Goal: Information Seeking & Learning: Learn about a topic

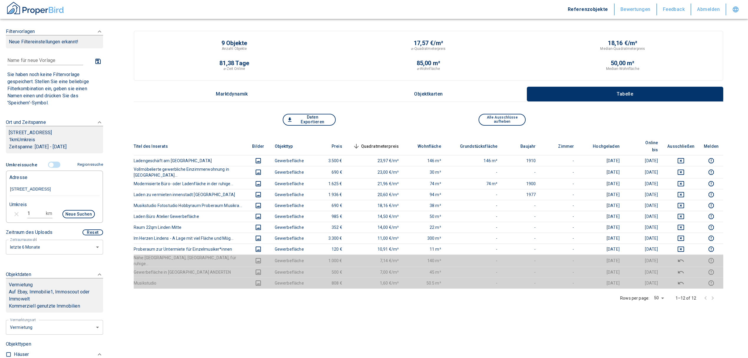
scroll to position [118, 0]
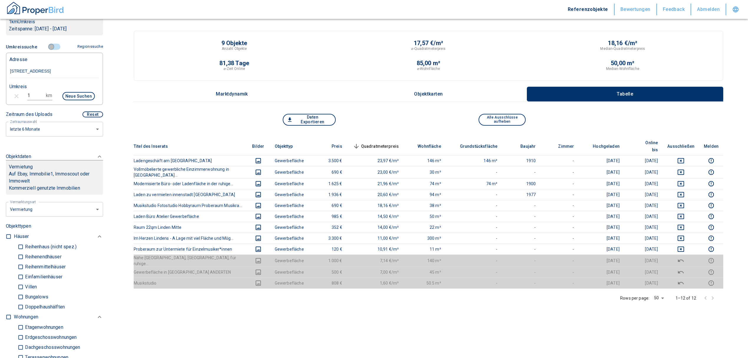
click at [51, 50] on input "controlled" at bounding box center [51, 47] width 18 height 6
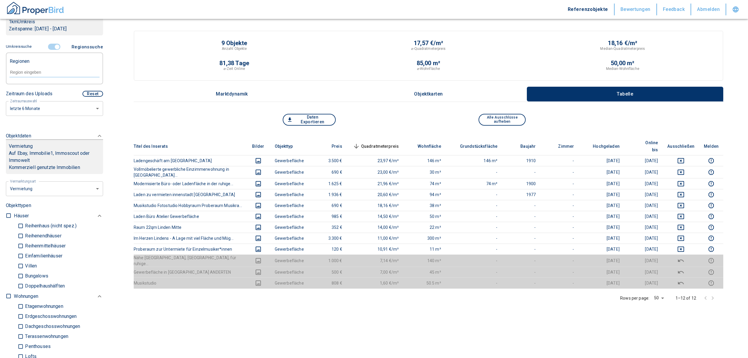
click at [51, 50] on input "controlled" at bounding box center [57, 47] width 18 height 6
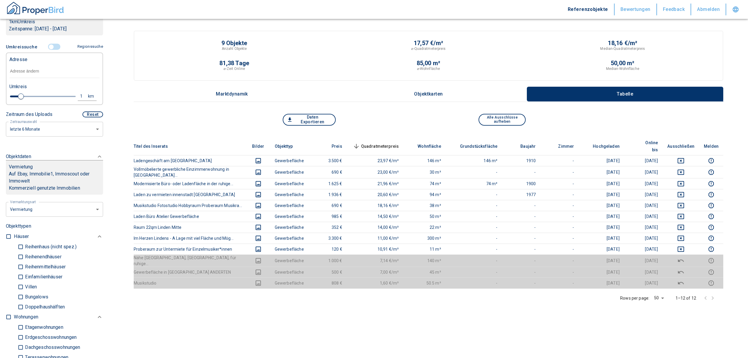
click at [33, 78] on input "text" at bounding box center [54, 71] width 90 height 14
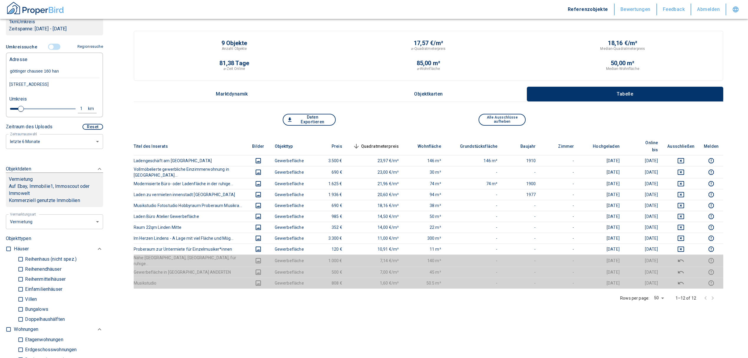
type input "göttinger chausee 160 hann"
click at [41, 90] on div "[STREET_ADDRESS]" at bounding box center [54, 84] width 90 height 12
type input "2020"
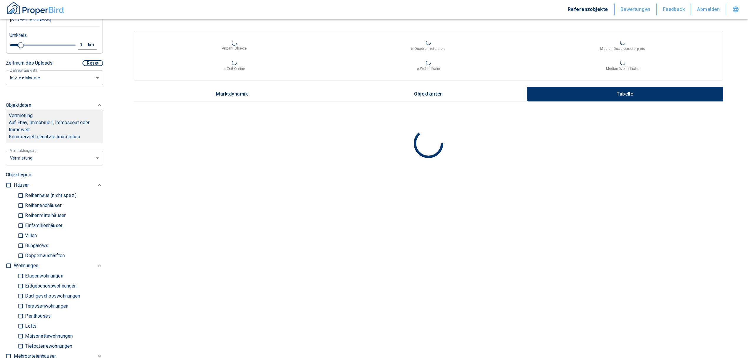
scroll to position [314, 0]
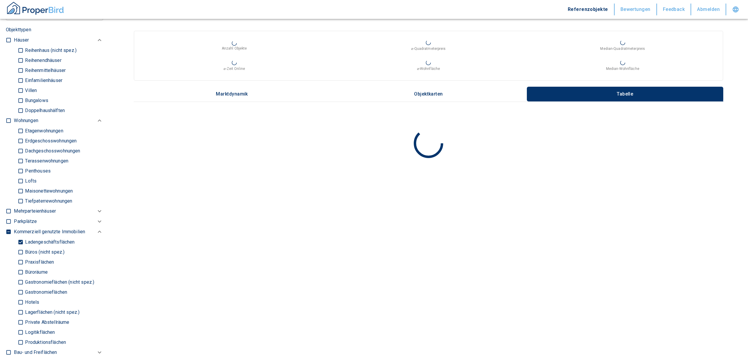
type input "[STREET_ADDRESS]"
click at [18, 247] on input "Ladengeschäftsflächen" at bounding box center [21, 241] width 6 height 10
checkbox input "false"
type input "2020"
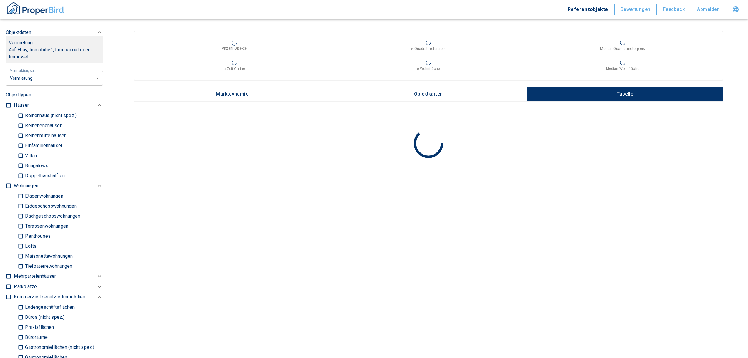
scroll to position [236, 0]
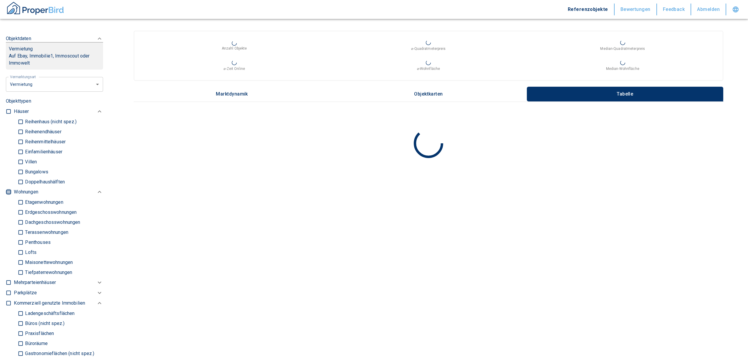
click at [11, 195] on input "checkbox" at bounding box center [9, 192] width 6 height 6
checkbox input "true"
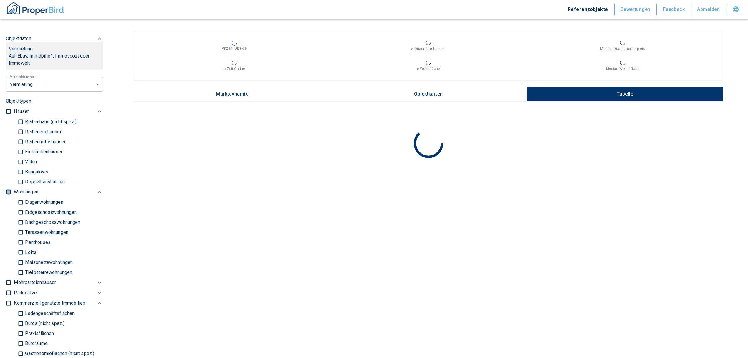
checkbox input "true"
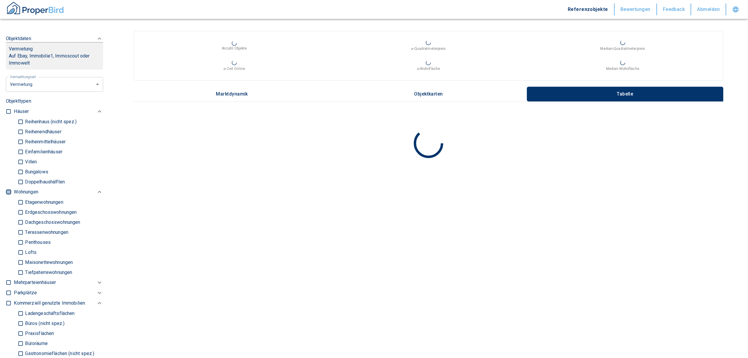
type input "2020"
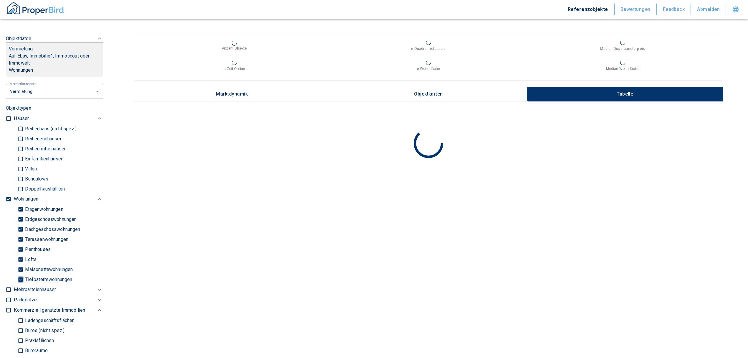
click at [19, 284] on input "Tiefpaterrewohnungen" at bounding box center [21, 279] width 6 height 10
checkbox input "false"
type input "2020"
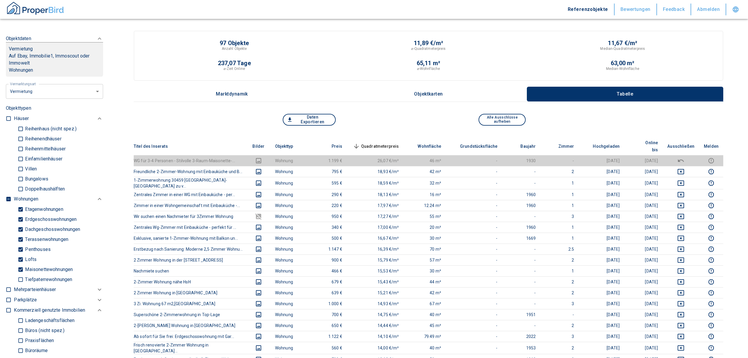
click at [389, 143] on span "Quadratmeterpreis sorted descending" at bounding box center [375, 146] width 47 height 7
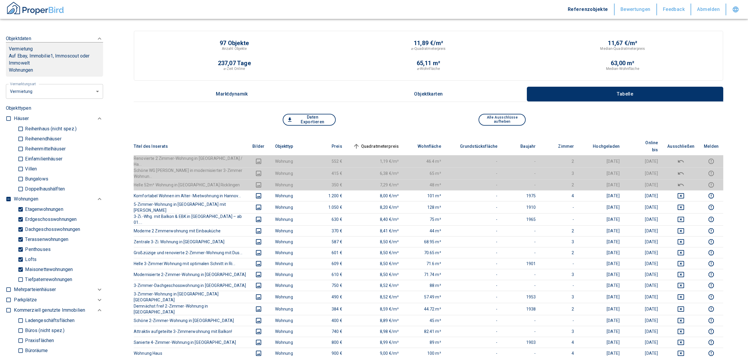
click at [389, 143] on span "Quadratmeterpreis sorted ascending" at bounding box center [375, 146] width 47 height 7
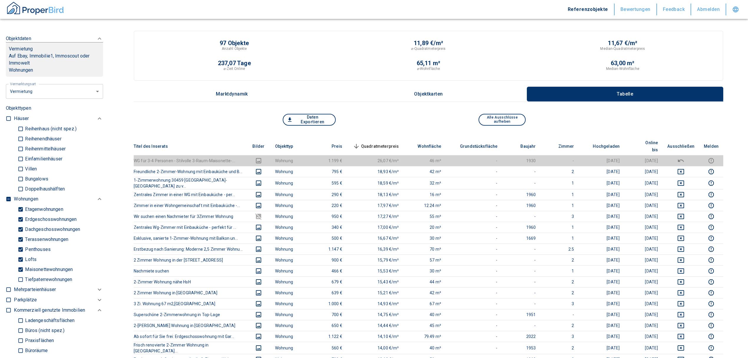
click at [388, 143] on span "Quadratmeterpreis sorted descending" at bounding box center [375, 146] width 47 height 7
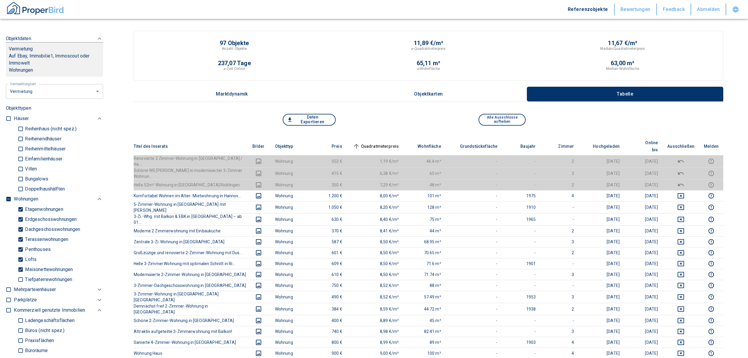
click at [388, 143] on span "Quadratmeterpreis sorted ascending" at bounding box center [375, 146] width 47 height 7
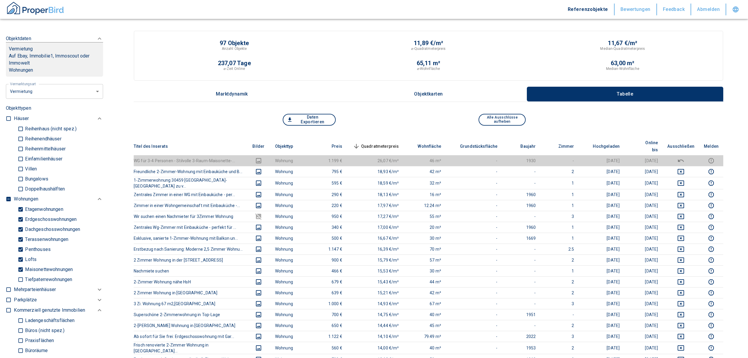
click at [369, 143] on span "Quadratmeterpreis sorted descending" at bounding box center [375, 146] width 47 height 7
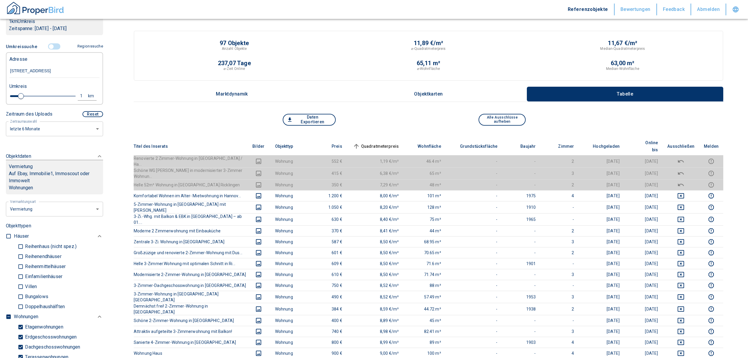
scroll to position [118, 0]
click at [49, 50] on input "controlled" at bounding box center [51, 47] width 18 height 6
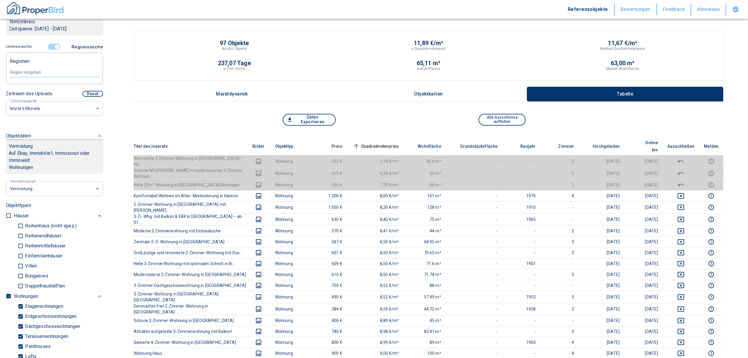
click at [32, 74] on div at bounding box center [54, 72] width 90 height 10
click at [38, 92] on li "30459 [GEOGRAPHIC_DATA]" at bounding box center [51, 92] width 85 height 11
type input "30459"
type input "2020"
type input "30459 [GEOGRAPHIC_DATA]"
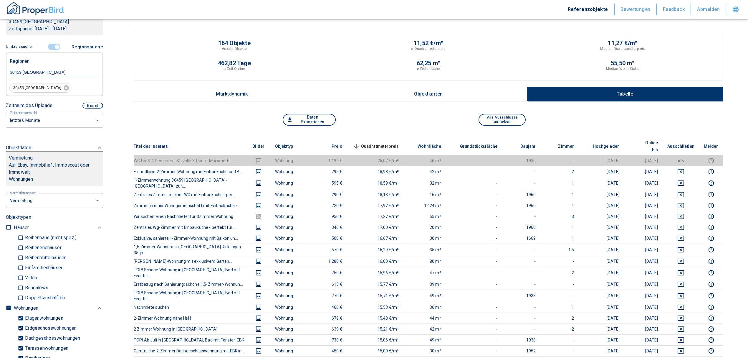
click at [385, 137] on th "Quadratmeterpreis sorted descending" at bounding box center [375, 146] width 57 height 18
click at [385, 143] on span "Quadratmeterpreis sorted descending" at bounding box center [375, 146] width 47 height 7
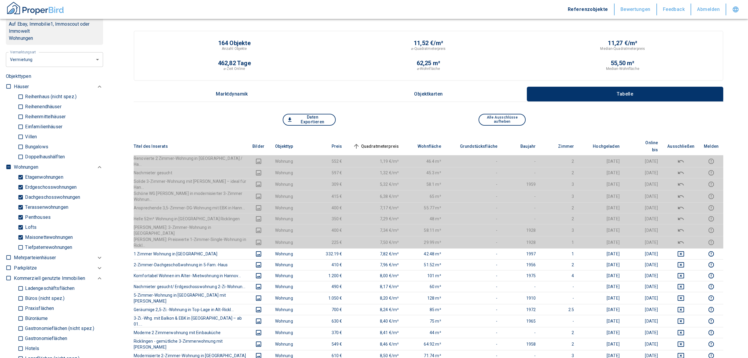
scroll to position [236, 0]
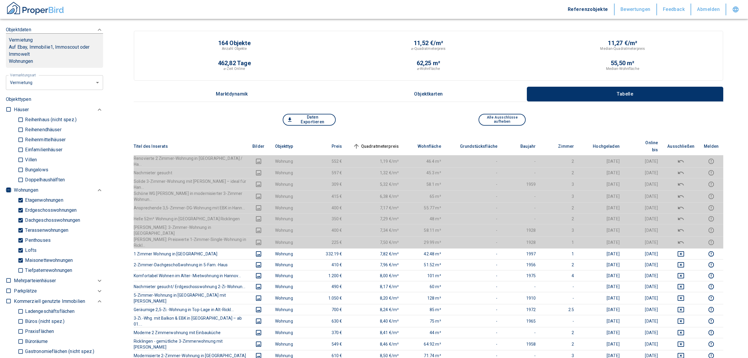
click at [7, 189] on input "checkbox" at bounding box center [9, 190] width 6 height 6
checkbox input "true"
type input "2020"
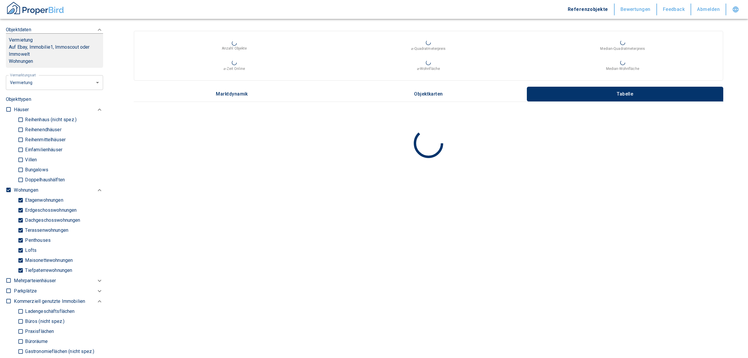
click at [7, 189] on input "checkbox" at bounding box center [9, 190] width 6 height 6
checkbox input "false"
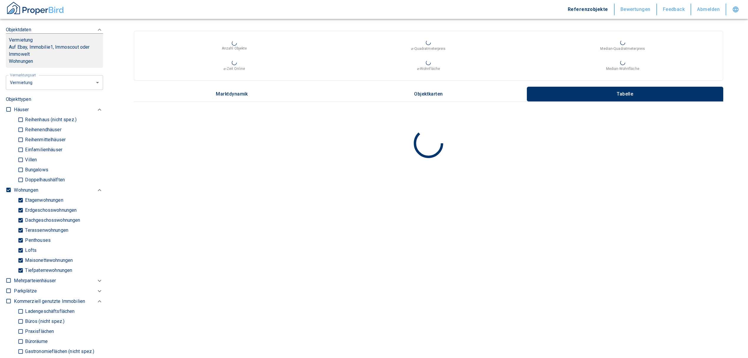
checkbox input "false"
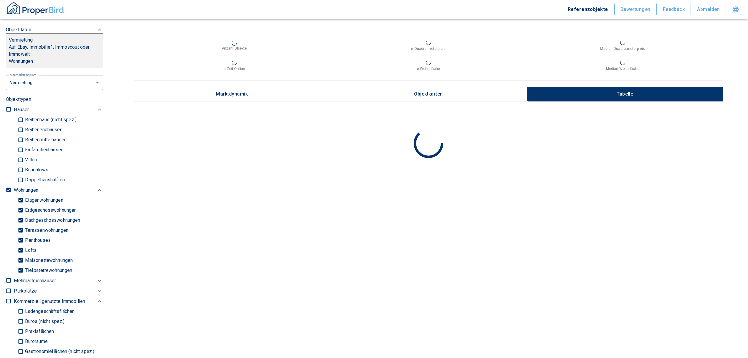
type input "2020"
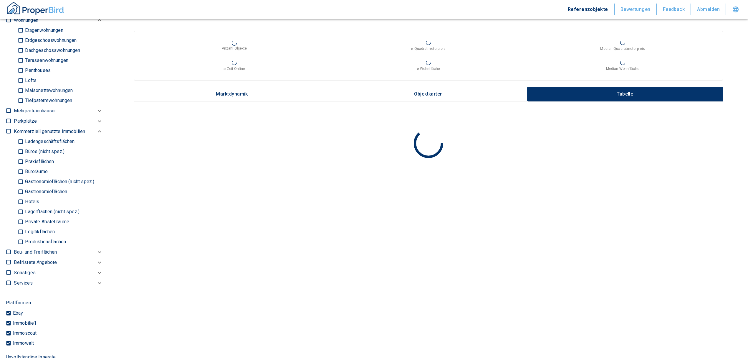
scroll to position [393, 0]
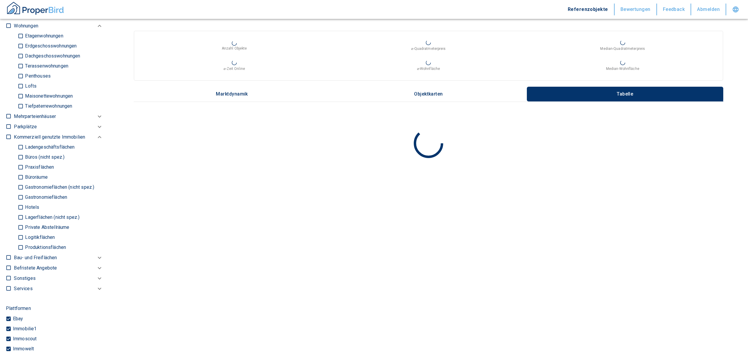
click at [19, 154] on input "Büros (nicht spez.)" at bounding box center [21, 157] width 6 height 10
checkbox input "true"
type input "2020"
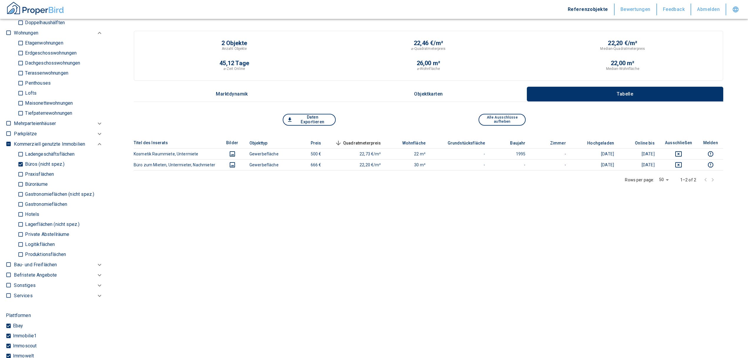
click at [22, 184] on input "Büroräume" at bounding box center [21, 184] width 6 height 10
checkbox input "true"
type input "2020"
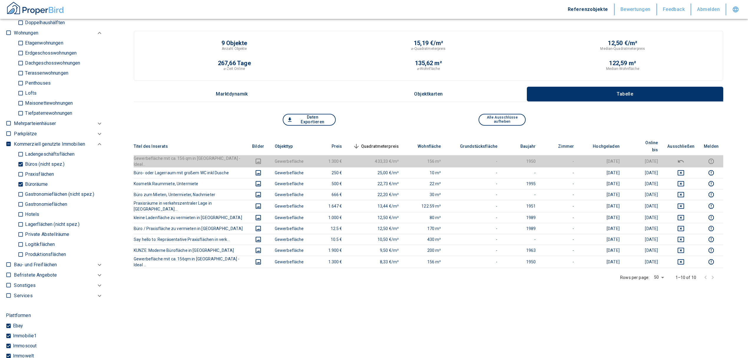
drag, startPoint x: 19, startPoint y: 163, endPoint x: 18, endPoint y: 177, distance: 14.2
click at [19, 163] on input "Büros (nicht spez.)" at bounding box center [21, 164] width 6 height 10
checkbox input "false"
type input "2020"
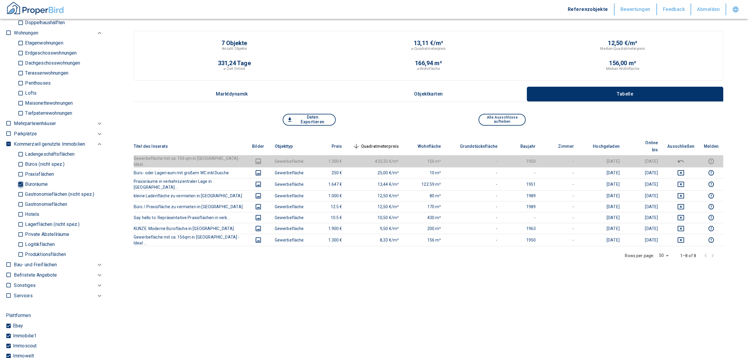
click at [21, 183] on input "Büroräume" at bounding box center [21, 184] width 6 height 10
checkbox input "false"
type input "2020"
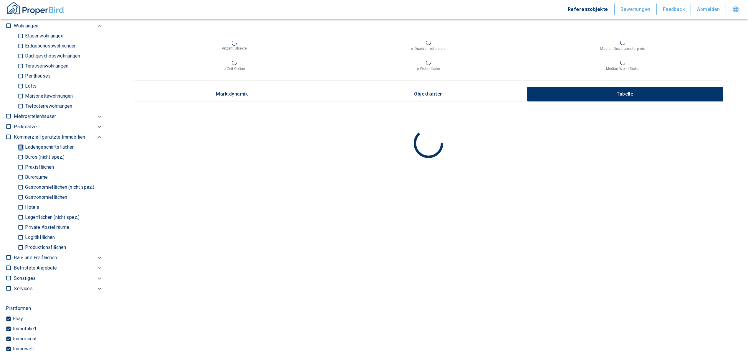
click at [19, 146] on input "Ladengeschäftsflächen" at bounding box center [21, 147] width 6 height 10
checkbox input "true"
type input "2020"
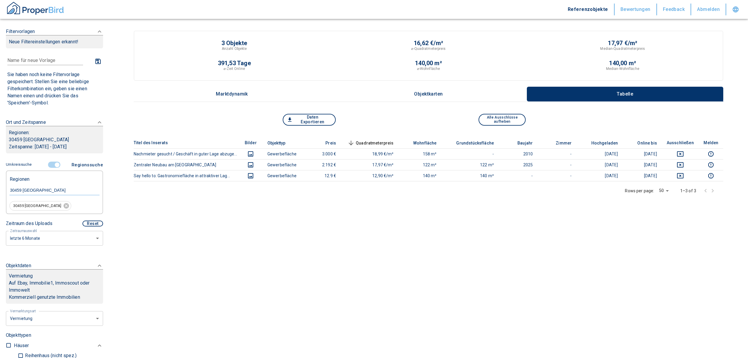
click at [52, 162] on input "controlled" at bounding box center [57, 164] width 18 height 6
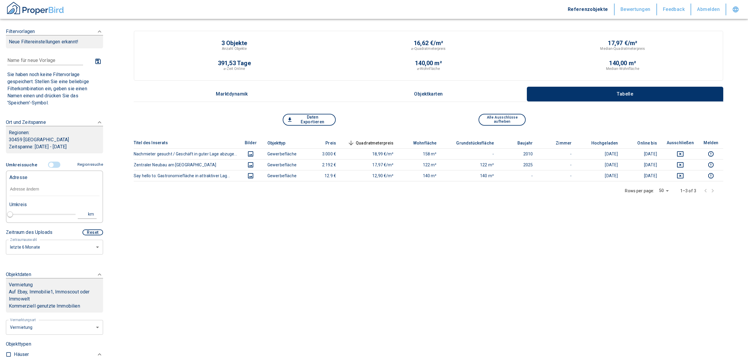
click at [32, 186] on input "text" at bounding box center [54, 189] width 90 height 14
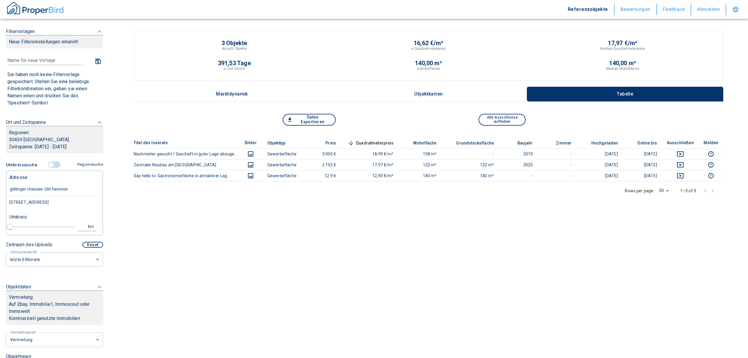
type input "göttinger chausee 160 hannover"
click at [39, 201] on div "[STREET_ADDRESS]" at bounding box center [54, 202] width 90 height 12
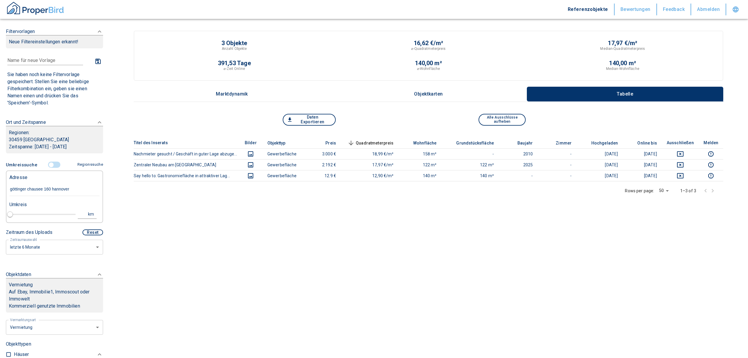
type input "2020"
type input "[STREET_ADDRESS]"
type input "1"
type input "[STREET_ADDRESS]"
click at [79, 218] on div "1" at bounding box center [84, 213] width 11 height 7
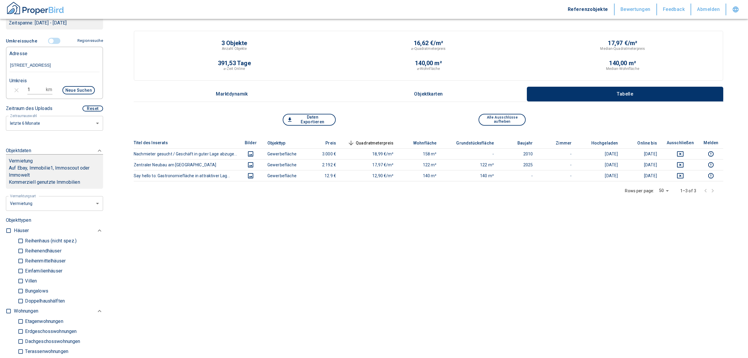
scroll to position [78, 0]
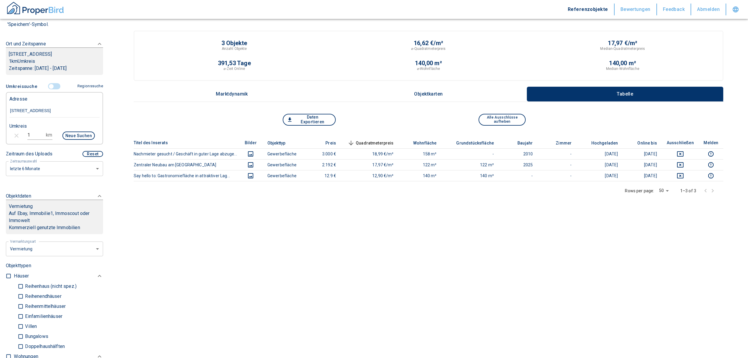
drag, startPoint x: 34, startPoint y: 140, endPoint x: 6, endPoint y: 143, distance: 28.1
click at [6, 143] on div "1 km Neue Suchen" at bounding box center [50, 136] width 90 height 14
type input "3"
click at [72, 138] on button "Neue Suchen" at bounding box center [78, 135] width 32 height 8
type input "2020"
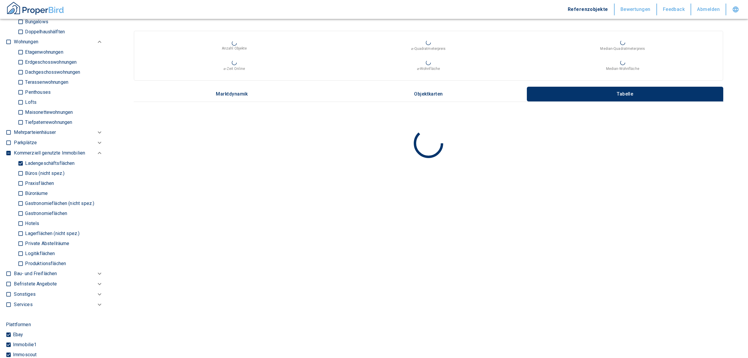
scroll to position [353, 0]
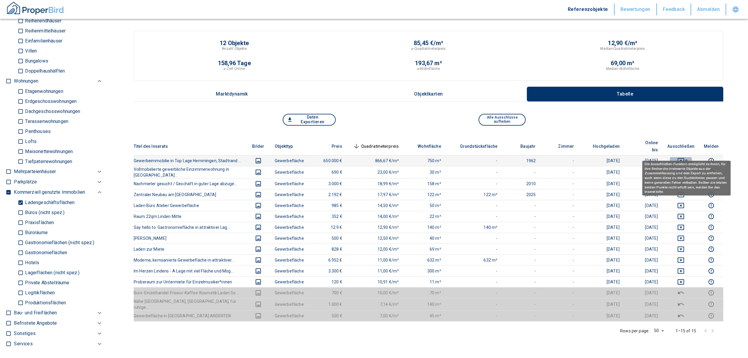
click at [683, 157] on icon "deselect this listing" at bounding box center [680, 160] width 7 height 7
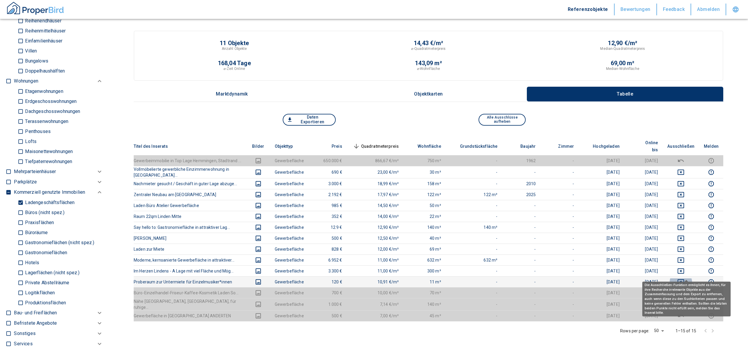
click at [684, 278] on icon "deselect this listing" at bounding box center [680, 281] width 7 height 7
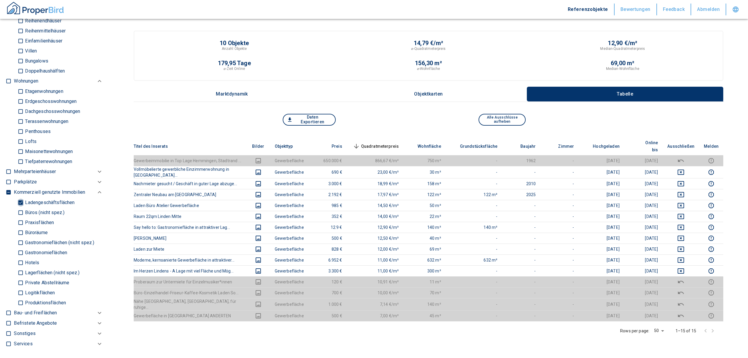
click at [21, 206] on input "Ladengeschäftsflächen" at bounding box center [21, 202] width 6 height 10
checkbox input "false"
type input "2020"
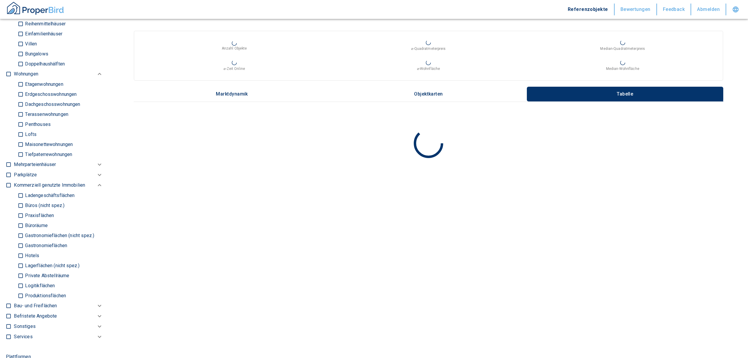
click at [19, 210] on input "Büros (nicht spez.)" at bounding box center [21, 205] width 6 height 10
checkbox input "true"
type input "2020"
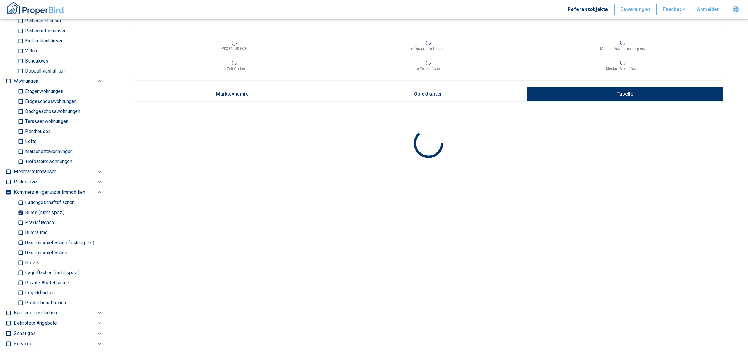
click at [19, 237] on input "Büroräume" at bounding box center [21, 232] width 6 height 10
checkbox input "true"
type input "2020"
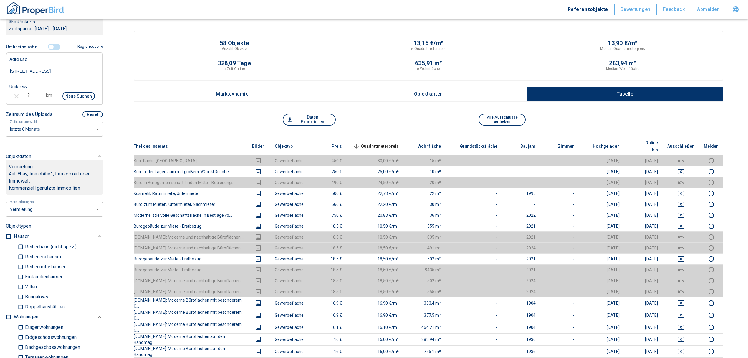
click at [389, 138] on th "Quadratmeterpreis sorted descending" at bounding box center [375, 146] width 57 height 18
click at [389, 143] on span "Quadratmeterpreis sorted descending" at bounding box center [375, 146] width 47 height 7
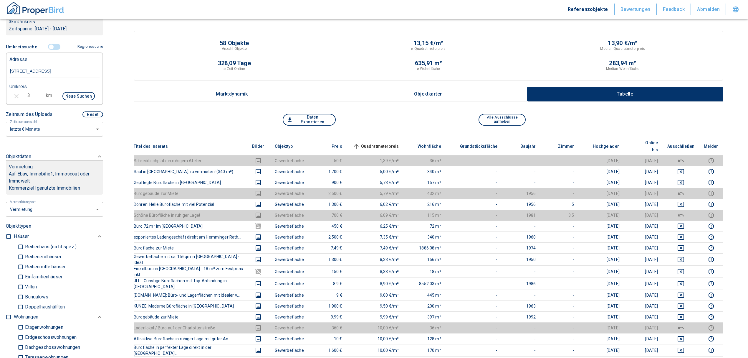
drag, startPoint x: 31, startPoint y: 104, endPoint x: 4, endPoint y: 101, distance: 26.7
click at [5, 101] on div "3 km Neue Suchen" at bounding box center [50, 97] width 90 height 14
type input "2"
click at [77, 100] on button "Neue Suchen" at bounding box center [78, 96] width 32 height 8
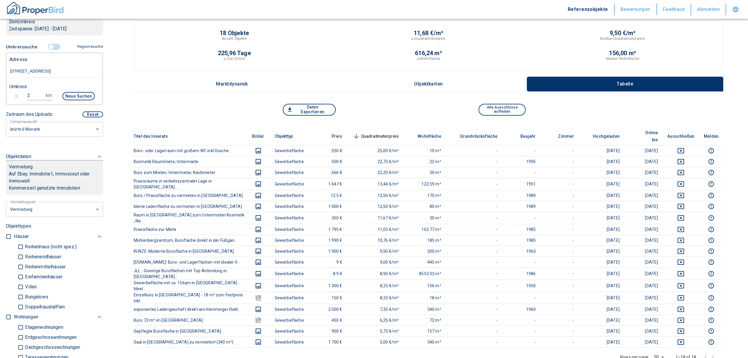
scroll to position [39, 0]
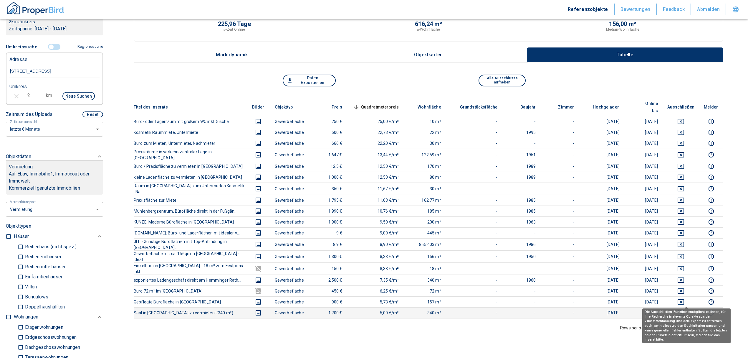
click at [684, 309] on icon "deselect this listing" at bounding box center [680, 312] width 7 height 7
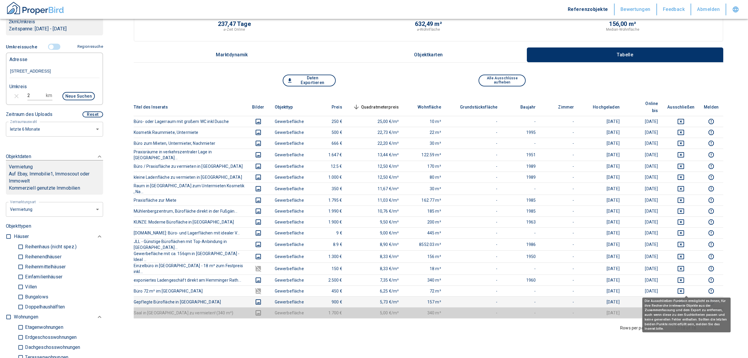
click at [684, 298] on icon "deselect this listing" at bounding box center [680, 301] width 7 height 7
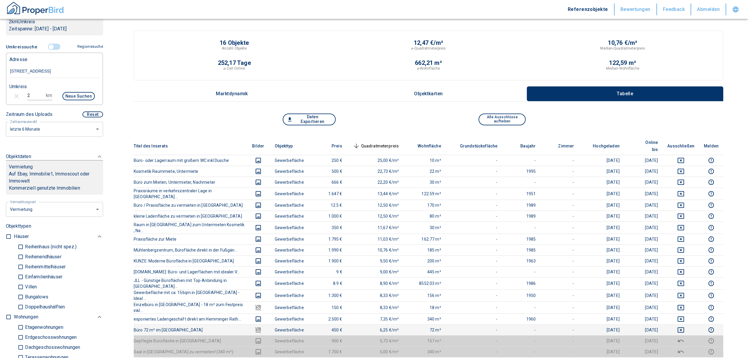
scroll to position [0, 0]
click at [49, 50] on input "controlled" at bounding box center [51, 47] width 18 height 6
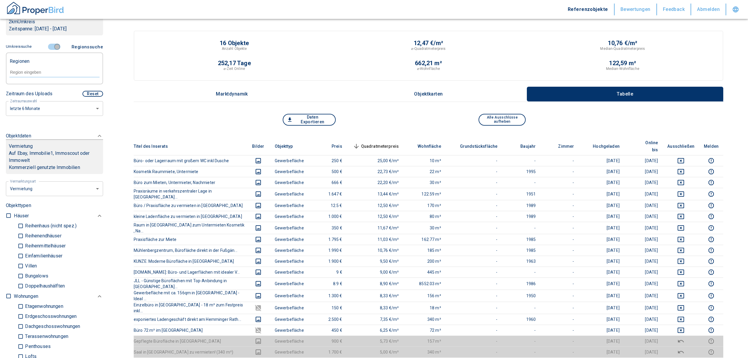
click at [54, 50] on input "controlled" at bounding box center [57, 47] width 18 height 6
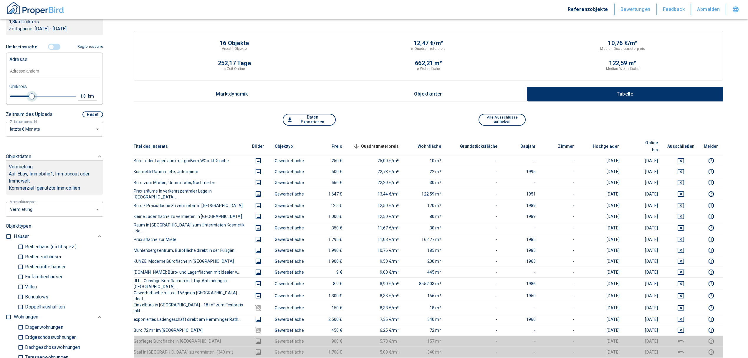
type input "2020"
type input "1.8"
type input "2020"
type input "1.6"
type input "2020"
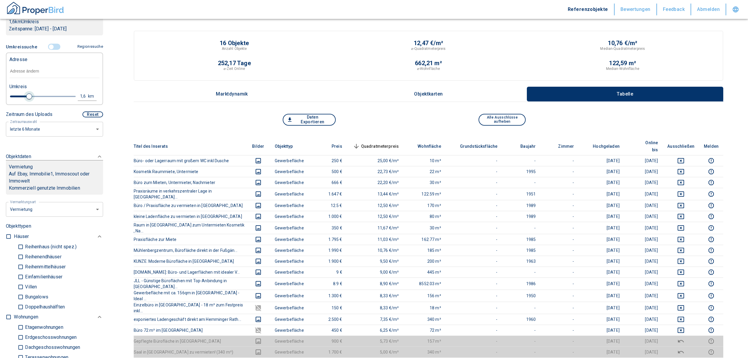
type input "1.4"
type input "2020"
type input "1.2"
type input "2020"
type input "1"
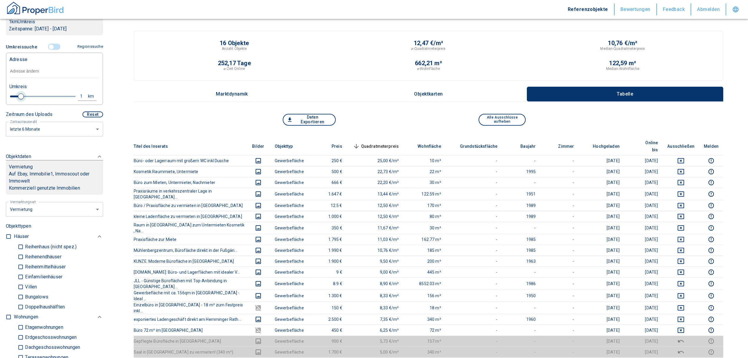
drag, startPoint x: 31, startPoint y: 102, endPoint x: 21, endPoint y: 101, distance: 10.0
click at [21, 99] on span at bounding box center [21, 96] width 6 height 6
type input "2020"
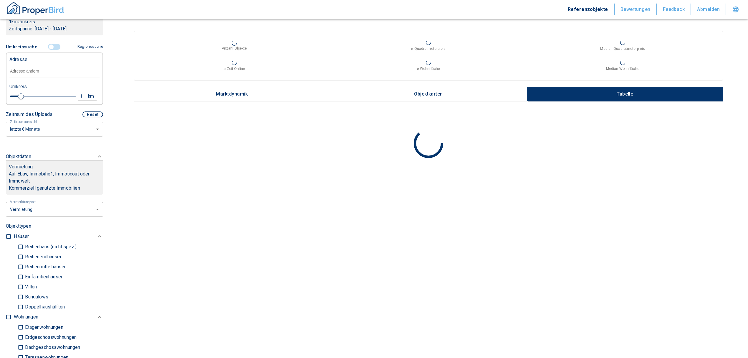
click at [23, 78] on input "text" at bounding box center [54, 71] width 90 height 14
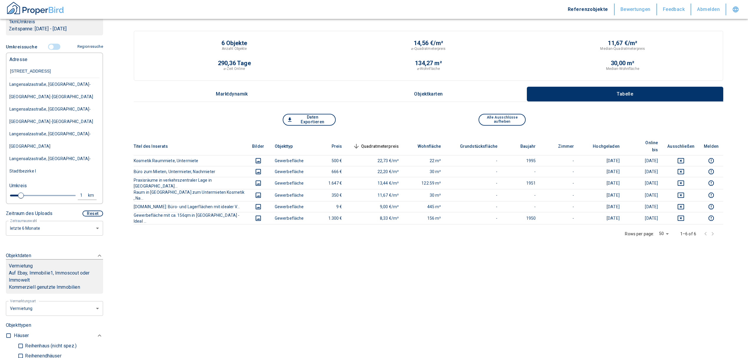
type input "[STREET_ADDRESS]"
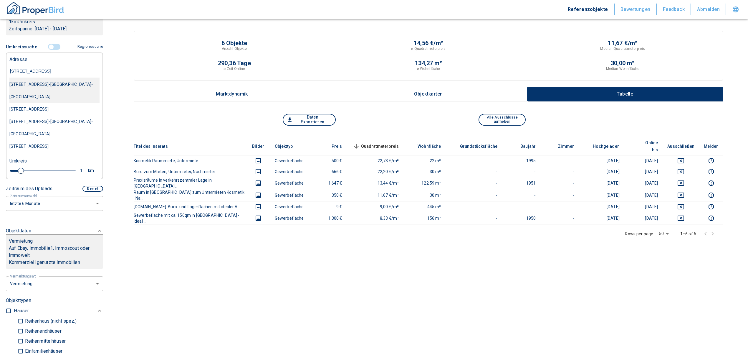
click at [45, 92] on div "[STREET_ADDRESS]-[GEOGRAPHIC_DATA]-[GEOGRAPHIC_DATA]" at bounding box center [54, 90] width 90 height 25
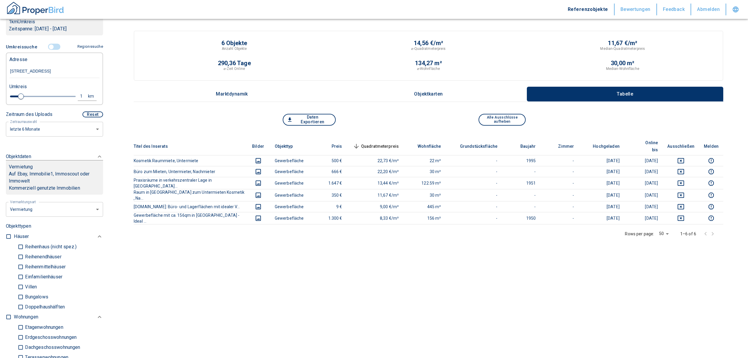
type input "2020"
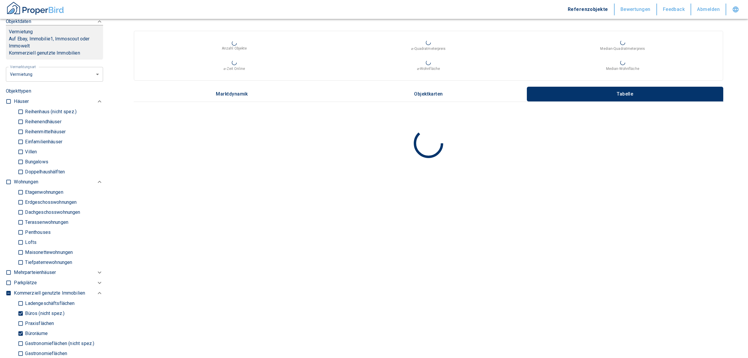
scroll to position [314, 0]
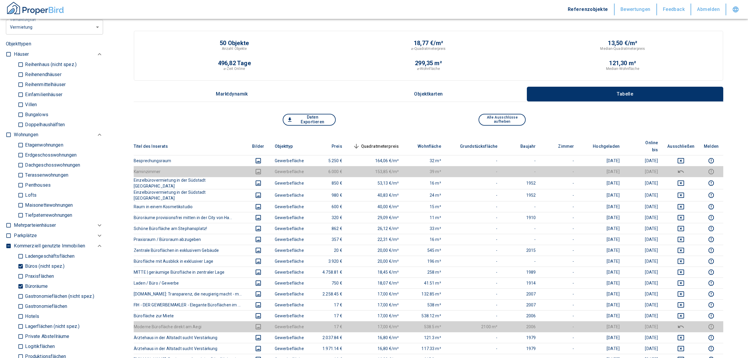
type input "[STREET_ADDRESS]-[GEOGRAPHIC_DATA]-[GEOGRAPHIC_DATA]"
click at [19, 281] on input "Büroräume" at bounding box center [21, 286] width 6 height 10
checkbox input "false"
type input "2020"
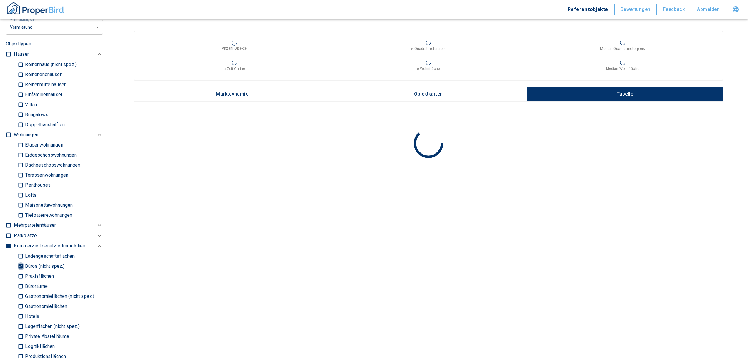
click at [20, 261] on input "Büros (nicht spez.)" at bounding box center [21, 266] width 6 height 10
checkbox input "false"
type input "2020"
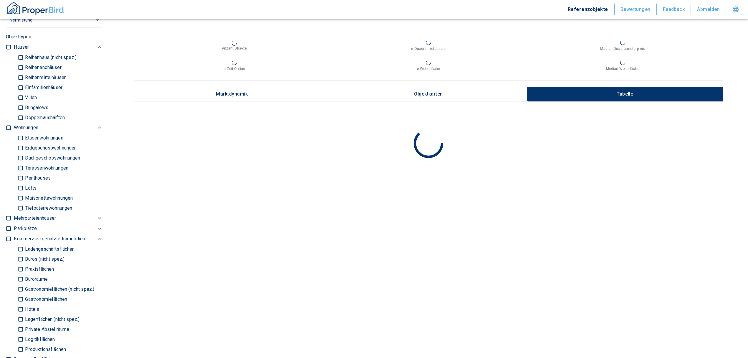
click at [8, 125] on input "checkbox" at bounding box center [9, 128] width 6 height 6
checkbox input "true"
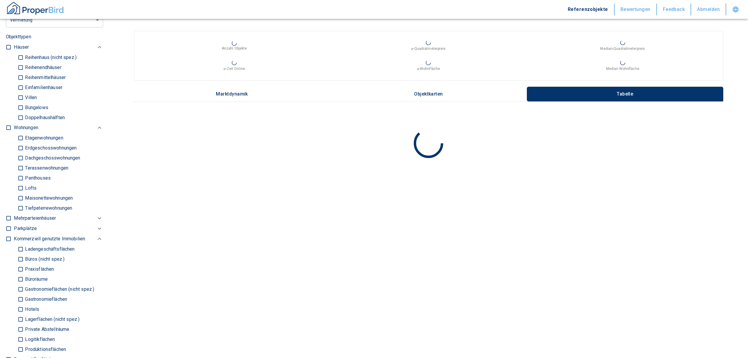
checkbox input "true"
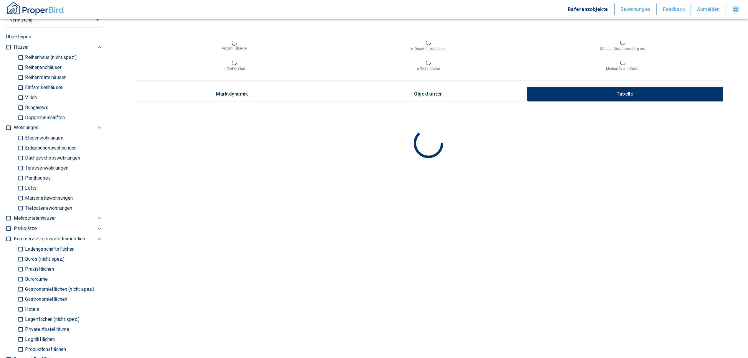
type input "2020"
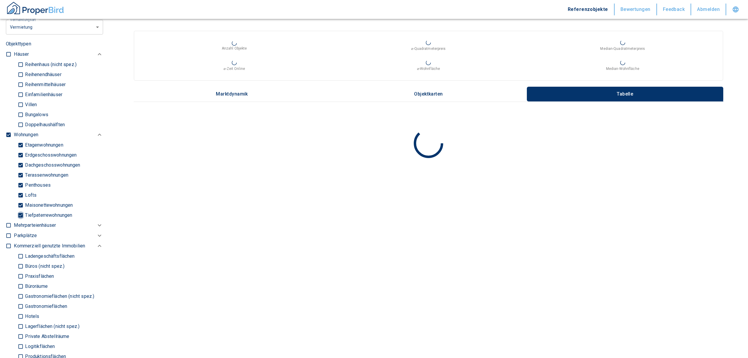
click at [21, 210] on input "Tiefpaterrewohnungen" at bounding box center [21, 215] width 6 height 10
checkbox input "false"
type input "2020"
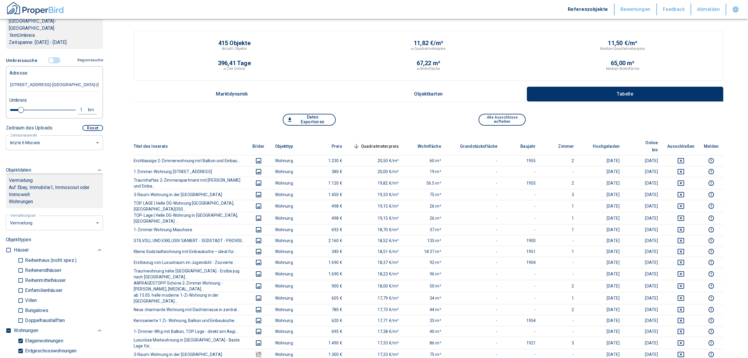
scroll to position [118, 0]
click at [79, 107] on div "1" at bounding box center [84, 110] width 11 height 7
drag, startPoint x: 34, startPoint y: 104, endPoint x: 9, endPoint y: 105, distance: 25.6
click at [9, 105] on div "1 km Neue Suchen" at bounding box center [50, 111] width 90 height 14
type input "0,5"
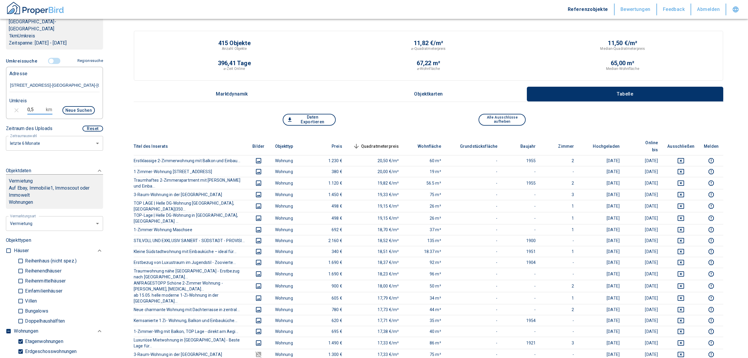
click at [70, 106] on button "Neue Suchen" at bounding box center [78, 110] width 32 height 8
type input "2020"
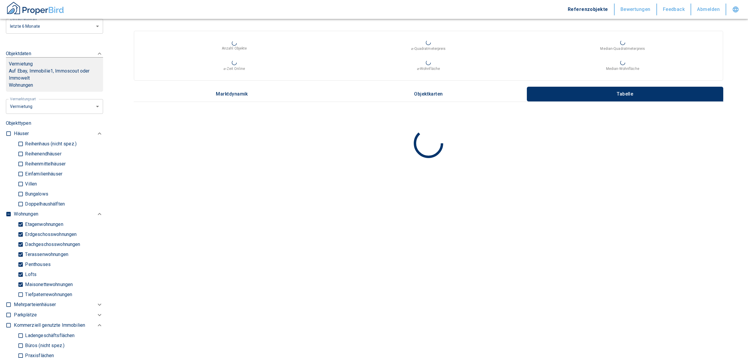
scroll to position [236, 0]
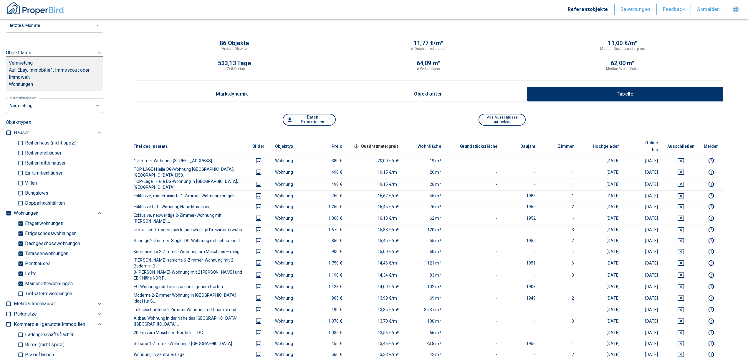
click at [399, 143] on span "Quadratmeterpreis sorted descending" at bounding box center [375, 146] width 47 height 7
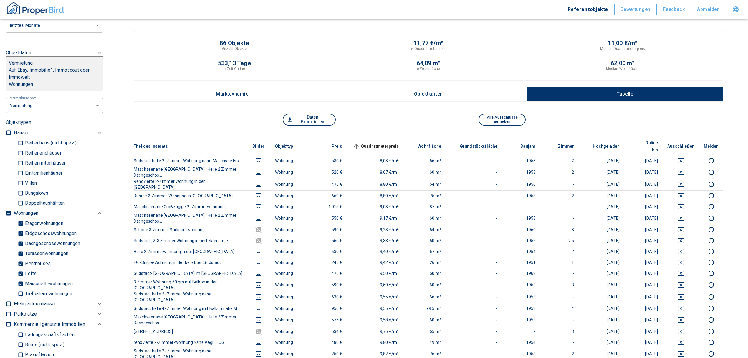
click at [399, 143] on span "Quadratmeterpreis sorted ascending" at bounding box center [375, 146] width 47 height 7
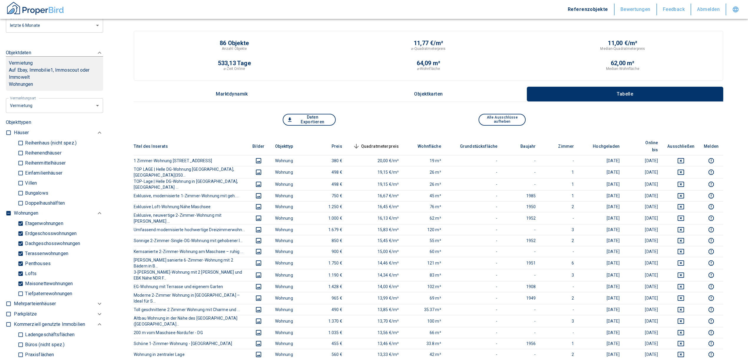
click at [377, 143] on span "Quadratmeterpreis sorted descending" at bounding box center [375, 146] width 47 height 7
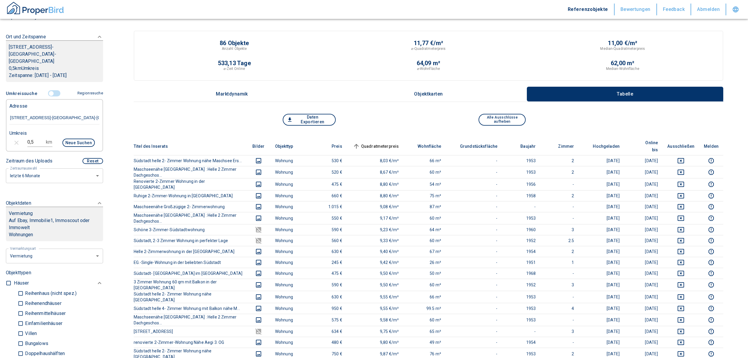
scroll to position [78, 0]
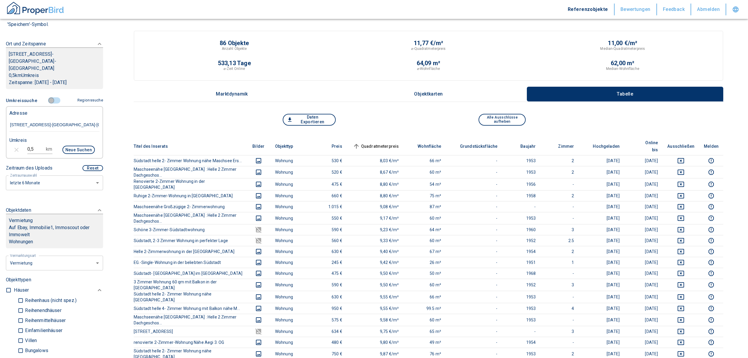
click at [48, 97] on input "controlled" at bounding box center [51, 100] width 18 height 6
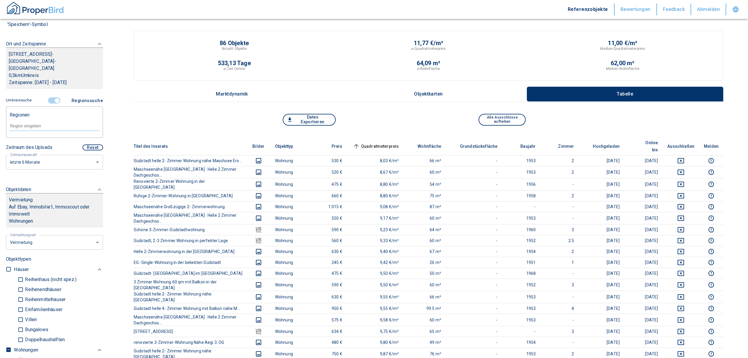
click at [24, 123] on input "text" at bounding box center [54, 125] width 90 height 5
click at [38, 130] on li "30169 [GEOGRAPHIC_DATA]" at bounding box center [51, 132] width 85 height 11
type input "30169"
type input "2020"
type input "30169 [GEOGRAPHIC_DATA]"
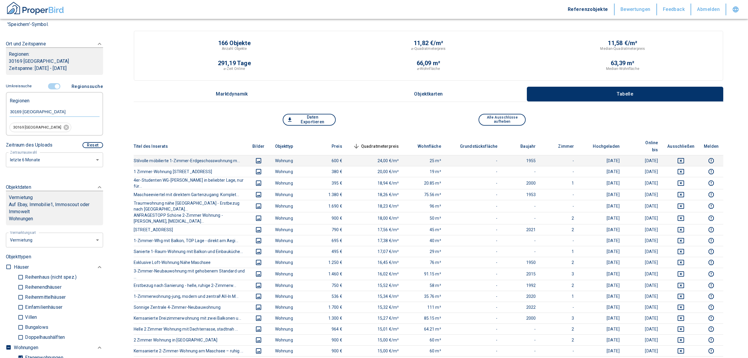
click at [684, 157] on icon "deselect this listing" at bounding box center [680, 160] width 7 height 7
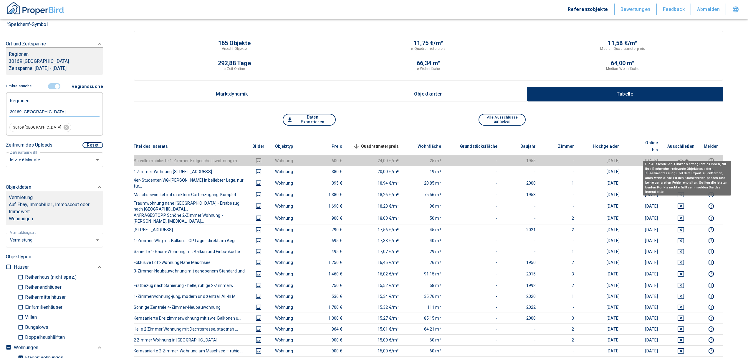
click at [390, 143] on span "Quadratmeterpreis sorted descending" at bounding box center [375, 146] width 47 height 7
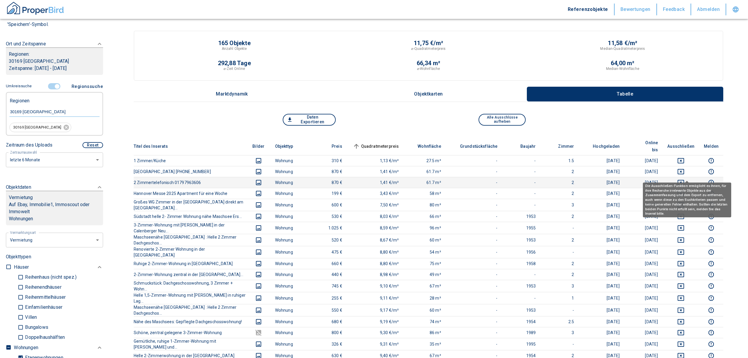
click at [684, 179] on icon "deselect this listing" at bounding box center [680, 182] width 7 height 7
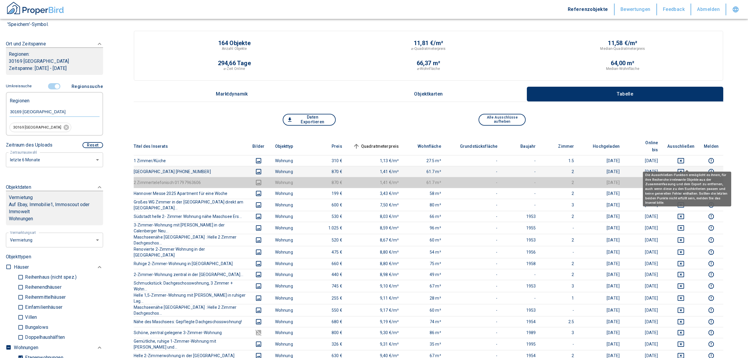
click at [684, 169] on icon "deselect this listing" at bounding box center [681, 171] width 6 height 5
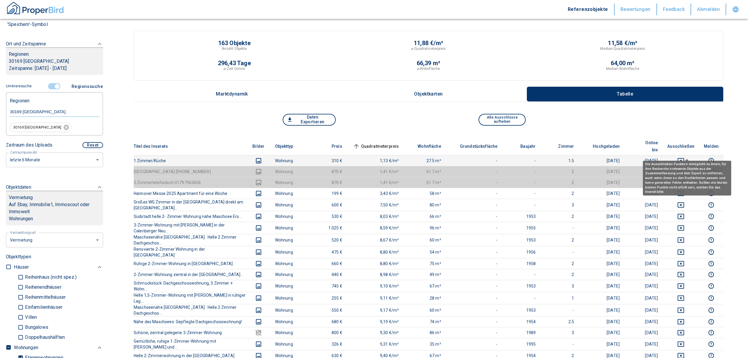
click at [684, 157] on icon "deselect this listing" at bounding box center [680, 160] width 7 height 7
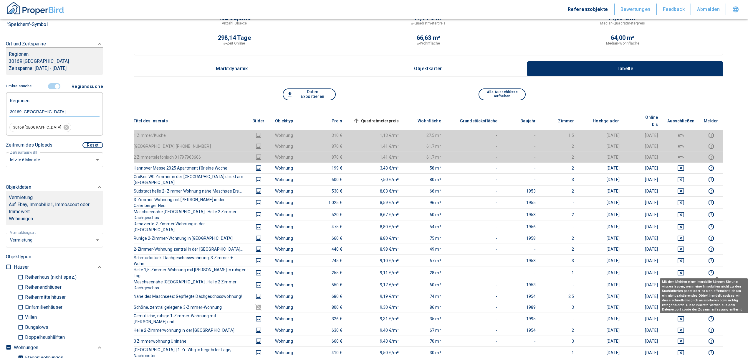
scroll to position [39, 0]
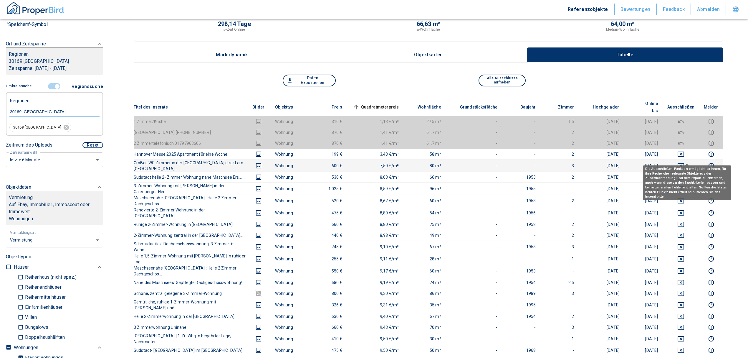
click at [684, 163] on icon "deselect this listing" at bounding box center [681, 165] width 6 height 5
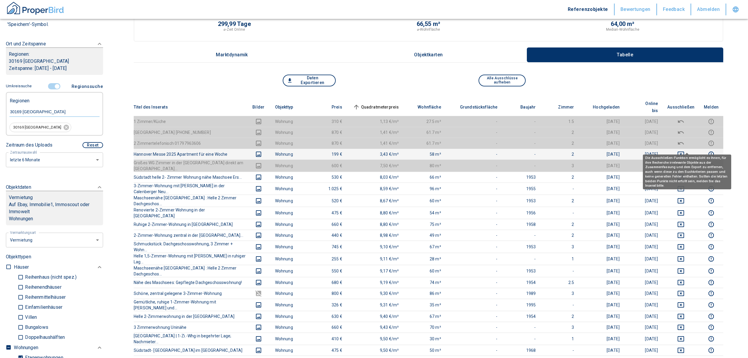
click at [684, 151] on icon "deselect this listing" at bounding box center [681, 153] width 6 height 5
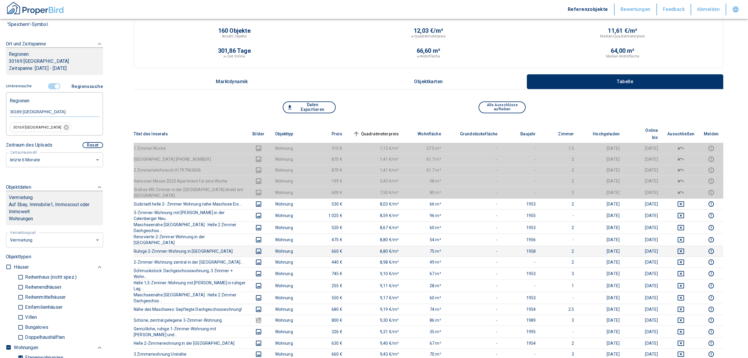
scroll to position [0, 0]
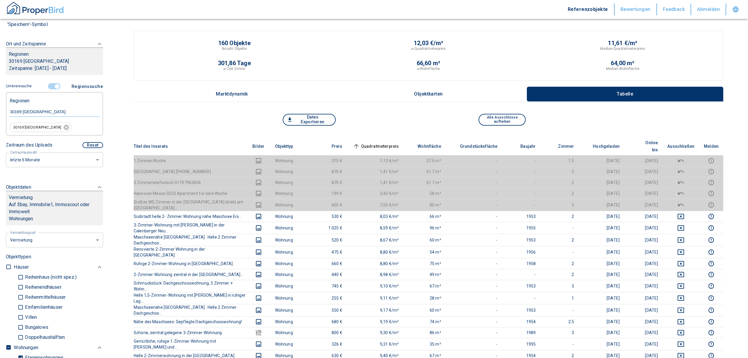
click at [371, 143] on span "Quadratmeterpreis sorted ascending" at bounding box center [375, 146] width 47 height 7
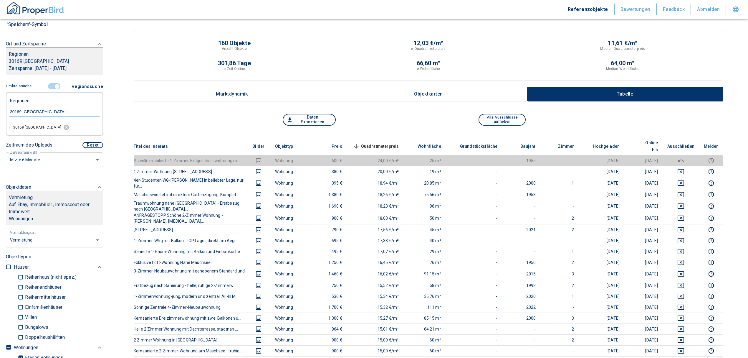
click at [52, 83] on input "controlled" at bounding box center [57, 86] width 18 height 6
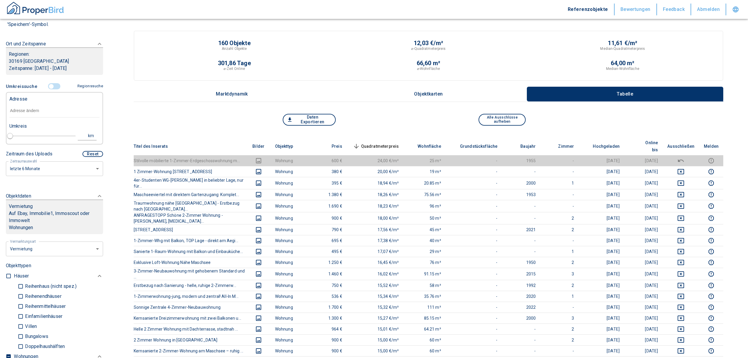
click at [29, 109] on input "text" at bounding box center [54, 111] width 90 height 14
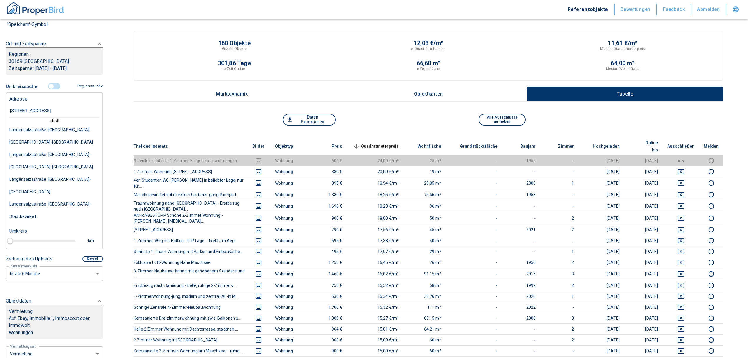
type input "[STREET_ADDRESS]"
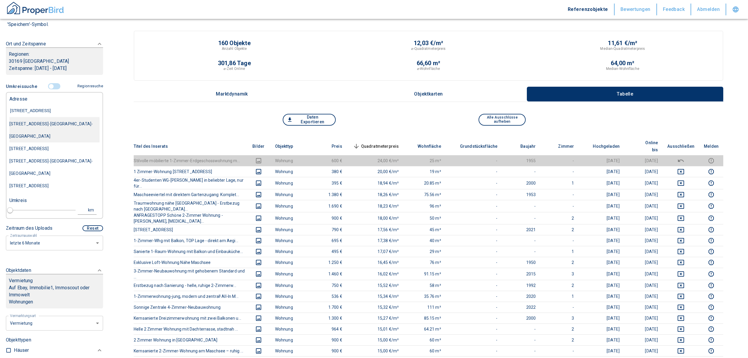
click at [63, 124] on div "[STREET_ADDRESS]-[GEOGRAPHIC_DATA]-[GEOGRAPHIC_DATA]" at bounding box center [54, 130] width 90 height 25
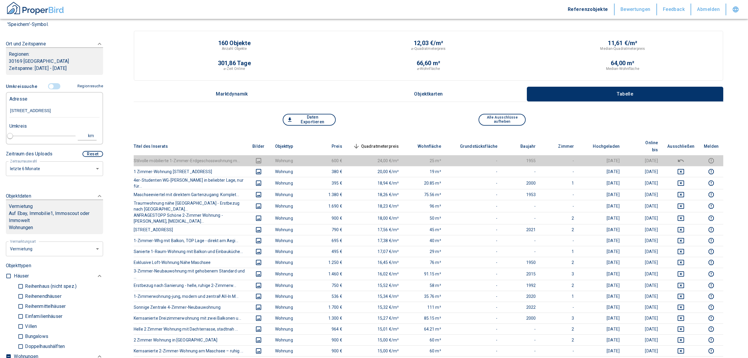
type input "2020"
type input "[STREET_ADDRESS]-[GEOGRAPHIC_DATA]-[GEOGRAPHIC_DATA]"
type input "1"
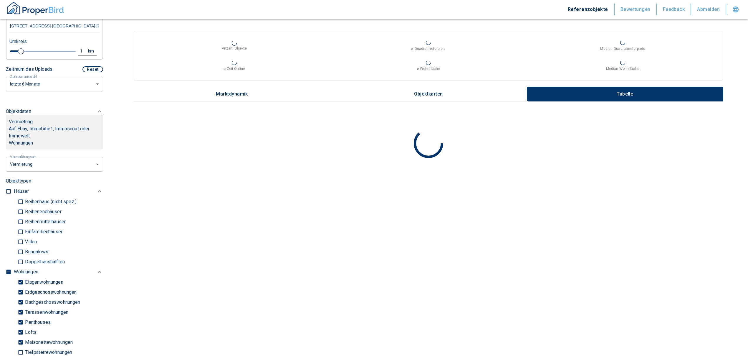
scroll to position [236, 0]
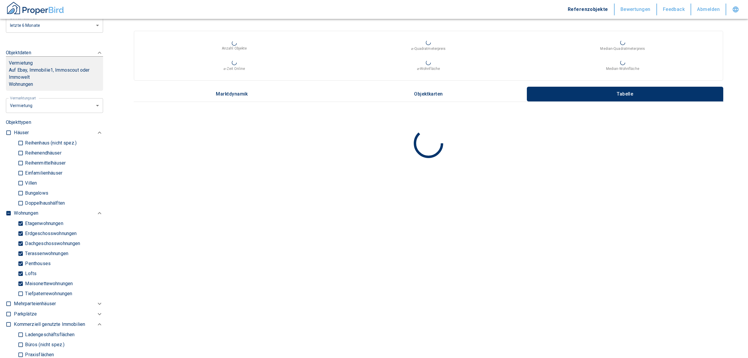
type input "[STREET_ADDRESS]-[GEOGRAPHIC_DATA]-[GEOGRAPHIC_DATA]"
click at [7, 210] on input "checkbox" at bounding box center [9, 213] width 6 height 6
checkbox input "true"
type input "2020"
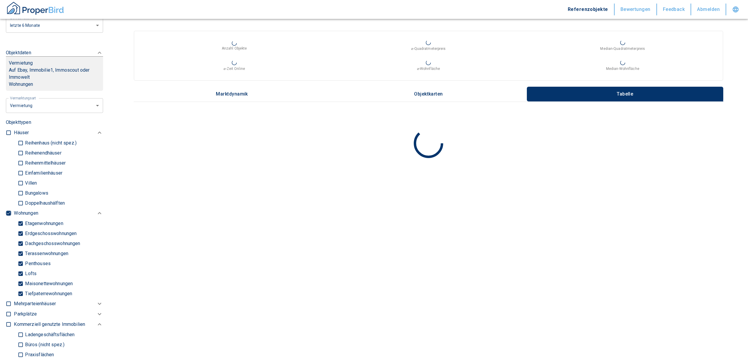
click at [7, 210] on input "checkbox" at bounding box center [9, 213] width 6 height 6
checkbox input "false"
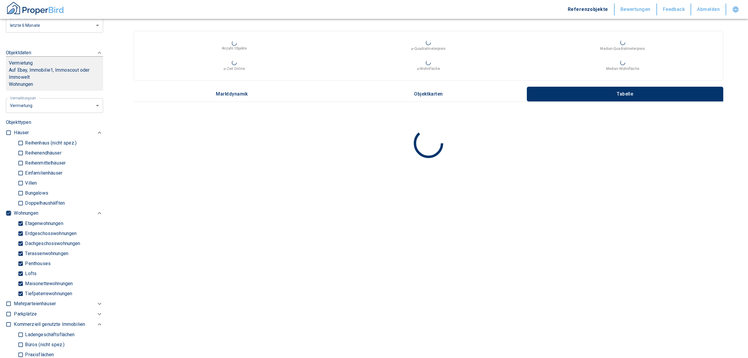
checkbox input "false"
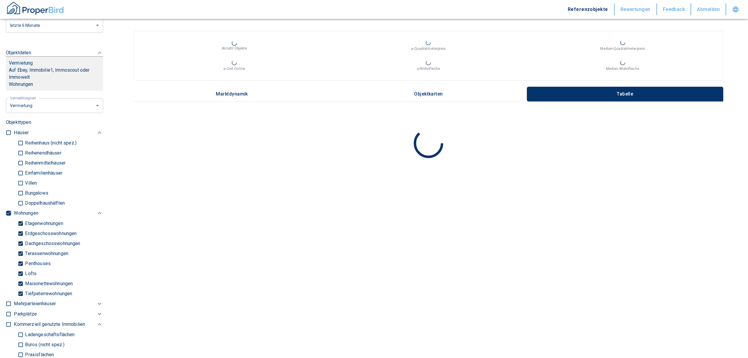
type input "2020"
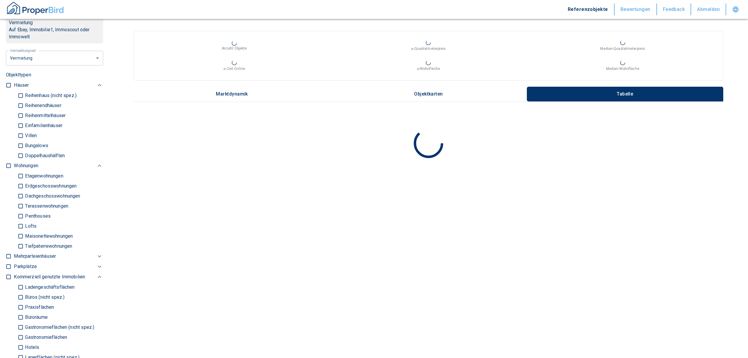
scroll to position [314, 0]
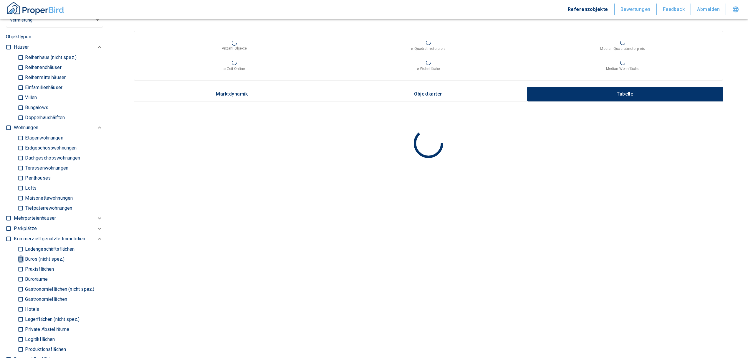
click at [19, 254] on input "Büros (nicht spez.)" at bounding box center [21, 259] width 6 height 10
checkbox input "true"
type input "2020"
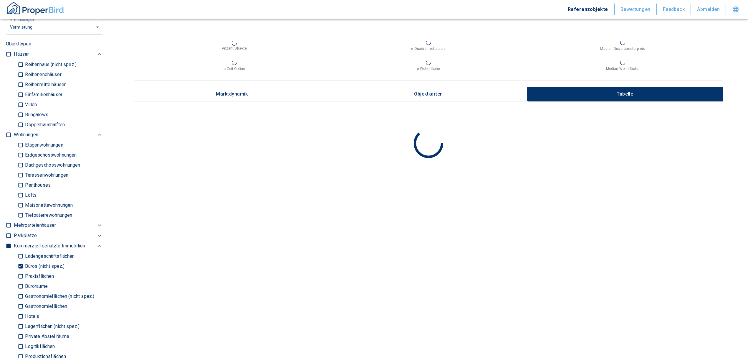
click at [20, 281] on input "Büroräume" at bounding box center [21, 286] width 6 height 10
checkbox input "true"
type input "2020"
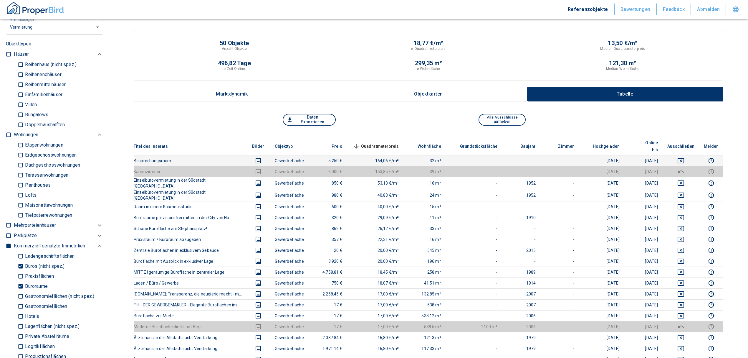
click at [684, 157] on icon "deselect this listing" at bounding box center [680, 160] width 7 height 7
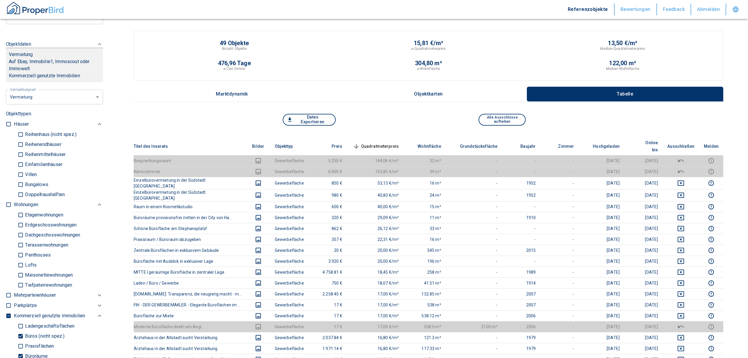
scroll to position [314, 0]
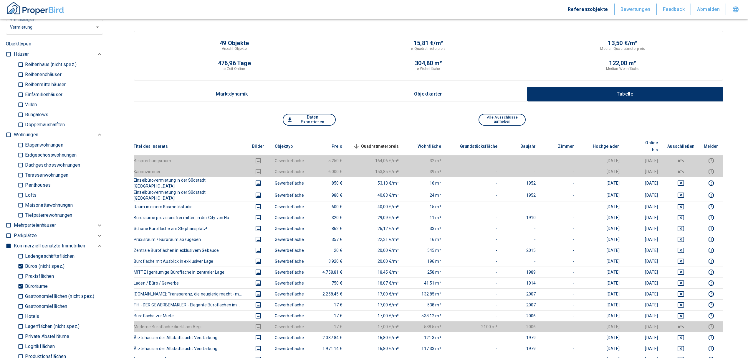
click at [390, 143] on span "Quadratmeterpreis sorted descending" at bounding box center [375, 146] width 47 height 7
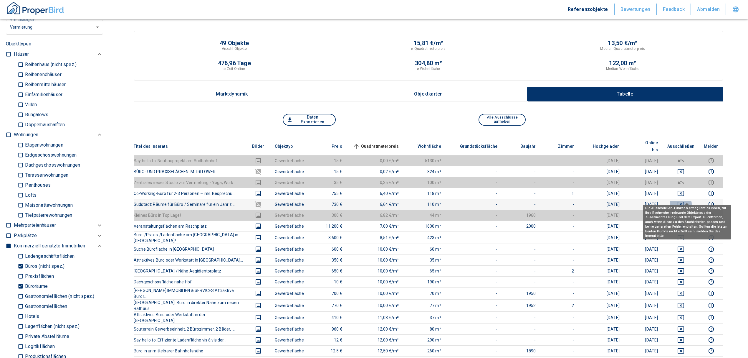
click at [684, 201] on icon "deselect this listing" at bounding box center [680, 204] width 7 height 7
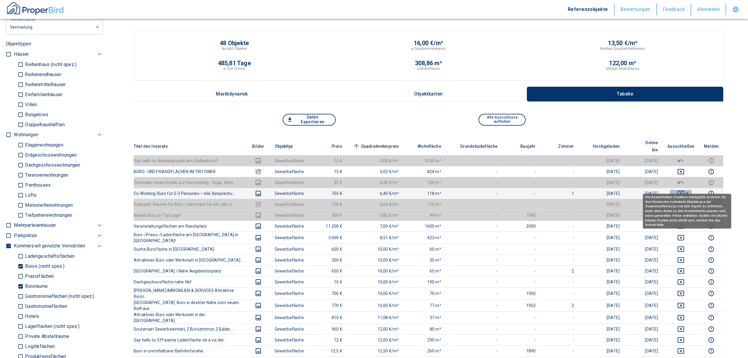
click at [684, 190] on icon "deselect this listing" at bounding box center [680, 193] width 7 height 7
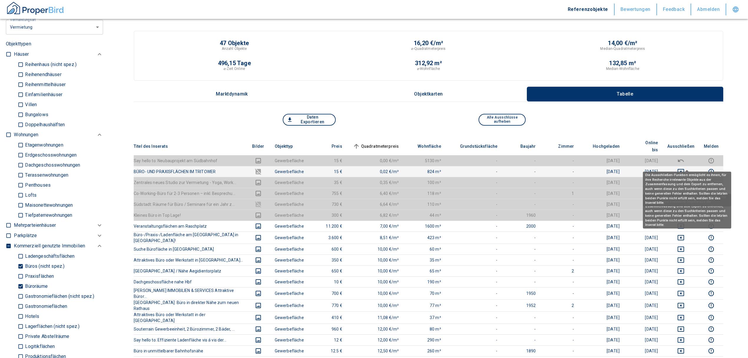
click at [684, 169] on icon "deselect this listing" at bounding box center [681, 171] width 6 height 5
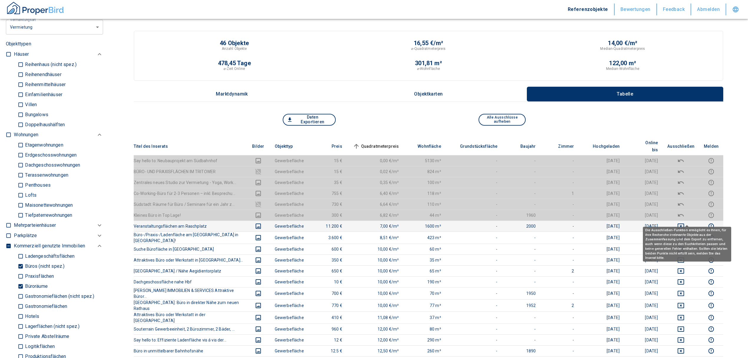
click at [684, 223] on icon "deselect this listing" at bounding box center [681, 225] width 6 height 5
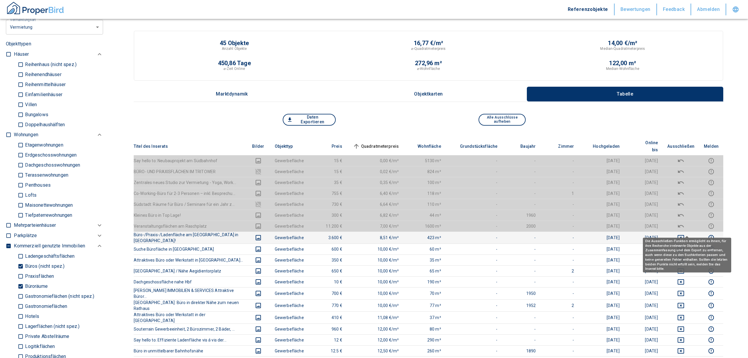
click at [684, 235] on icon "deselect this listing" at bounding box center [681, 237] width 6 height 5
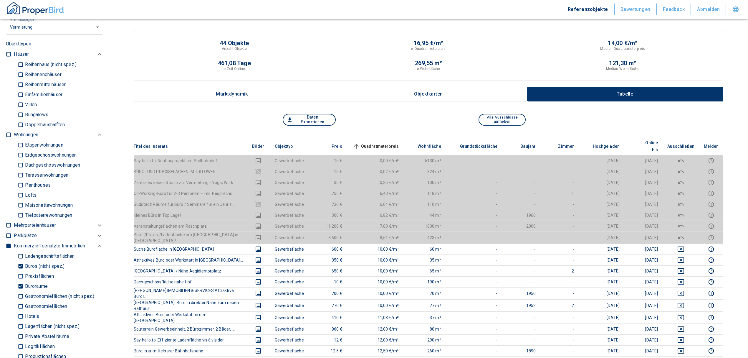
click at [392, 143] on span "Quadratmeterpreis sorted ascending" at bounding box center [375, 146] width 47 height 7
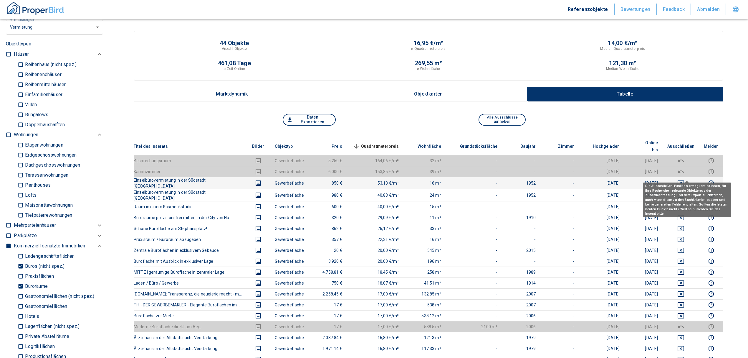
click at [684, 180] on icon "deselect this listing" at bounding box center [681, 182] width 6 height 5
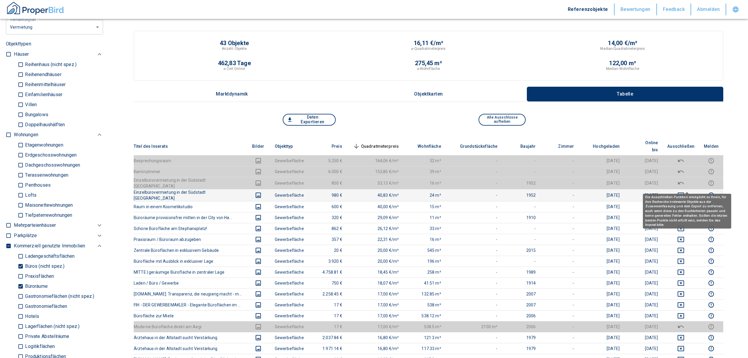
click at [684, 192] on icon "deselect this listing" at bounding box center [681, 194] width 6 height 5
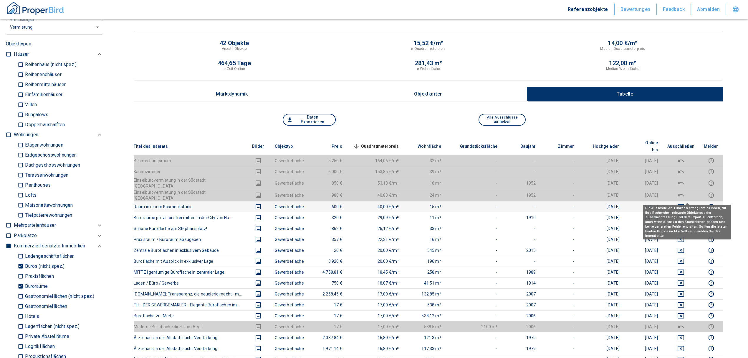
click at [684, 203] on icon "deselect this listing" at bounding box center [680, 206] width 7 height 7
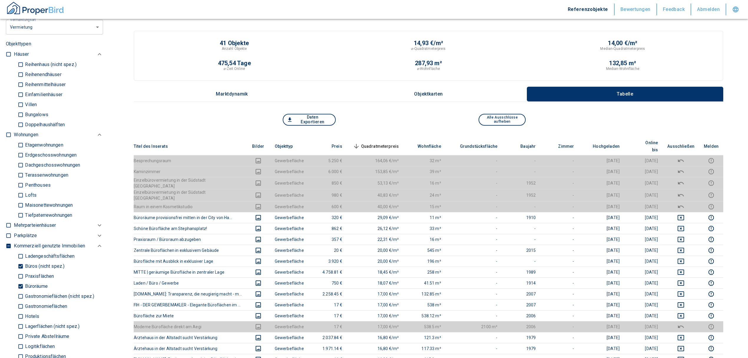
click at [385, 143] on span "Quadratmeterpreis sorted descending" at bounding box center [375, 146] width 47 height 7
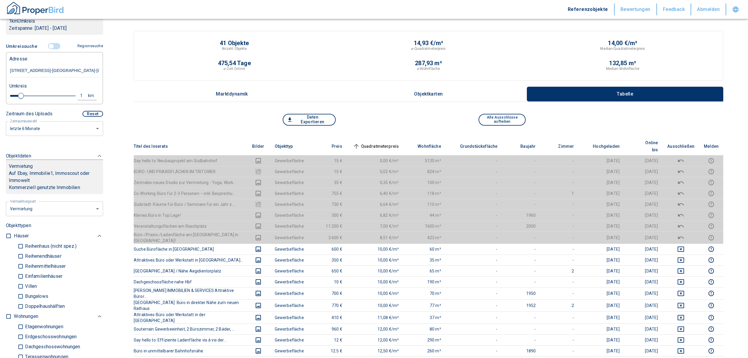
scroll to position [118, 0]
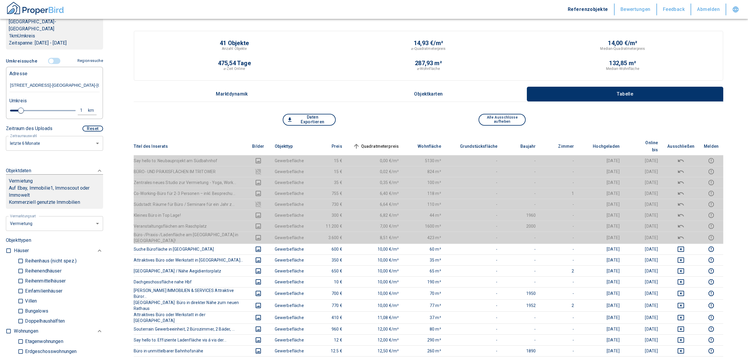
click at [48, 58] on input "controlled" at bounding box center [51, 61] width 18 height 6
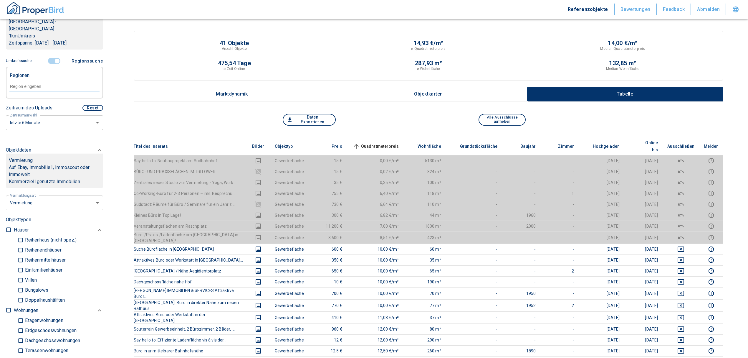
click at [34, 84] on input "text" at bounding box center [54, 86] width 90 height 5
click at [39, 94] on li "30169 [GEOGRAPHIC_DATA]" at bounding box center [51, 92] width 85 height 11
type input "30169"
type input "2020"
type input "30169 [GEOGRAPHIC_DATA]"
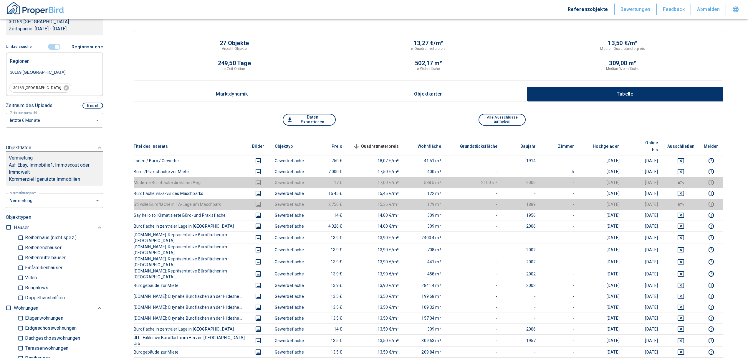
click at [383, 143] on span "Quadratmeterpreis sorted descending" at bounding box center [375, 146] width 47 height 7
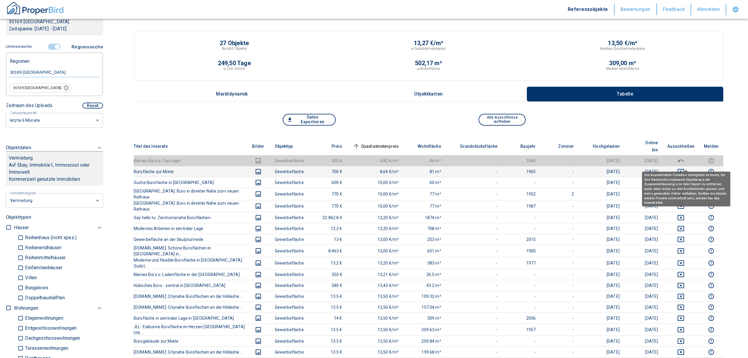
click at [684, 168] on icon "deselect this listing" at bounding box center [680, 171] width 7 height 7
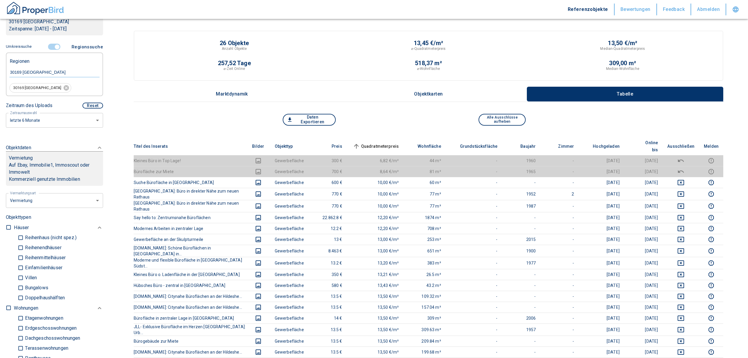
click at [371, 143] on span "Quadratmeterpreis sorted ascending" at bounding box center [375, 146] width 47 height 7
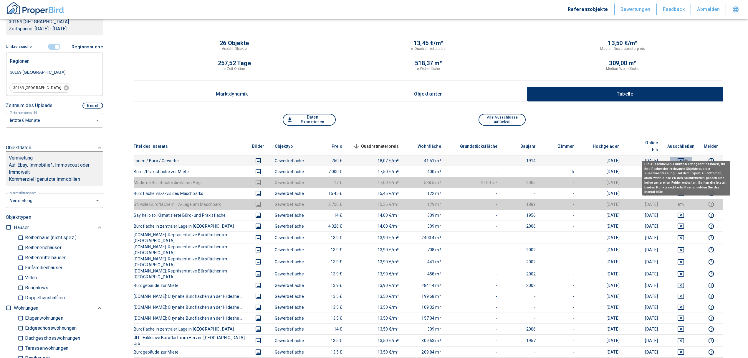
click at [684, 157] on icon "deselect this listing" at bounding box center [680, 160] width 7 height 7
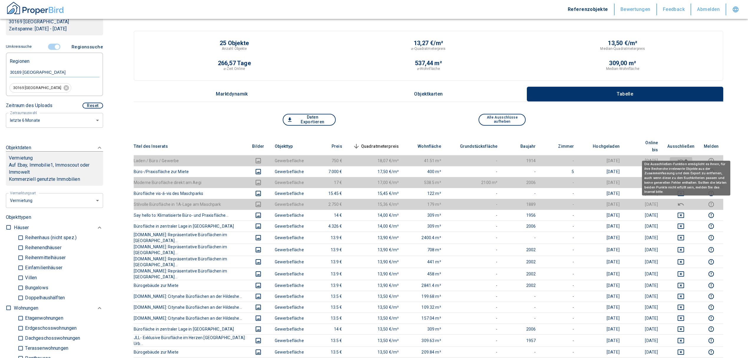
click at [684, 157] on icon "deselect this listing" at bounding box center [680, 160] width 7 height 7
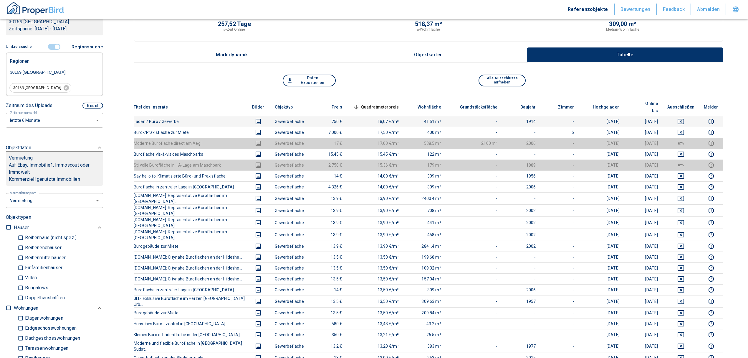
scroll to position [196, 0]
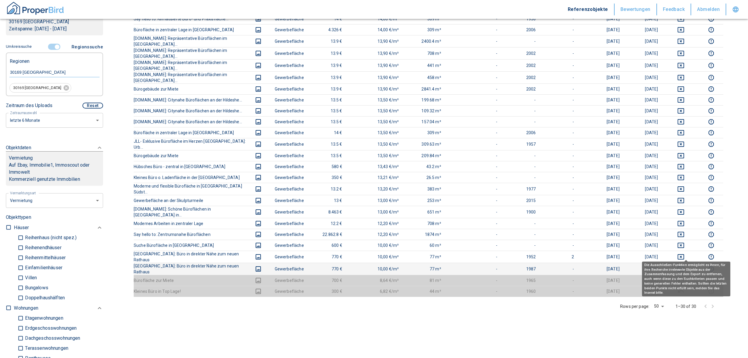
click at [684, 266] on icon "deselect this listing" at bounding box center [681, 268] width 6 height 5
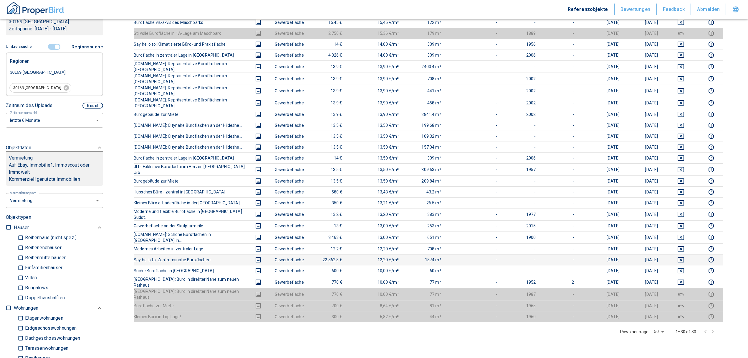
scroll to position [157, 0]
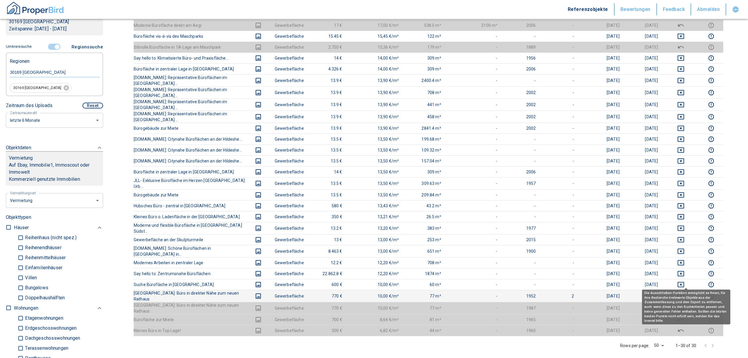
click at [684, 293] on icon "deselect this listing" at bounding box center [681, 295] width 6 height 5
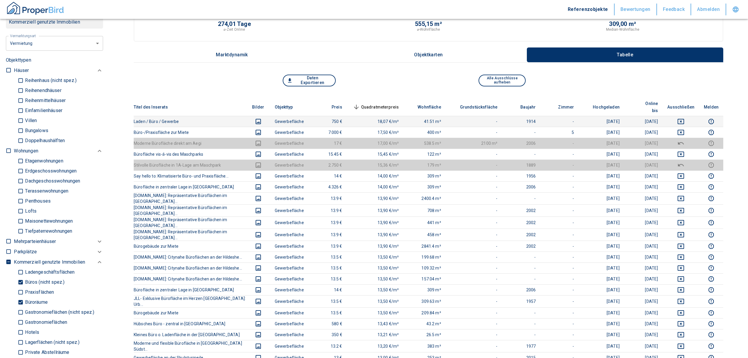
scroll to position [393, 0]
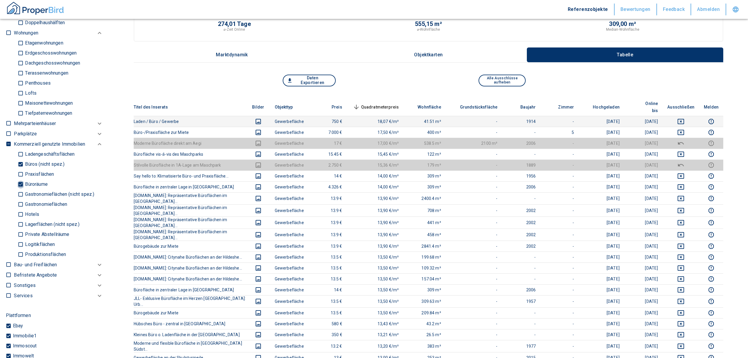
drag, startPoint x: 19, startPoint y: 185, endPoint x: 19, endPoint y: 178, distance: 6.8
click at [19, 185] on input "Büroräume" at bounding box center [21, 184] width 6 height 10
checkbox input "false"
type input "2020"
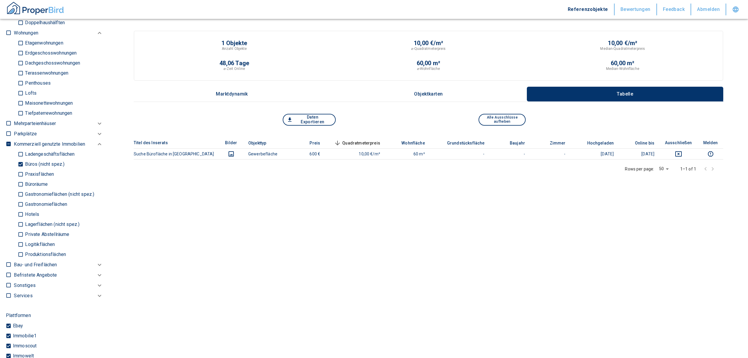
click at [18, 163] on input "Büros (nicht spez.)" at bounding box center [21, 164] width 6 height 10
checkbox input "false"
type input "2020"
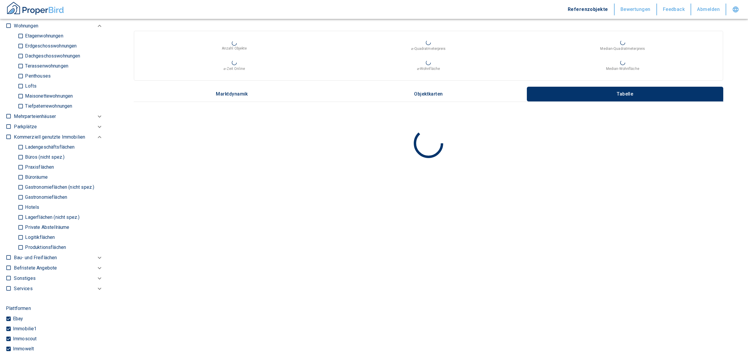
click at [22, 145] on input "Ladengeschäftsflächen" at bounding box center [21, 147] width 6 height 10
checkbox input "true"
type input "2020"
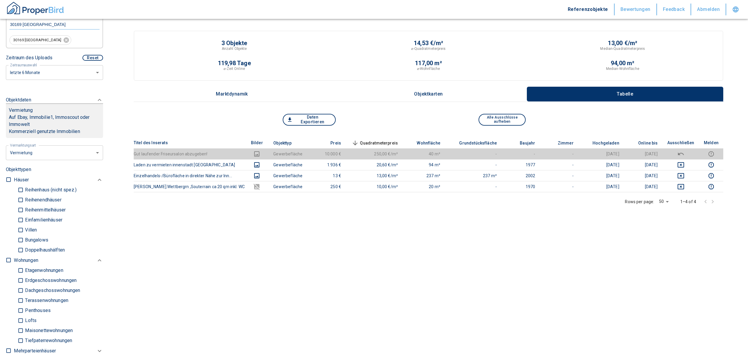
scroll to position [118, 0]
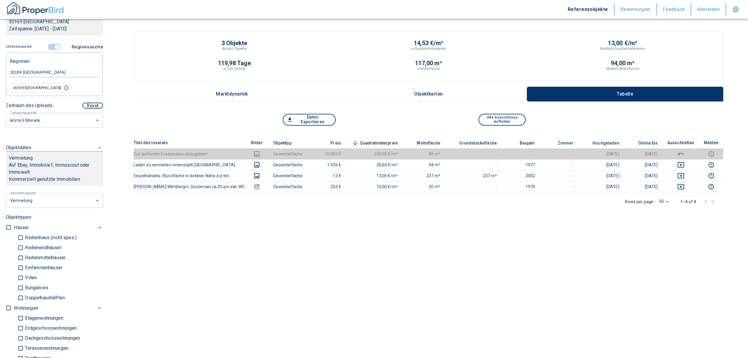
click at [51, 42] on span at bounding box center [54, 46] width 17 height 11
click at [54, 44] on input "controlled" at bounding box center [57, 47] width 18 height 6
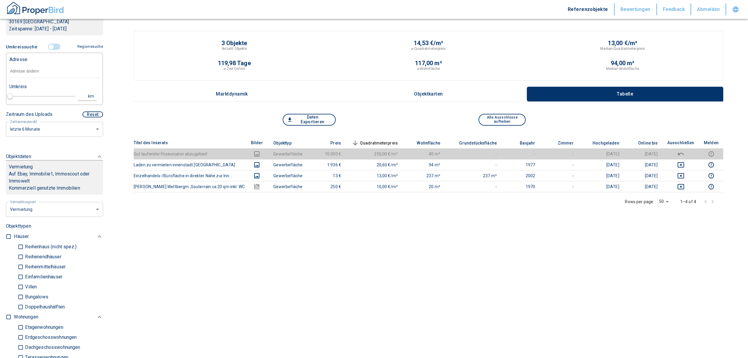
click at [35, 73] on input "text" at bounding box center [54, 71] width 90 height 14
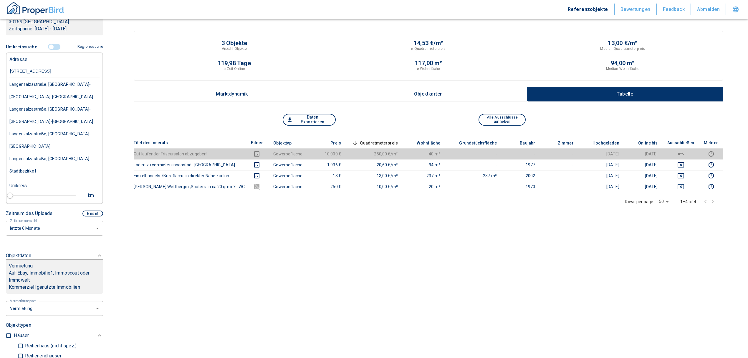
type input "[STREET_ADDRESS]"
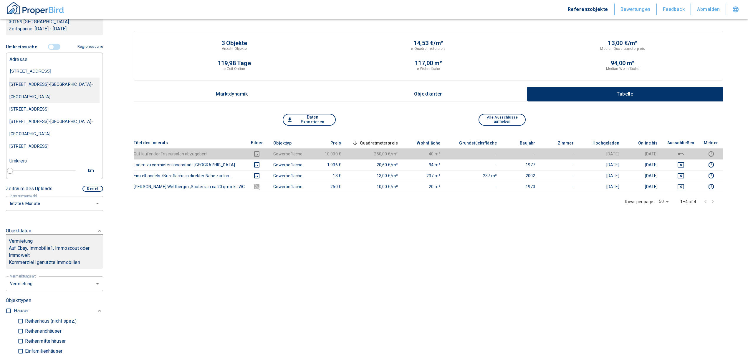
click at [45, 82] on div "[STREET_ADDRESS]-[GEOGRAPHIC_DATA]-[GEOGRAPHIC_DATA]" at bounding box center [54, 90] width 90 height 25
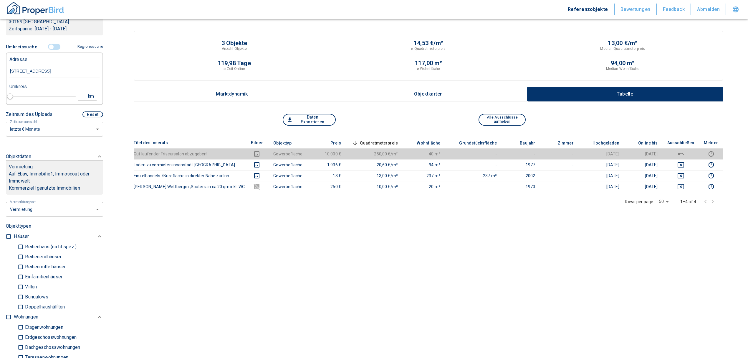
type input "2020"
type input "[STREET_ADDRESS]-[GEOGRAPHIC_DATA]-[GEOGRAPHIC_DATA]"
type input "1"
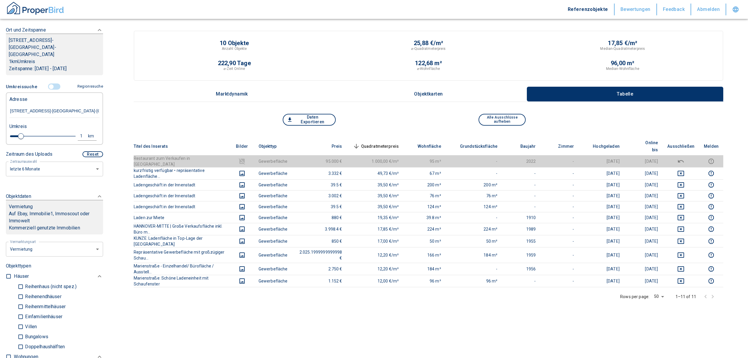
scroll to position [78, 0]
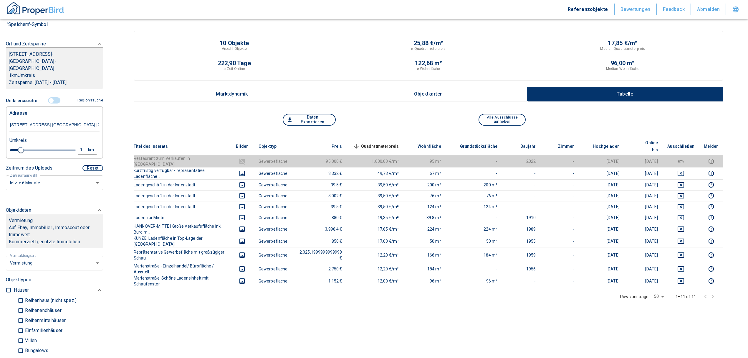
type input "[STREET_ADDRESS]-[GEOGRAPHIC_DATA]-[GEOGRAPHIC_DATA]"
click at [79, 146] on div "1" at bounding box center [84, 149] width 11 height 7
drag, startPoint x: 29, startPoint y: 142, endPoint x: 10, endPoint y: 145, distance: 19.4
click at [14, 145] on div "1 km Neue Suchen" at bounding box center [50, 150] width 90 height 14
type input "2"
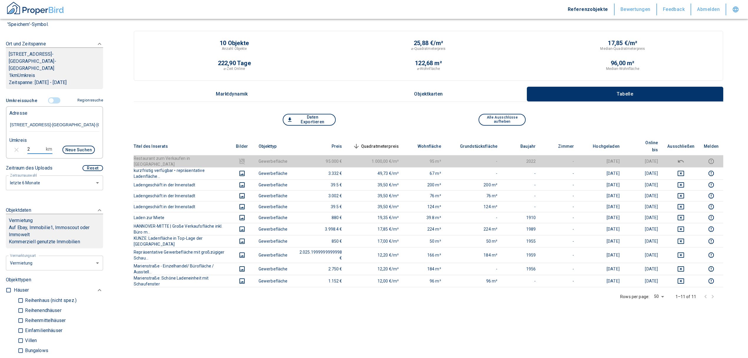
click at [82, 145] on button "Neue Suchen" at bounding box center [78, 149] width 32 height 8
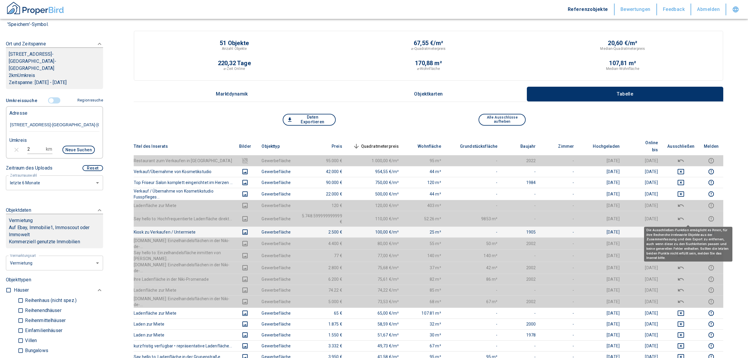
click at [684, 228] on icon "deselect this listing" at bounding box center [680, 231] width 7 height 7
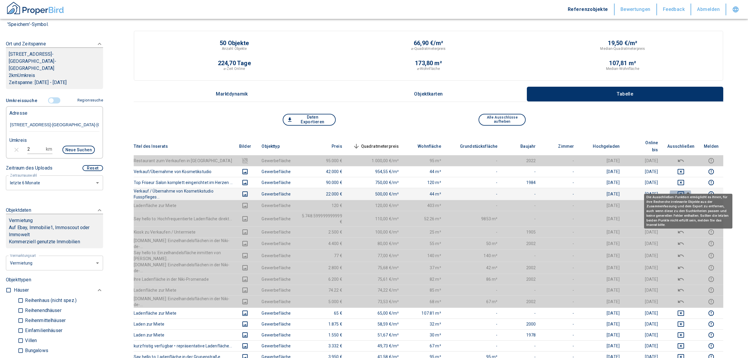
click at [684, 190] on icon "deselect this listing" at bounding box center [680, 193] width 7 height 7
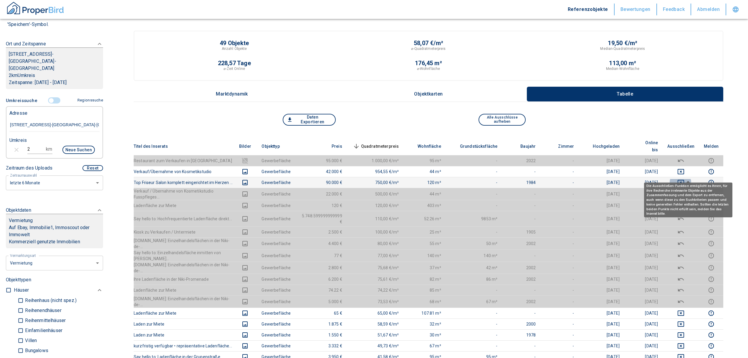
click at [684, 180] on icon "deselect this listing" at bounding box center [681, 182] width 6 height 5
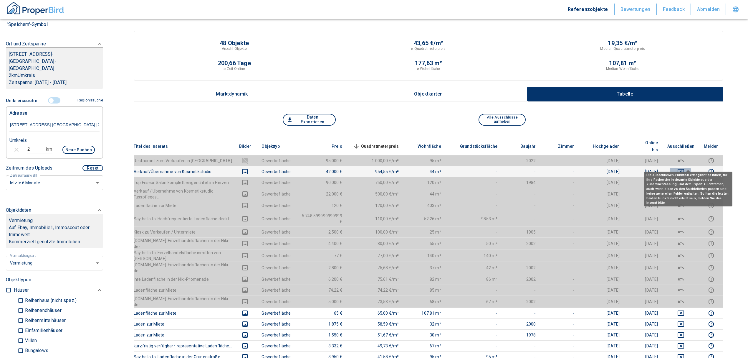
click at [684, 168] on icon "deselect this listing" at bounding box center [680, 171] width 7 height 7
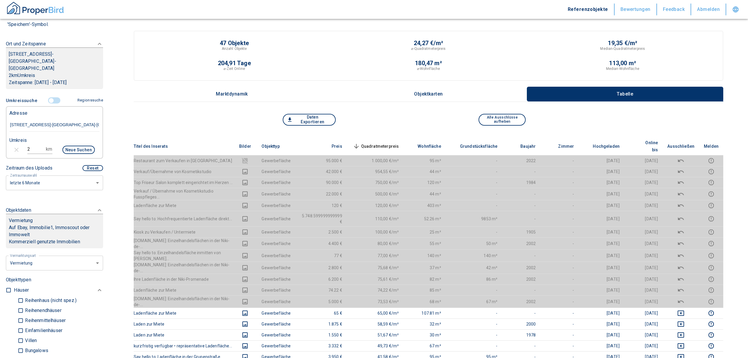
click at [393, 137] on th "Quadratmeterpreis sorted descending" at bounding box center [375, 146] width 57 height 18
click at [392, 143] on span "Quadratmeterpreis sorted descending" at bounding box center [375, 146] width 47 height 7
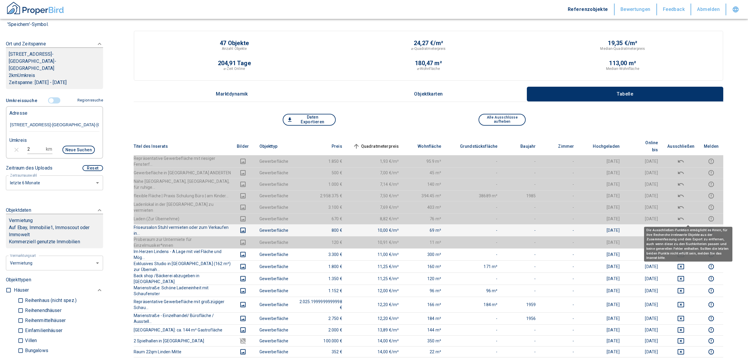
click at [684, 226] on icon "deselect this listing" at bounding box center [680, 229] width 7 height 7
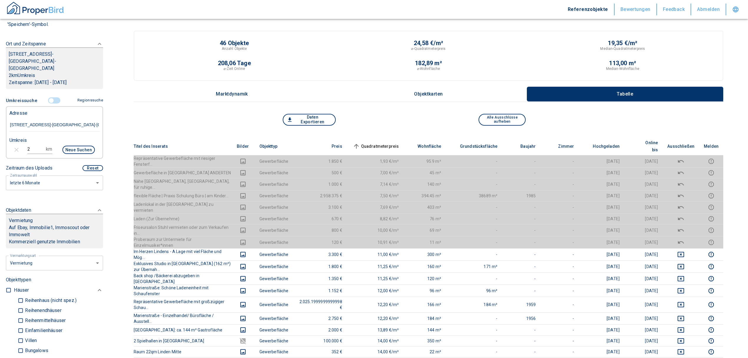
click at [399, 143] on span "Quadratmeterpreis sorted ascending" at bounding box center [375, 146] width 47 height 7
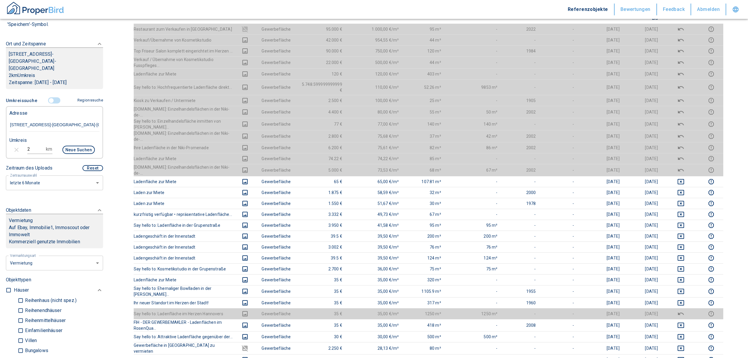
scroll to position [118, 0]
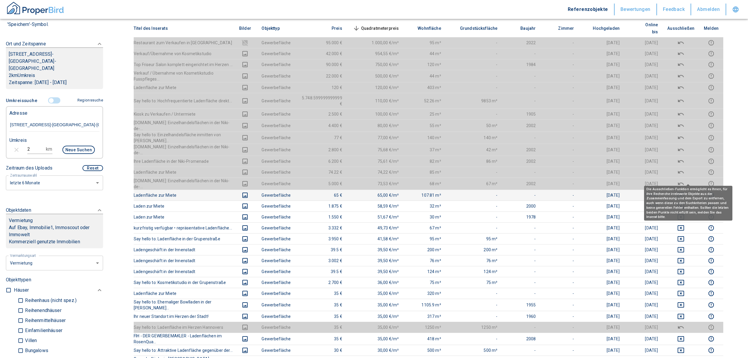
click at [684, 191] on icon "deselect this listing" at bounding box center [680, 194] width 7 height 7
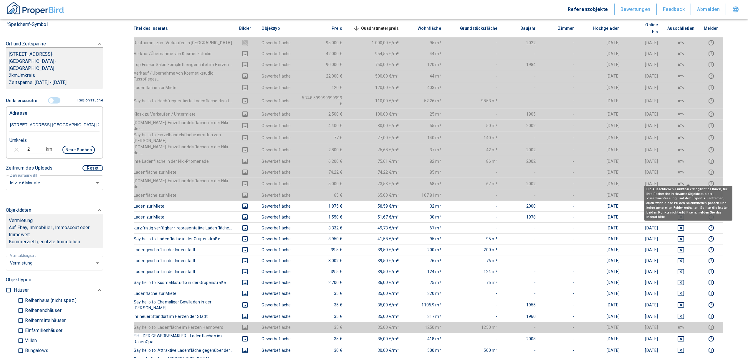
click at [684, 191] on icon "deselect this listing" at bounding box center [680, 194] width 7 height 7
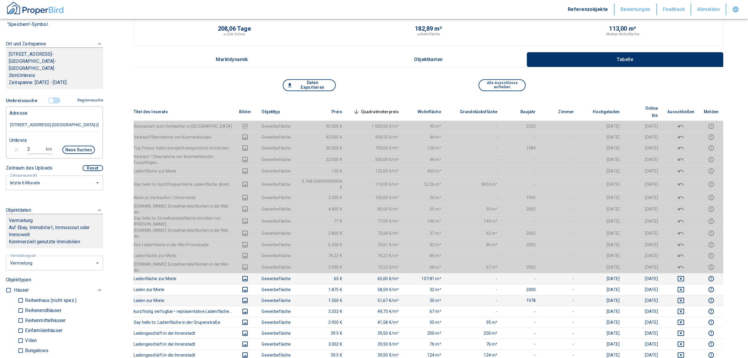
scroll to position [78, 0]
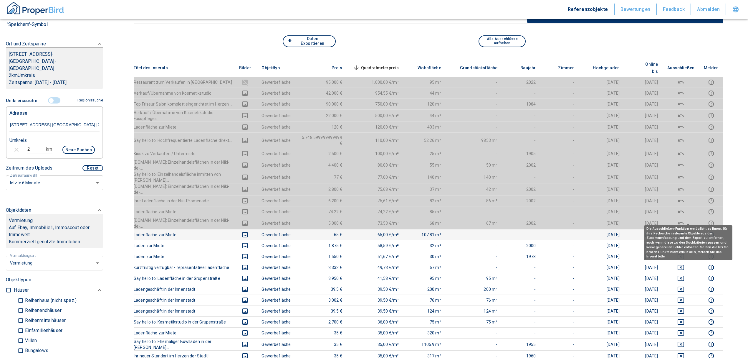
click at [684, 231] on icon "deselect this listing" at bounding box center [680, 234] width 7 height 7
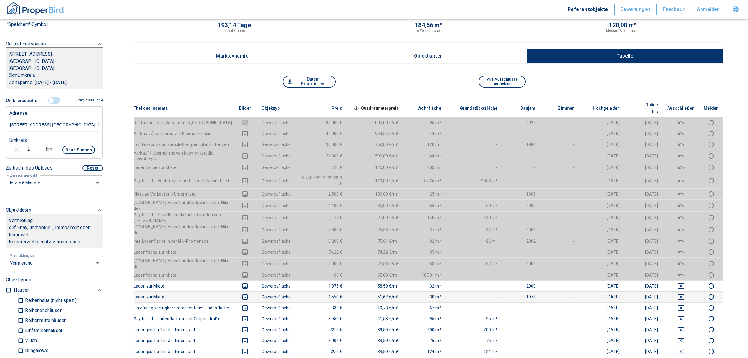
scroll to position [0, 0]
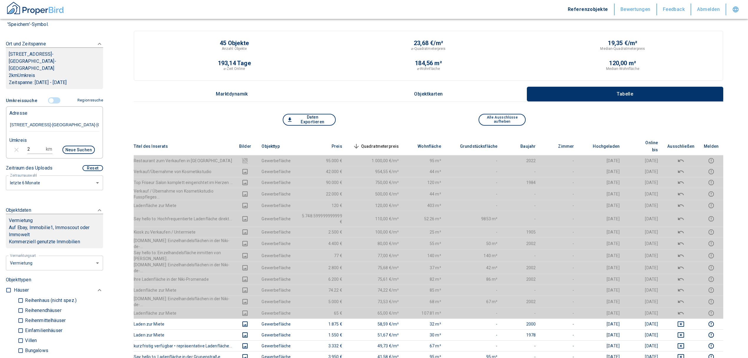
click at [396, 143] on span "Quadratmeterpreis sorted descending" at bounding box center [375, 146] width 47 height 7
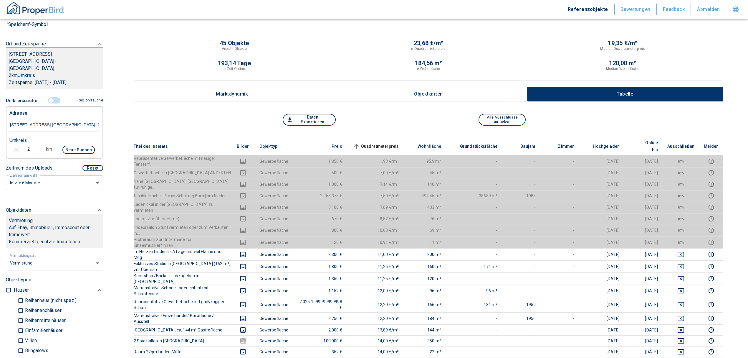
click at [49, 97] on input "controlled" at bounding box center [51, 100] width 18 height 6
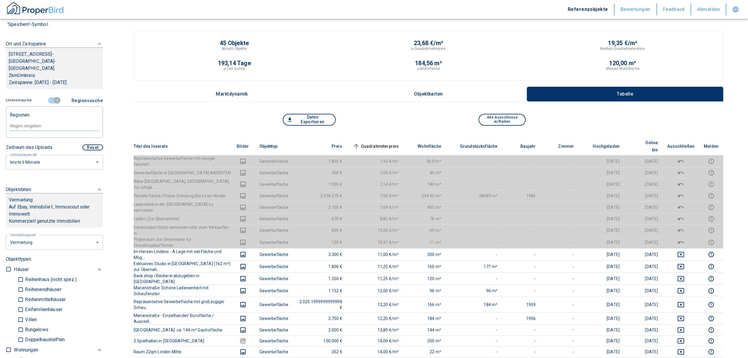
click at [57, 97] on input "controlled" at bounding box center [57, 100] width 18 height 6
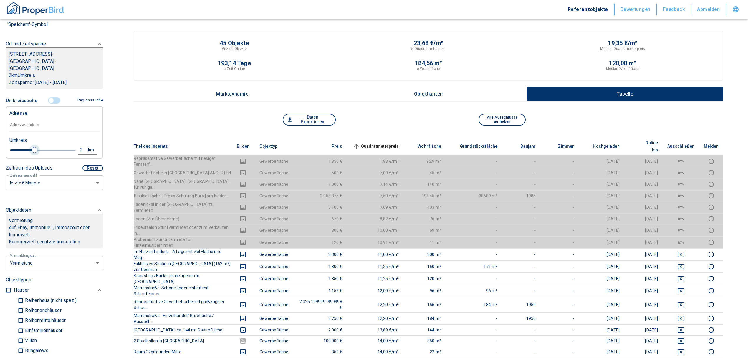
type input "2020"
type input "1.8"
type input "2020"
type input "1.6"
type input "2020"
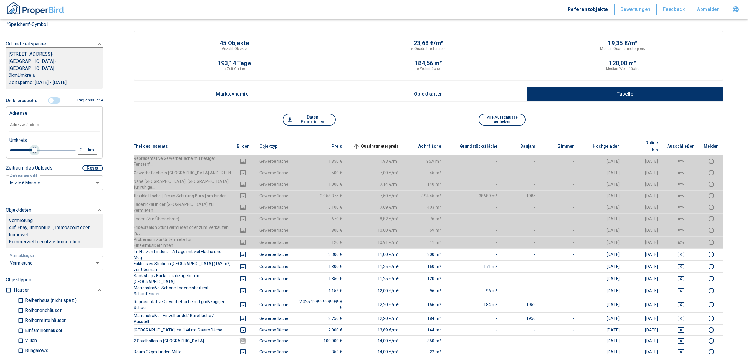
type input "1.4"
type input "2020"
type input "1.2"
type input "2020"
type input "1"
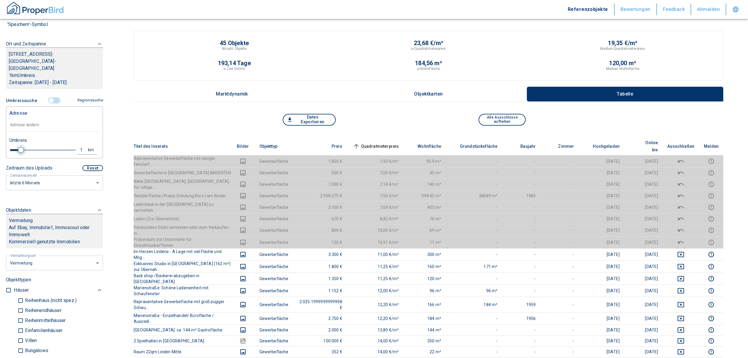
drag, startPoint x: 32, startPoint y: 142, endPoint x: 20, endPoint y: 141, distance: 11.8
click at [20, 147] on span at bounding box center [21, 150] width 6 height 6
type input "2020"
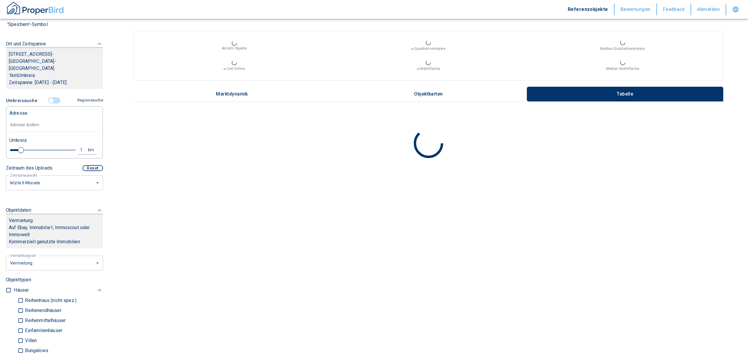
click at [18, 119] on input "text" at bounding box center [54, 125] width 90 height 14
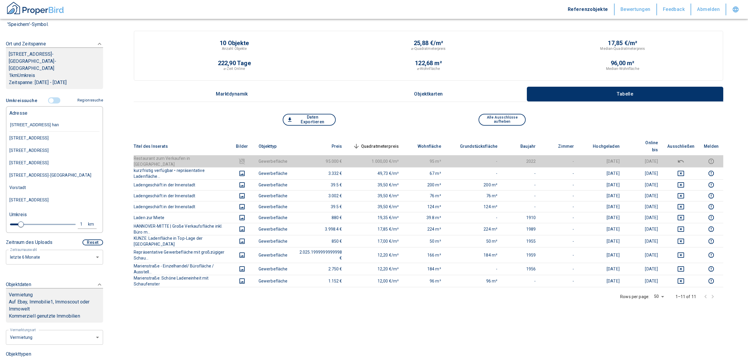
type input "[STREET_ADDRESS] hann"
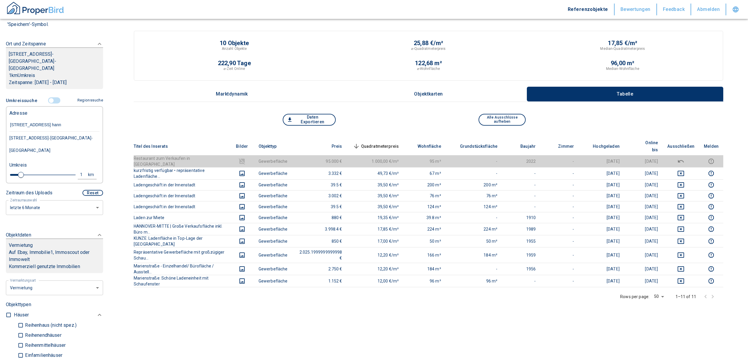
click at [64, 132] on div "[STREET_ADDRESS]-[GEOGRAPHIC_DATA]-[GEOGRAPHIC_DATA]" at bounding box center [54, 144] width 90 height 25
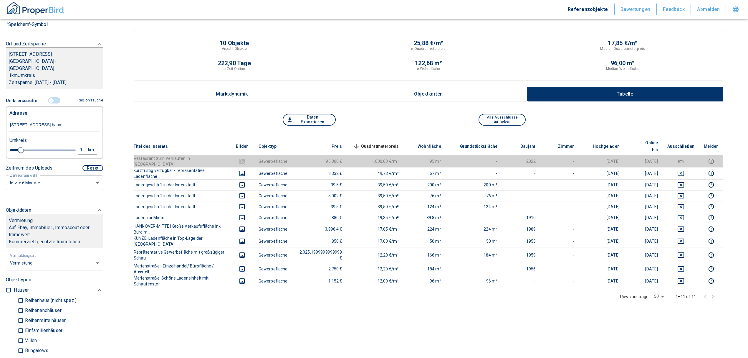
type input "2020"
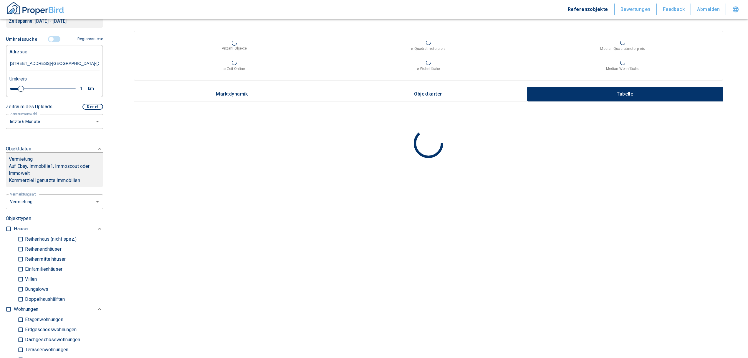
scroll to position [236, 0]
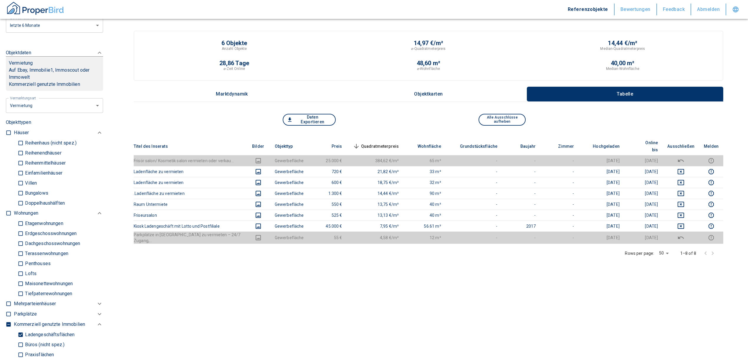
type input "[STREET_ADDRESS]-[GEOGRAPHIC_DATA]-[GEOGRAPHIC_DATA]"
click at [19, 329] on input "Ladengeschäftsflächen" at bounding box center [21, 334] width 6 height 10
checkbox input "false"
type input "2020"
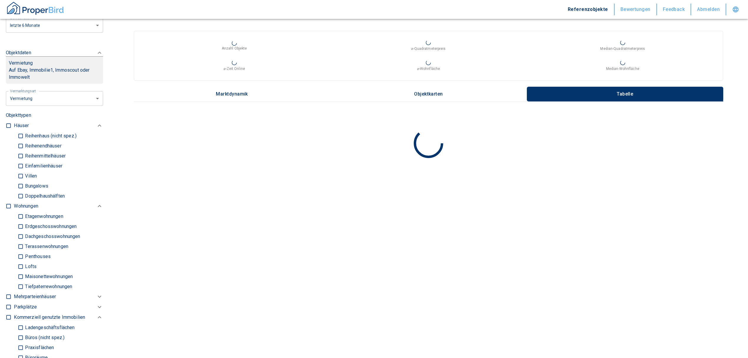
click at [10, 203] on input "checkbox" at bounding box center [9, 206] width 6 height 6
checkbox input "true"
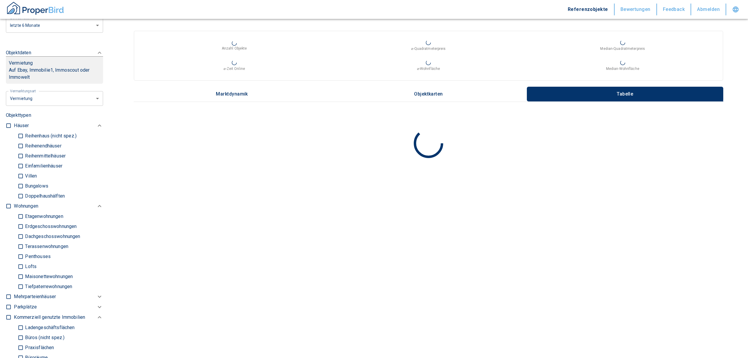
checkbox input "true"
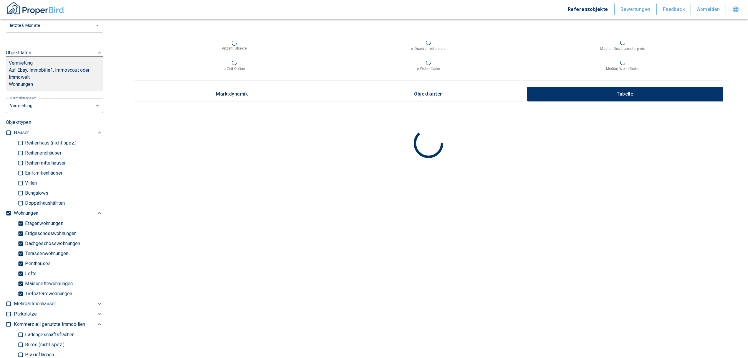
type input "2020"
click at [19, 288] on input "Tiefpaterrewohnungen" at bounding box center [21, 293] width 6 height 10
checkbox input "false"
type input "2020"
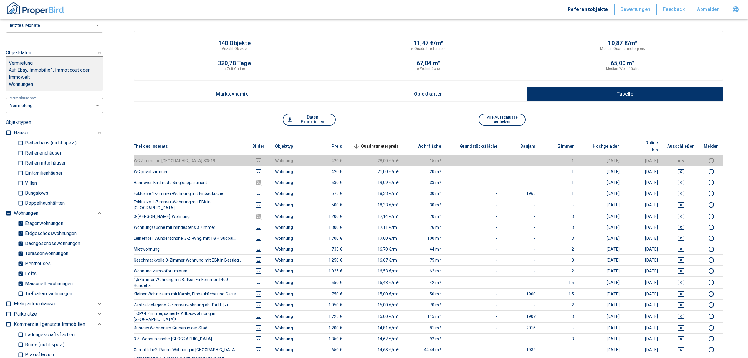
click at [371, 143] on span "Quadratmeterpreis sorted descending" at bounding box center [375, 146] width 47 height 7
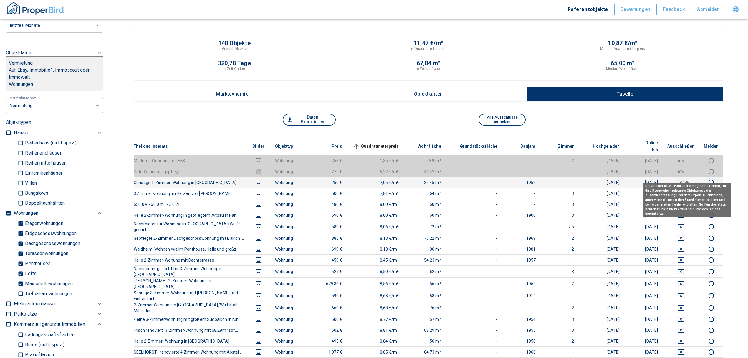
click at [684, 179] on icon "deselect this listing" at bounding box center [680, 182] width 7 height 7
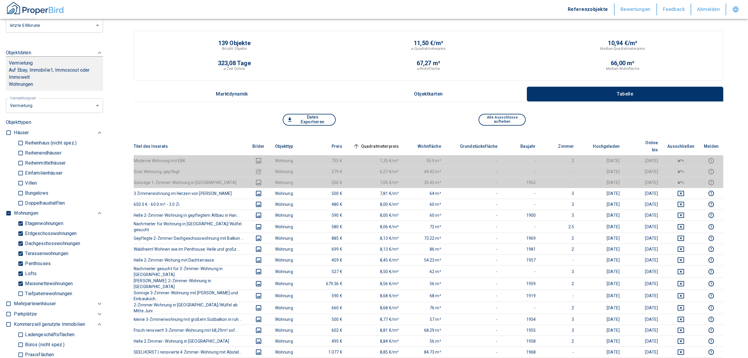
click at [373, 143] on span "Quadratmeterpreis sorted ascending" at bounding box center [375, 146] width 47 height 7
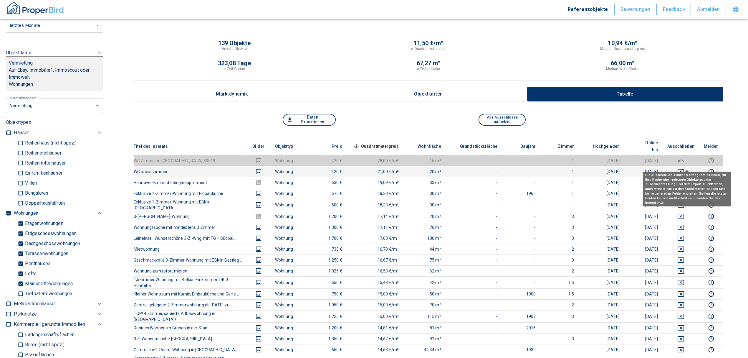
click at [684, 168] on icon "deselect this listing" at bounding box center [680, 171] width 7 height 7
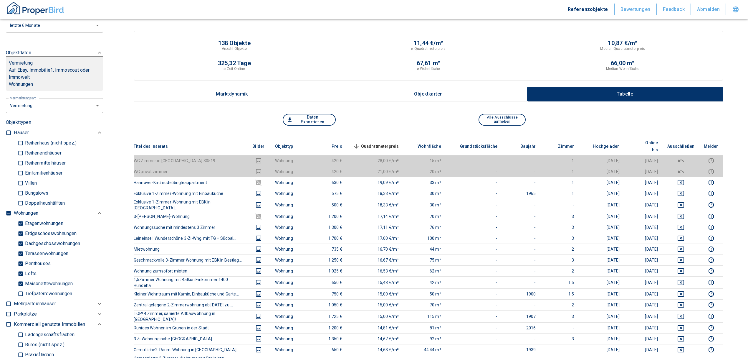
click at [391, 143] on span "Quadratmeterpreis sorted descending" at bounding box center [375, 146] width 47 height 7
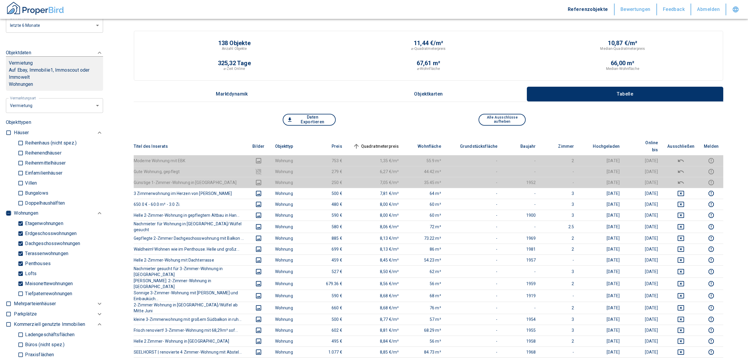
click at [7, 210] on input "checkbox" at bounding box center [9, 213] width 6 height 6
checkbox input "true"
type input "2020"
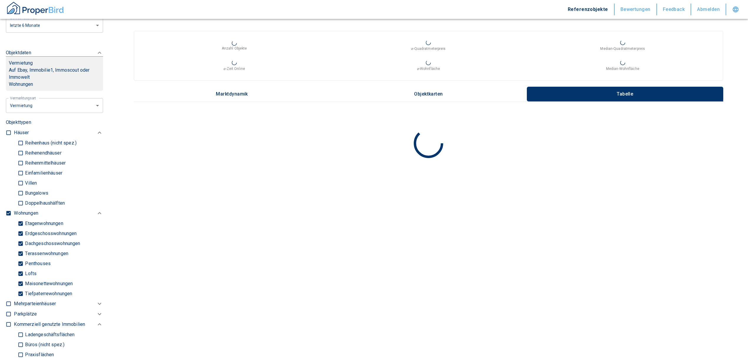
drag, startPoint x: 7, startPoint y: 203, endPoint x: 9, endPoint y: 216, distance: 12.8
click at [7, 210] on input "checkbox" at bounding box center [9, 213] width 6 height 6
checkbox input "false"
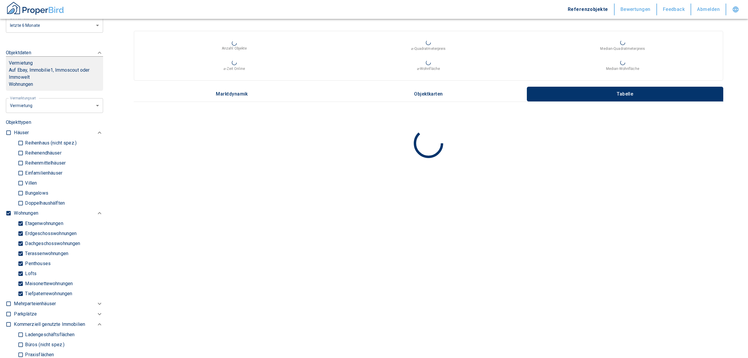
checkbox input "false"
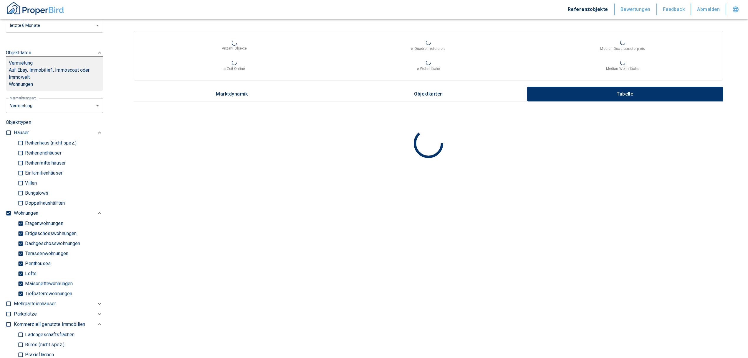
checkbox input "false"
type input "2020"
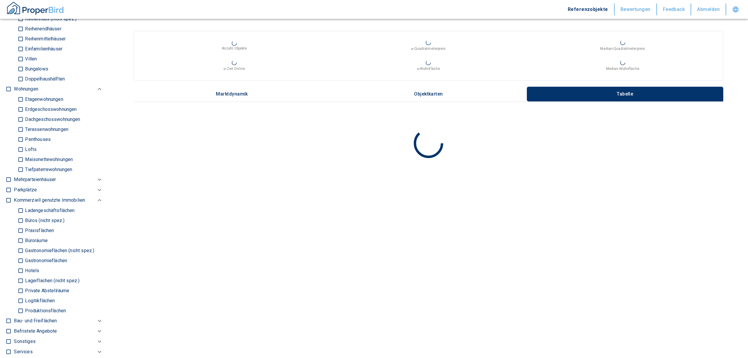
scroll to position [353, 0]
click at [19, 214] on input "Büros (nicht spez.)" at bounding box center [21, 219] width 6 height 10
checkbox input "true"
type input "2020"
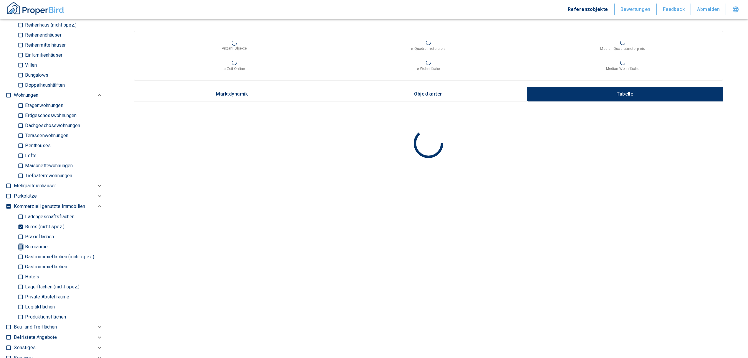
click at [19, 241] on input "Büroräume" at bounding box center [21, 246] width 6 height 10
checkbox input "true"
type input "2020"
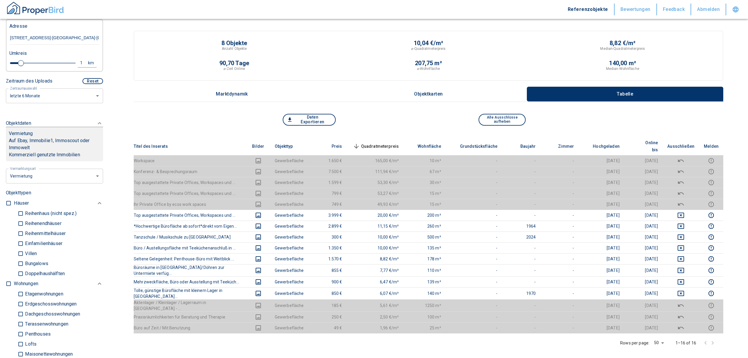
scroll to position [118, 0]
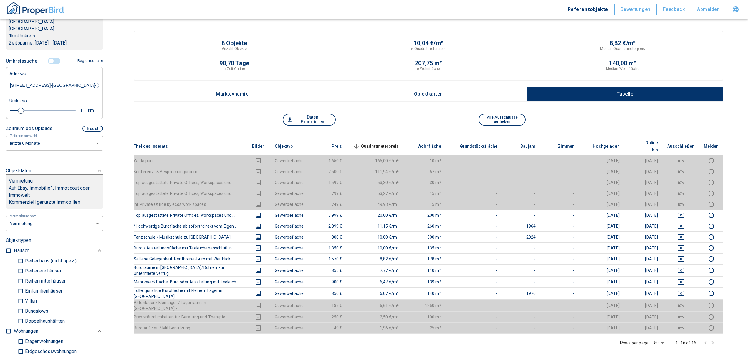
click at [79, 107] on div "1" at bounding box center [84, 110] width 11 height 7
drag, startPoint x: 31, startPoint y: 106, endPoint x: 22, endPoint y: 105, distance: 8.9
click at [22, 105] on div "1 km Neue Suchen" at bounding box center [50, 111] width 90 height 14
type input "2"
click at [78, 106] on button "Neue Suchen" at bounding box center [78, 110] width 32 height 8
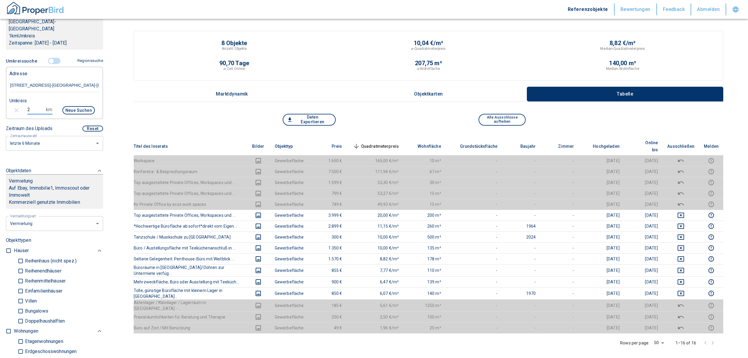
type input "2020"
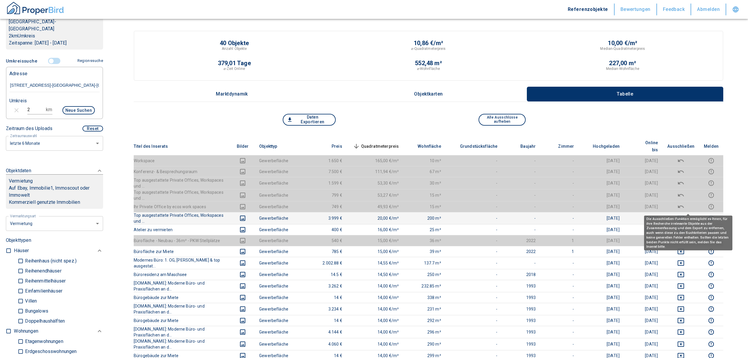
click at [683, 214] on button "deselect this listing" at bounding box center [680, 217] width 27 height 7
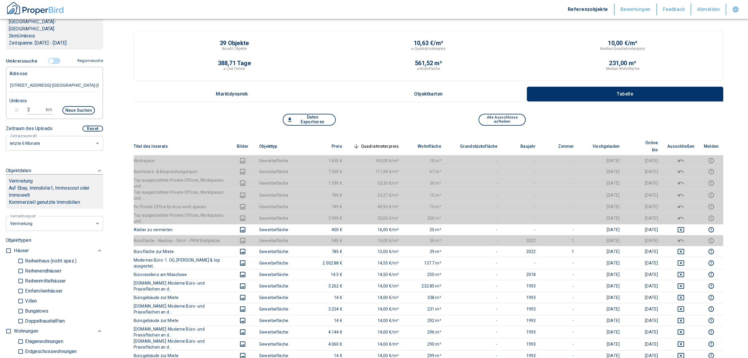
click at [384, 143] on span "Quadratmeterpreis sorted descending" at bounding box center [375, 146] width 47 height 7
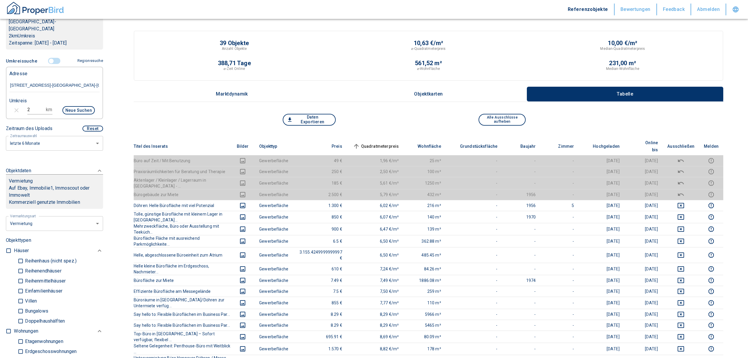
click at [384, 143] on span "Quadratmeterpreis sorted ascending" at bounding box center [375, 146] width 47 height 7
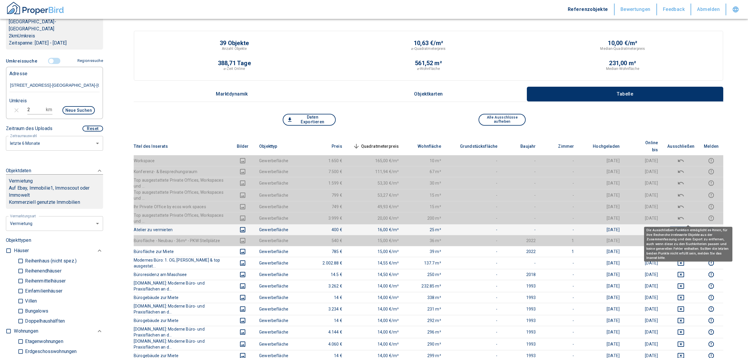
click at [684, 227] on icon "deselect this listing" at bounding box center [681, 229] width 6 height 5
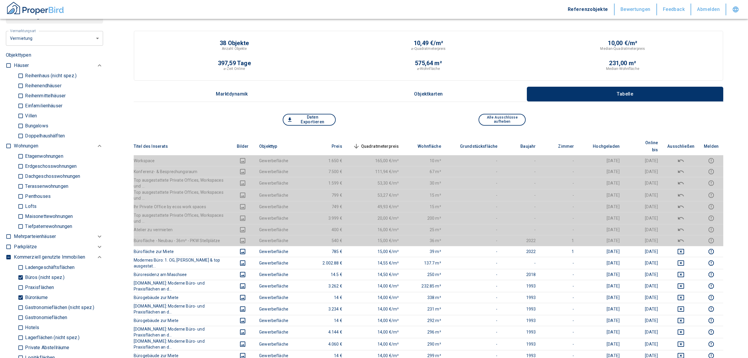
scroll to position [314, 0]
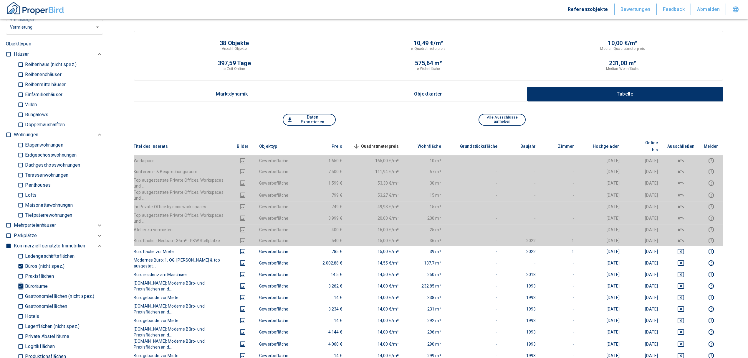
click at [20, 281] on input "Büroräume" at bounding box center [21, 286] width 6 height 10
checkbox input "false"
type input "2020"
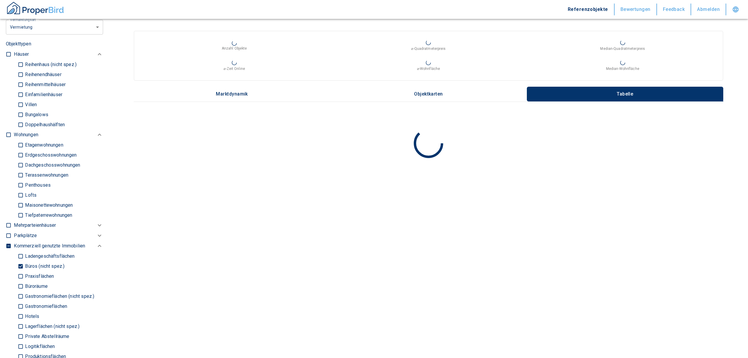
click at [19, 261] on input "Büros (nicht spez.)" at bounding box center [21, 266] width 6 height 10
checkbox input "false"
type input "2020"
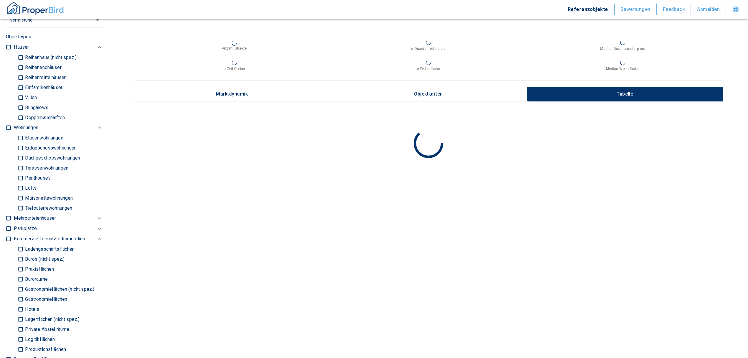
click at [20, 244] on input "Ladengeschäftsflächen" at bounding box center [21, 249] width 6 height 10
checkbox input "true"
type input "2020"
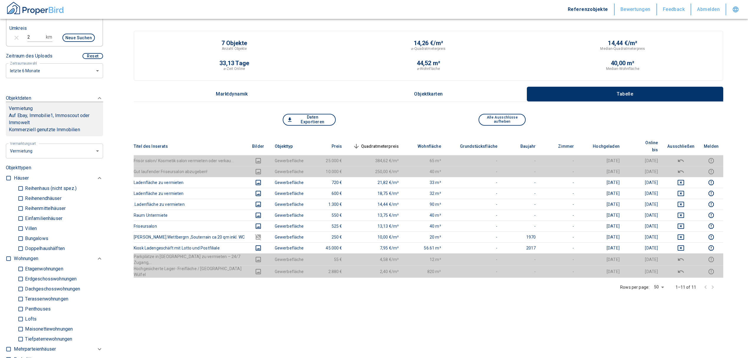
scroll to position [157, 0]
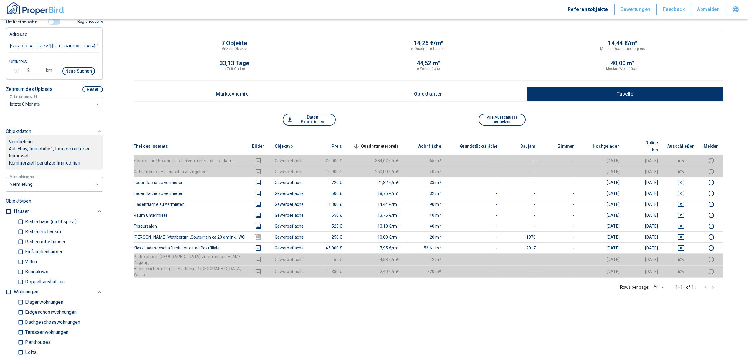
drag, startPoint x: 31, startPoint y: 62, endPoint x: 21, endPoint y: 60, distance: 10.5
click at [21, 64] on div "2 km Neue Suchen" at bounding box center [50, 71] width 90 height 14
type input "3"
click at [67, 67] on button "Neue Suchen" at bounding box center [78, 71] width 32 height 8
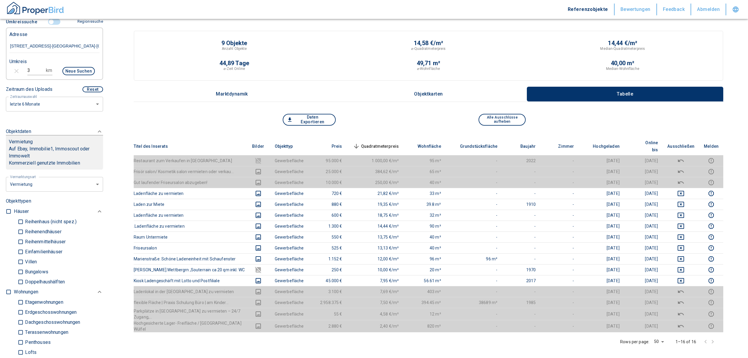
scroll to position [118, 0]
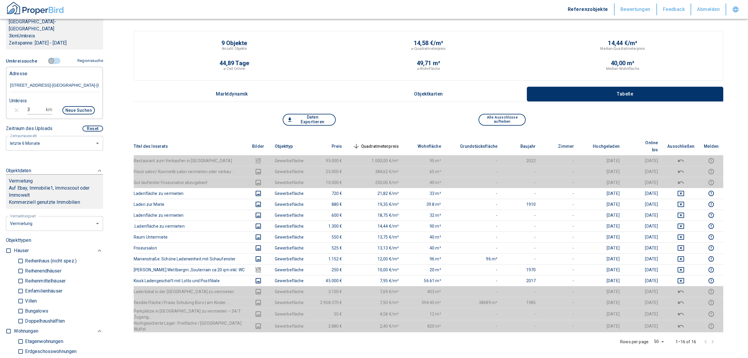
click at [47, 58] on input "controlled" at bounding box center [51, 61] width 18 height 6
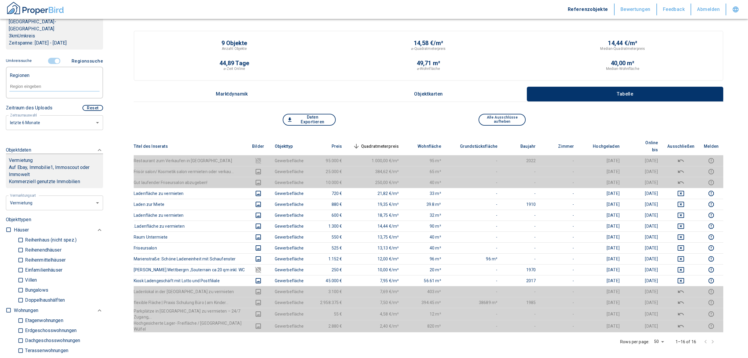
click at [47, 55] on span at bounding box center [54, 60] width 17 height 11
click at [53, 58] on input "controlled" at bounding box center [57, 61] width 18 height 6
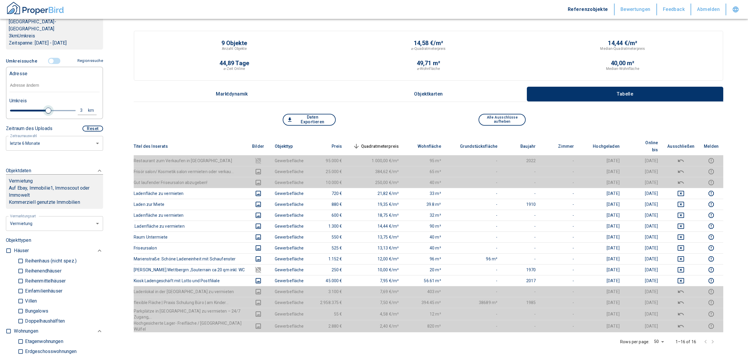
type input "2020"
type input "3"
type input "2020"
type input "2.6"
type input "2020"
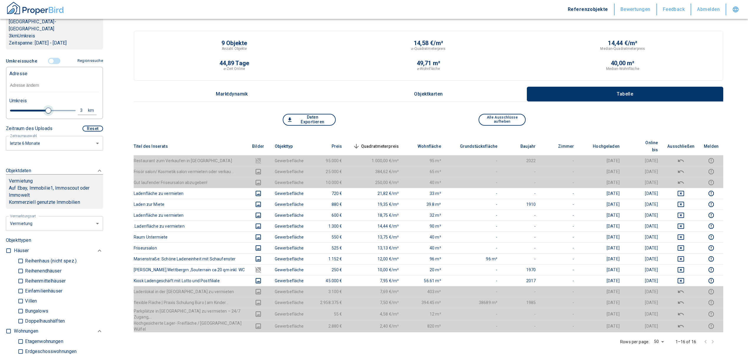
type input "2.4"
type input "2020"
type input "2"
type input "2020"
type input "1.8"
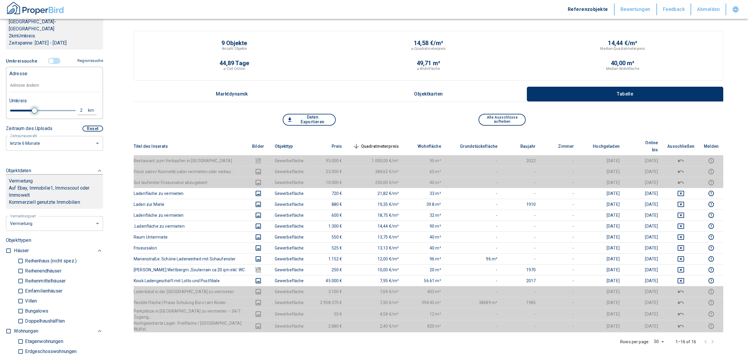
type input "2020"
type input "1.6"
type input "2020"
type input "1.4"
drag, startPoint x: 49, startPoint y: 104, endPoint x: 21, endPoint y: 105, distance: 27.4
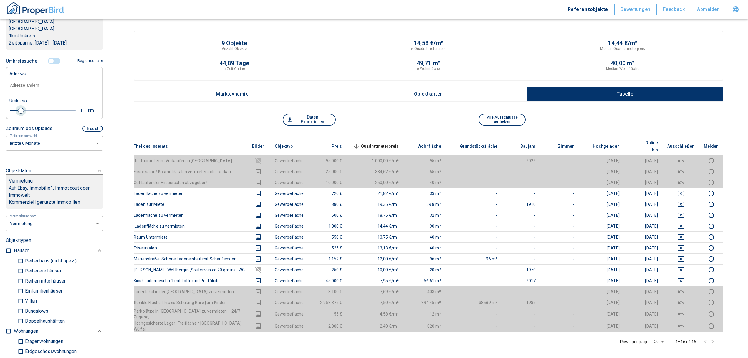
click at [21, 107] on span at bounding box center [21, 110] width 6 height 6
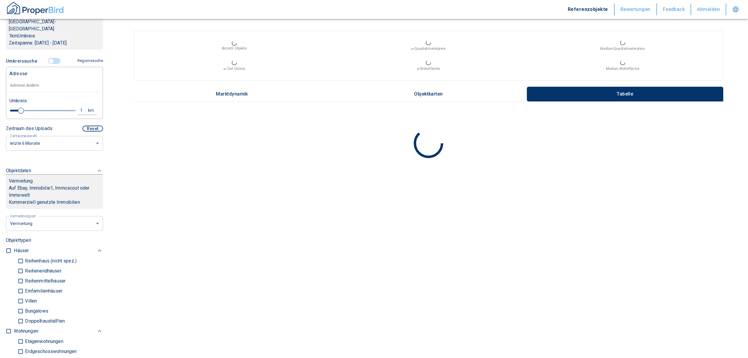
click at [28, 79] on input "text" at bounding box center [54, 86] width 90 height 14
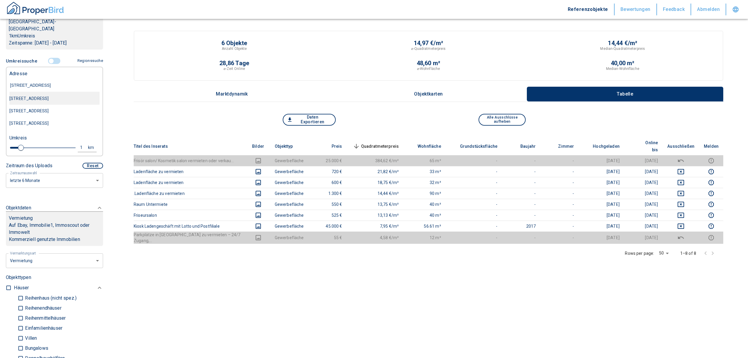
click at [39, 93] on div "[STREET_ADDRESS]" at bounding box center [54, 98] width 90 height 12
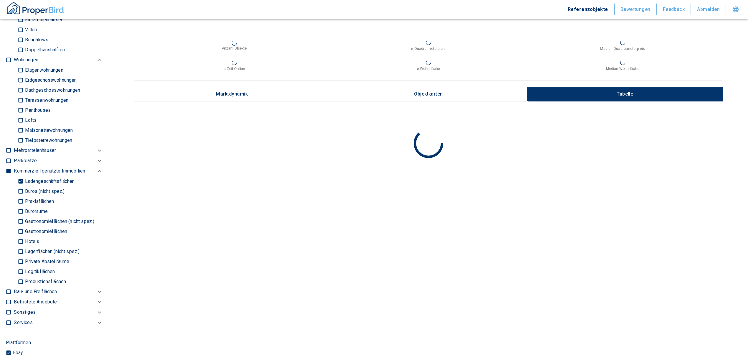
scroll to position [353, 0]
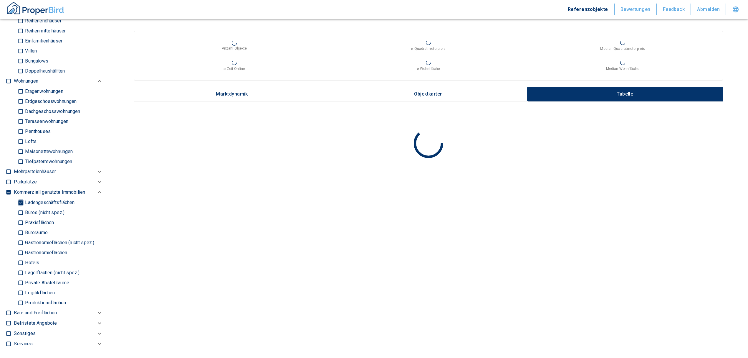
click at [20, 207] on input "Ladengeschäftsflächen" at bounding box center [21, 202] width 6 height 10
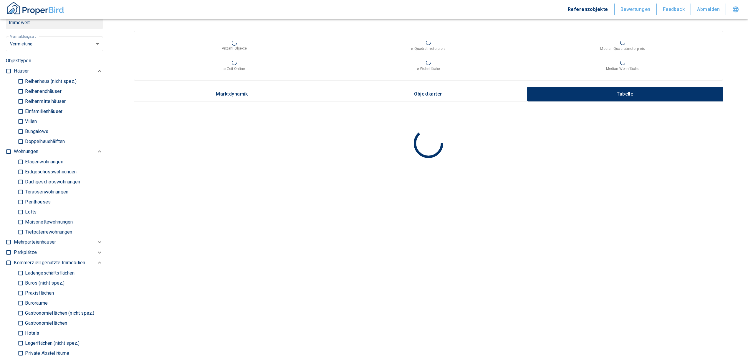
scroll to position [275, 0]
click at [9, 155] on input "checkbox" at bounding box center [9, 153] width 6 height 6
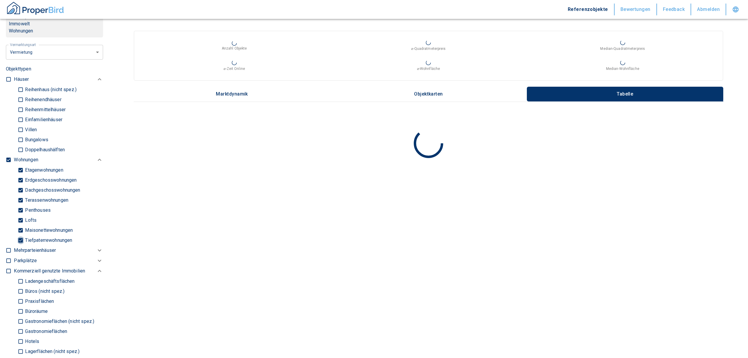
click at [20, 244] on input "Tiefpaterrewohnungen" at bounding box center [21, 240] width 6 height 10
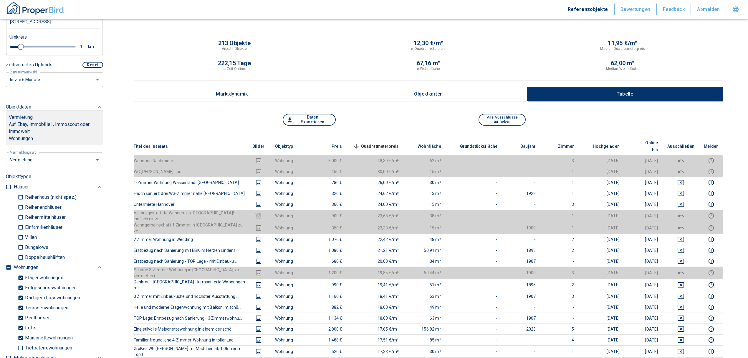
scroll to position [78, 0]
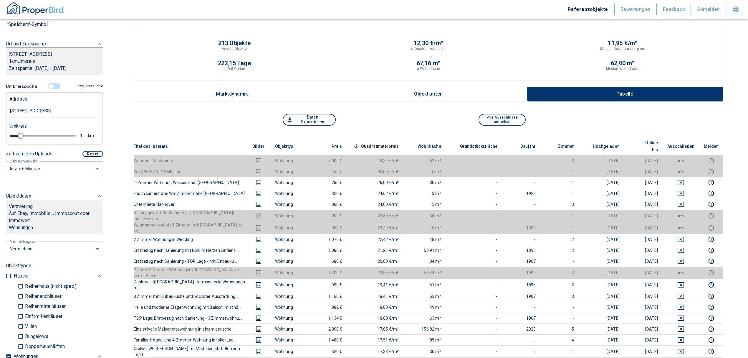
click at [79, 139] on div "1" at bounding box center [84, 135] width 11 height 7
drag, startPoint x: 28, startPoint y: 142, endPoint x: 22, endPoint y: 141, distance: 6.5
click at [22, 140] on div "1 km Neue Suchen" at bounding box center [50, 136] width 90 height 14
click at [69, 140] on button "Neue Suchen" at bounding box center [78, 135] width 32 height 8
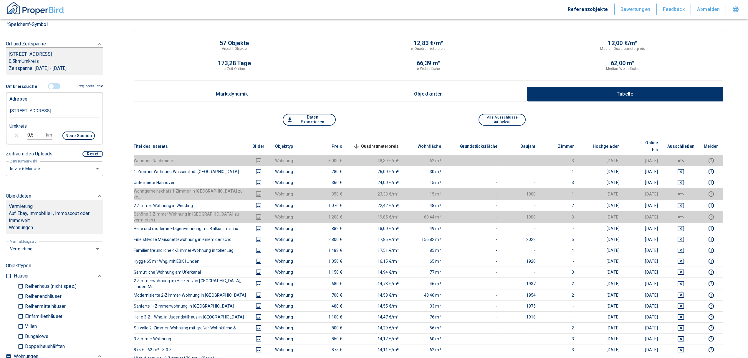
click at [376, 143] on span "Quadratmeterpreis sorted descending" at bounding box center [375, 146] width 47 height 7
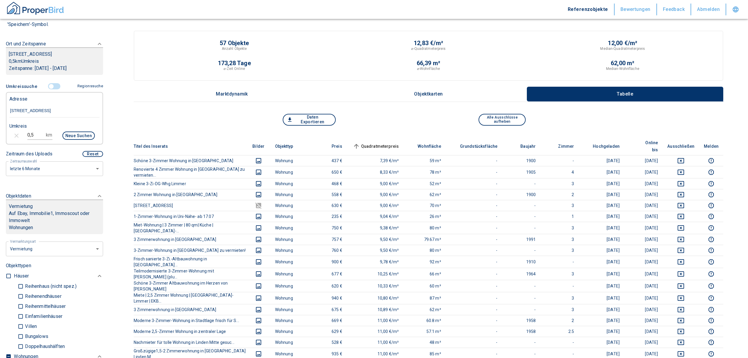
click at [376, 143] on span "Quadratmeterpreis sorted ascending" at bounding box center [375, 146] width 47 height 7
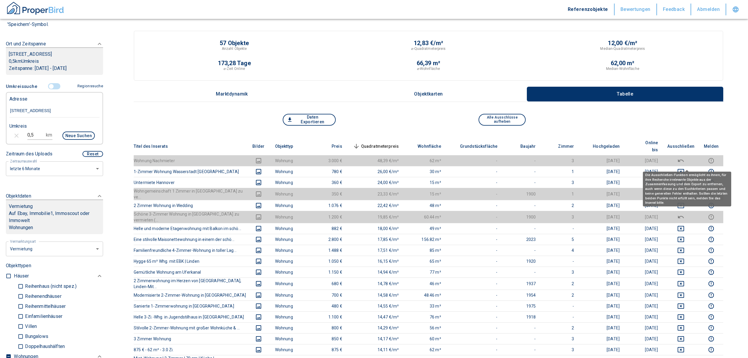
click at [687, 167] on div "Die Ausschließen-Funktion ermöglicht es Ihnen, für ihre Recherche irrelevante O…" at bounding box center [687, 186] width 88 height 39
click at [684, 168] on icon "deselect this listing" at bounding box center [680, 171] width 7 height 7
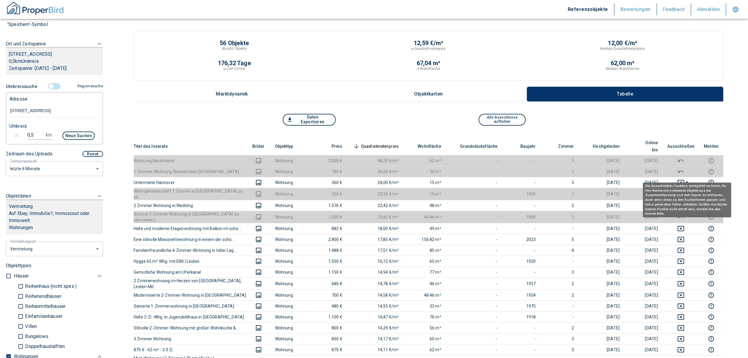
click at [684, 180] on icon "deselect this listing" at bounding box center [681, 182] width 6 height 5
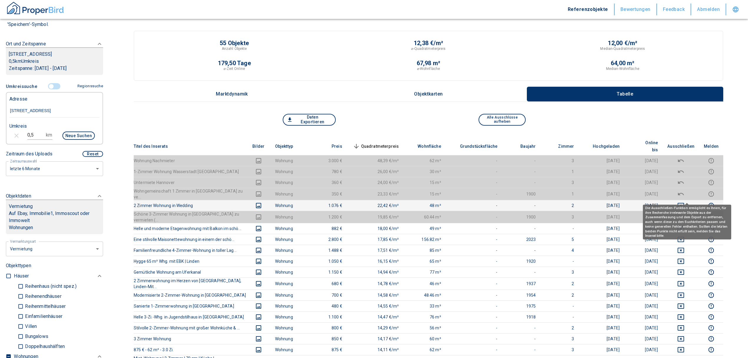
click at [684, 202] on icon "deselect this listing" at bounding box center [680, 205] width 7 height 7
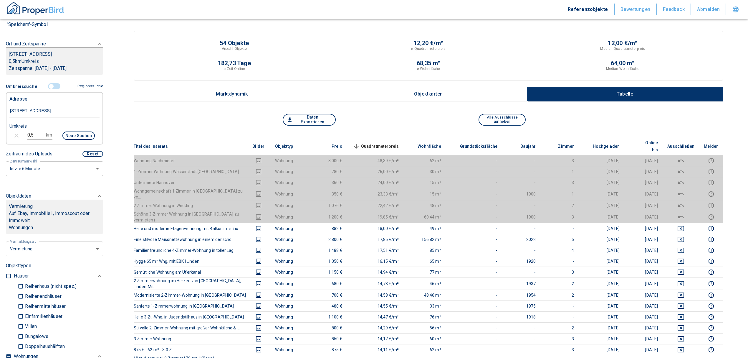
click at [399, 143] on span "Quadratmeterpreis sorted descending" at bounding box center [375, 146] width 47 height 7
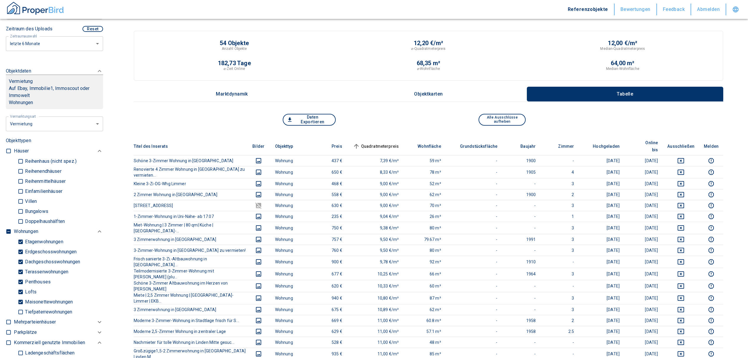
scroll to position [236, 0]
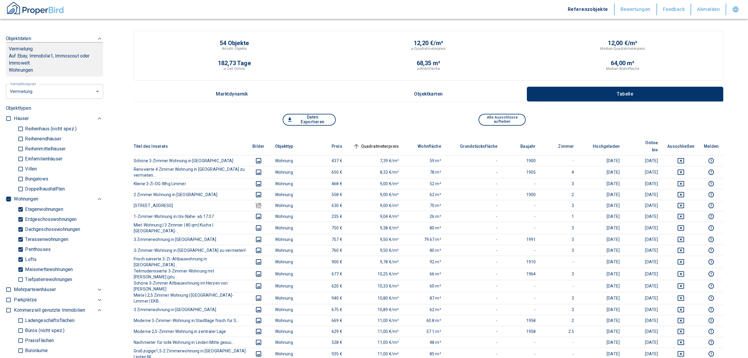
click at [7, 202] on input "checkbox" at bounding box center [9, 199] width 6 height 6
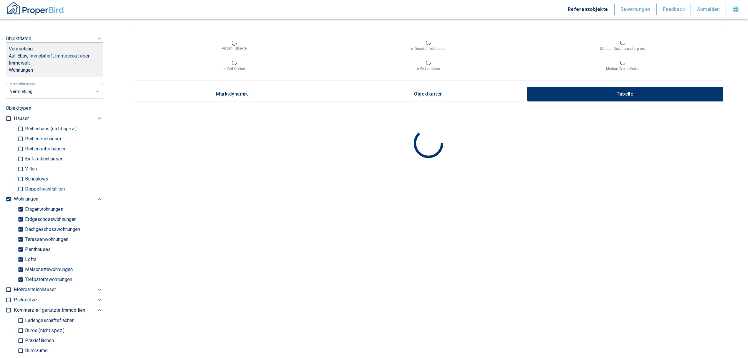
click at [7, 202] on input "checkbox" at bounding box center [9, 199] width 6 height 6
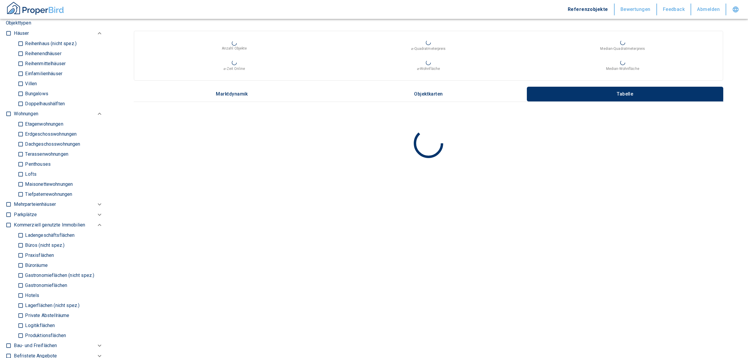
scroll to position [314, 0]
click at [21, 250] on input "Büros (nicht spez.)" at bounding box center [21, 244] width 6 height 10
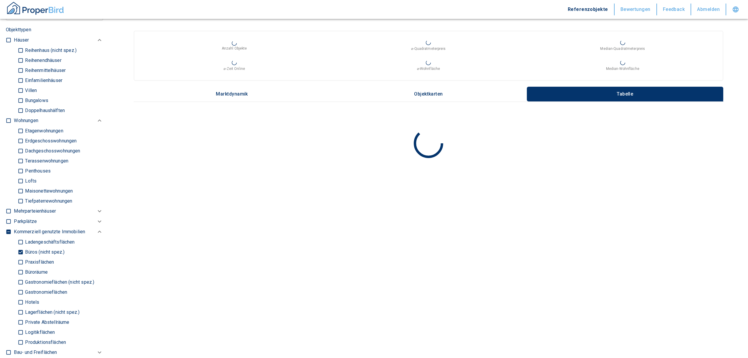
click at [21, 277] on input "Büroräume" at bounding box center [21, 272] width 6 height 10
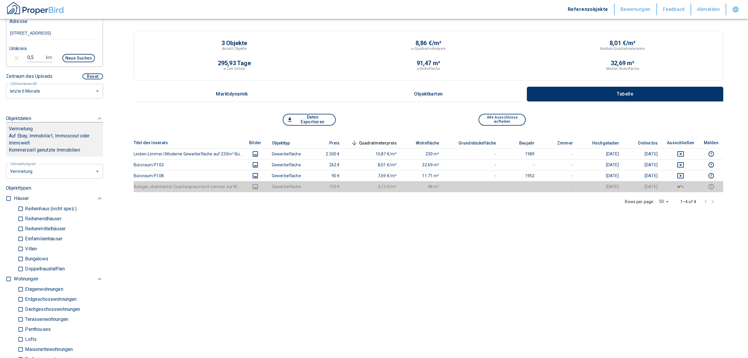
scroll to position [118, 0]
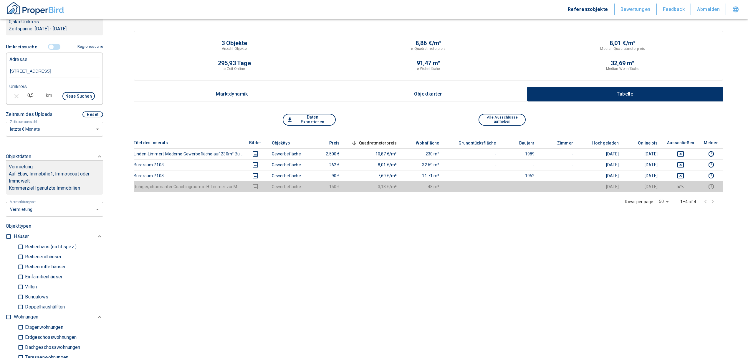
drag, startPoint x: 38, startPoint y: 102, endPoint x: 21, endPoint y: 100, distance: 17.0
click at [21, 100] on div "0,5 km Neue Suchen" at bounding box center [50, 97] width 90 height 14
click at [72, 100] on button "Neue Suchen" at bounding box center [78, 96] width 32 height 8
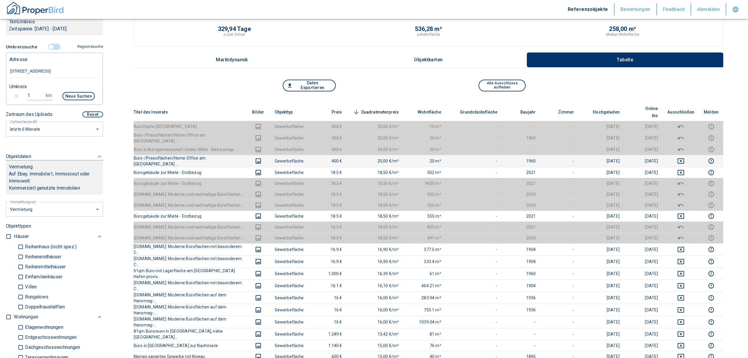
scroll to position [78, 0]
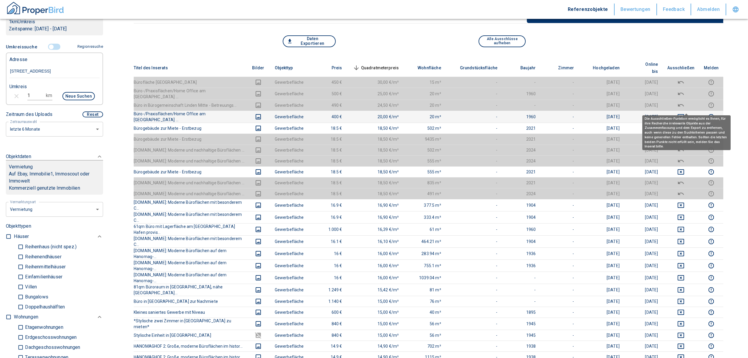
click at [684, 113] on icon "deselect this listing" at bounding box center [680, 116] width 7 height 7
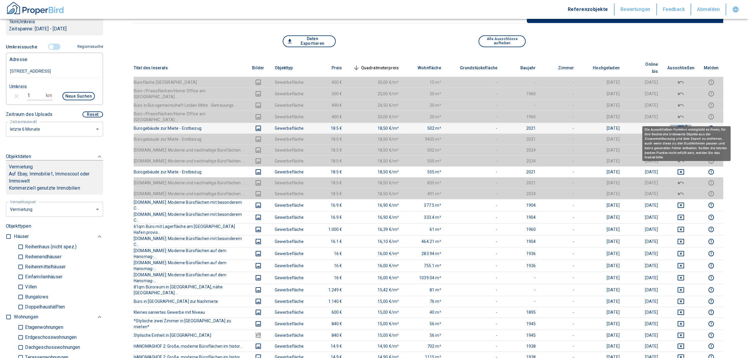
click at [684, 125] on icon "deselect this listing" at bounding box center [680, 128] width 7 height 7
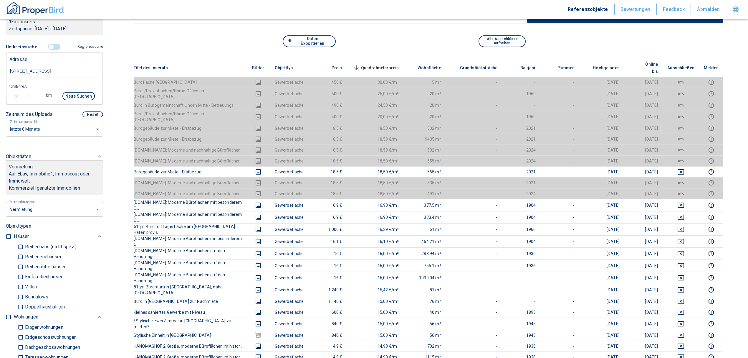
click at [377, 64] on span "Quadratmeterpreis sorted descending" at bounding box center [375, 67] width 47 height 7
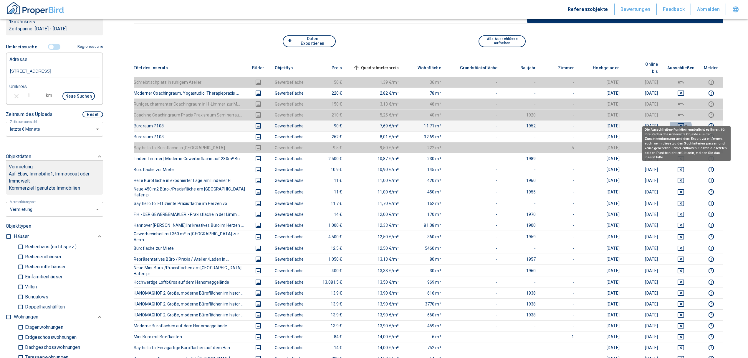
click at [684, 123] on icon "deselect this listing" at bounding box center [681, 125] width 6 height 5
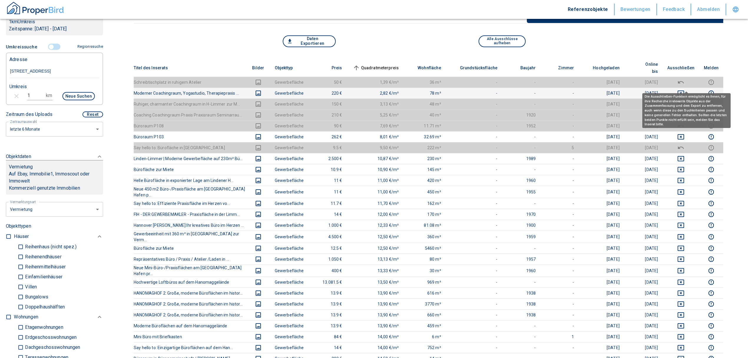
click at [684, 90] on icon "deselect this listing" at bounding box center [681, 92] width 6 height 5
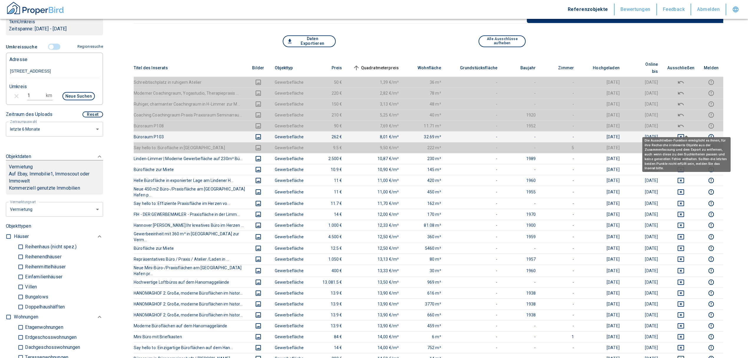
click at [684, 133] on icon "deselect this listing" at bounding box center [680, 136] width 7 height 7
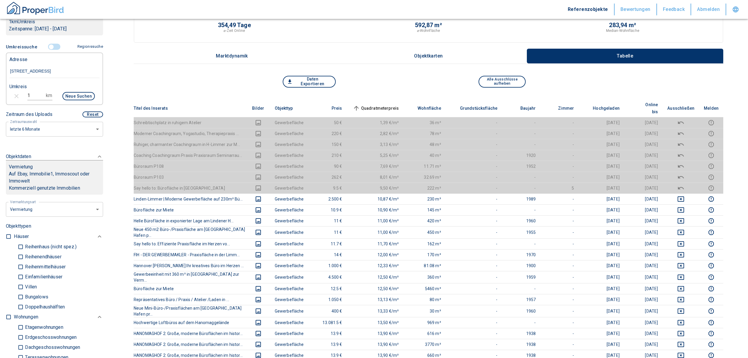
scroll to position [0, 0]
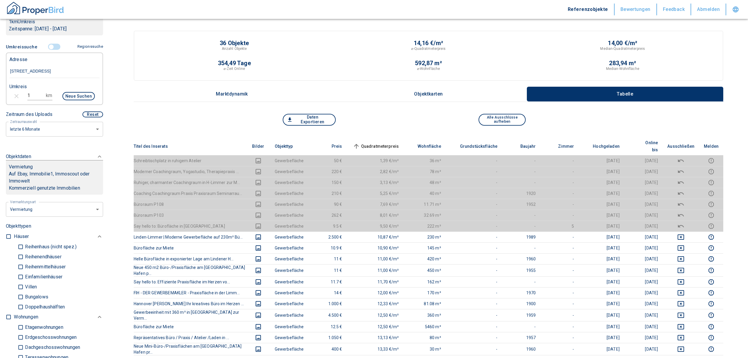
click at [387, 137] on th "Quadratmeterpreis sorted ascending" at bounding box center [375, 146] width 57 height 18
click at [385, 143] on span "Quadratmeterpreis sorted ascending" at bounding box center [375, 146] width 47 height 7
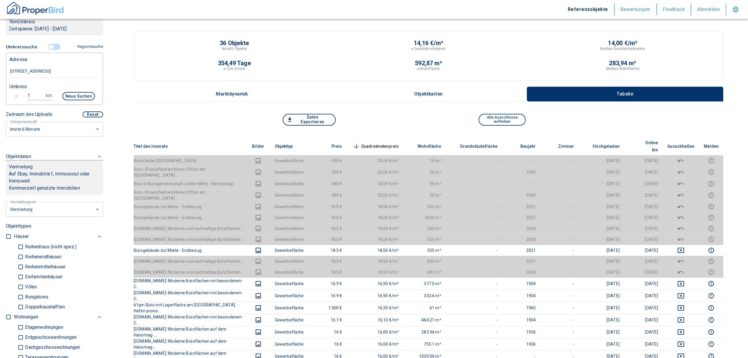
click at [367, 143] on span "Quadratmeterpreis sorted descending" at bounding box center [375, 146] width 47 height 7
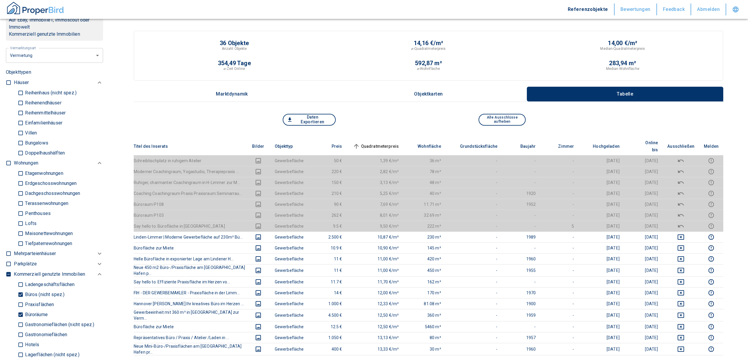
scroll to position [275, 0]
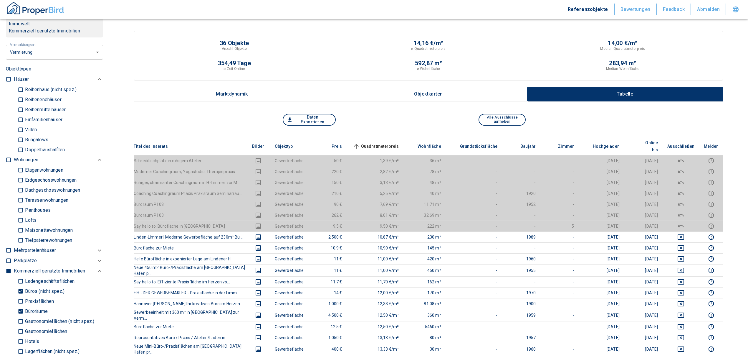
drag, startPoint x: 20, startPoint y: 314, endPoint x: 20, endPoint y: 305, distance: 8.8
click at [19, 314] on input "Büroräume" at bounding box center [21, 311] width 6 height 10
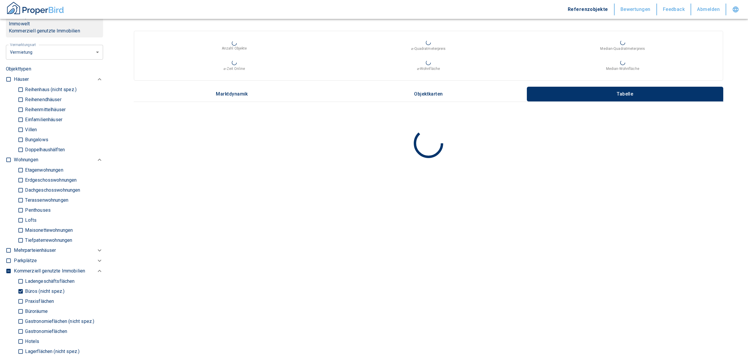
click at [22, 296] on input "Büros (nicht spez.)" at bounding box center [21, 291] width 6 height 10
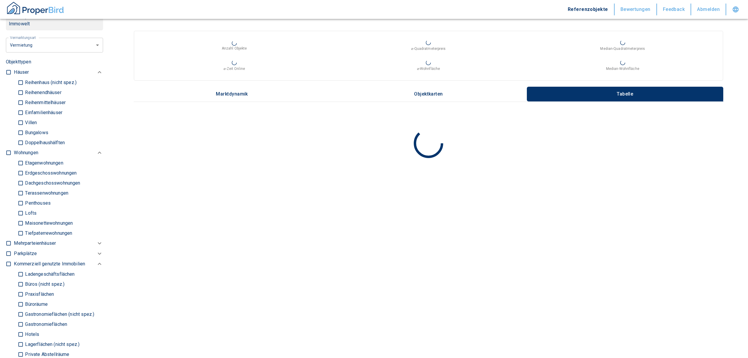
click at [19, 278] on input "Ladengeschäftsflächen" at bounding box center [21, 274] width 6 height 10
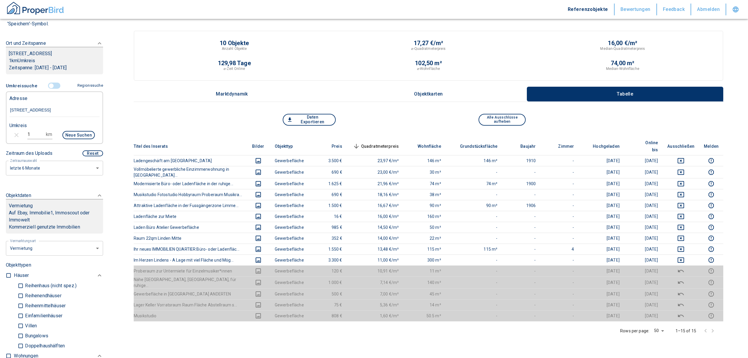
scroll to position [78, 0]
click at [51, 90] on input "controlled" at bounding box center [51, 86] width 18 height 6
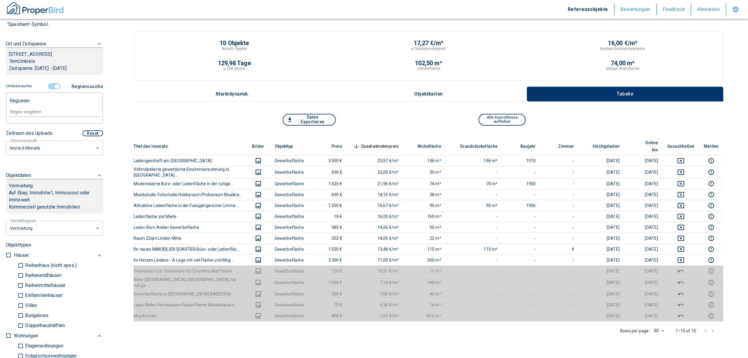
click at [51, 90] on input "controlled" at bounding box center [57, 86] width 18 height 6
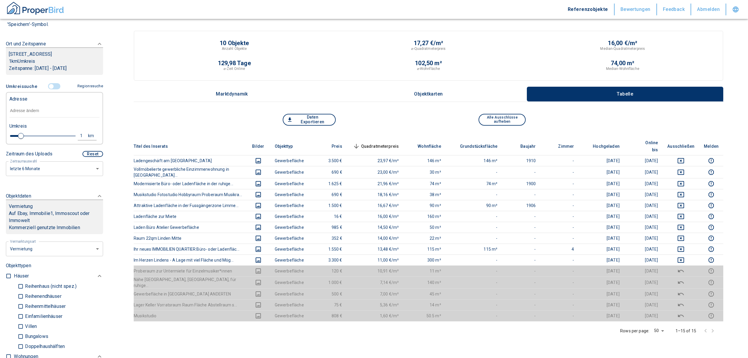
click at [52, 118] on input "text" at bounding box center [54, 111] width 90 height 14
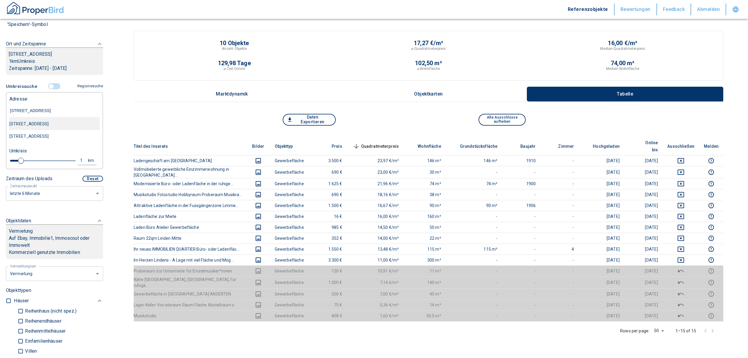
click at [57, 130] on div "[STREET_ADDRESS]" at bounding box center [54, 124] width 90 height 12
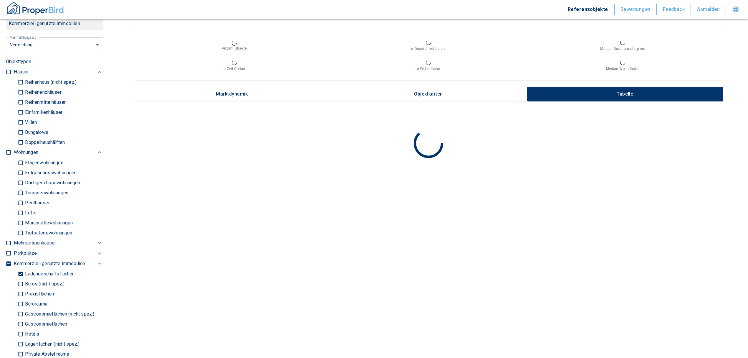
scroll to position [393, 0]
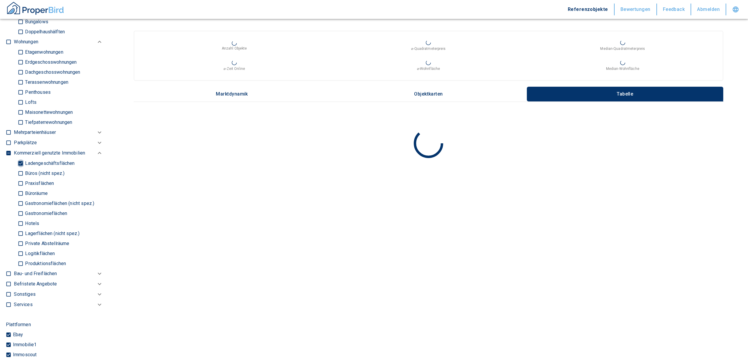
click at [20, 168] on input "Ladengeschäftsflächen" at bounding box center [21, 163] width 6 height 10
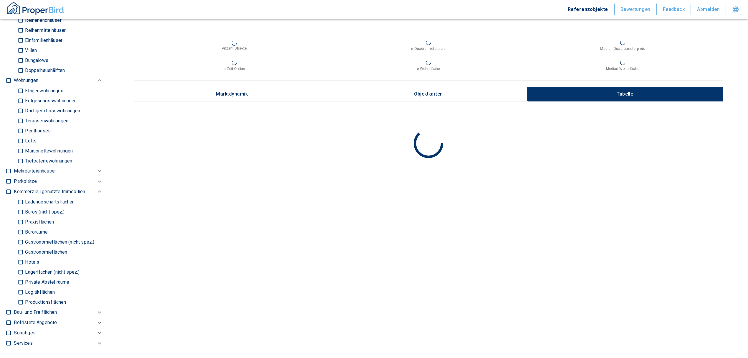
scroll to position [275, 0]
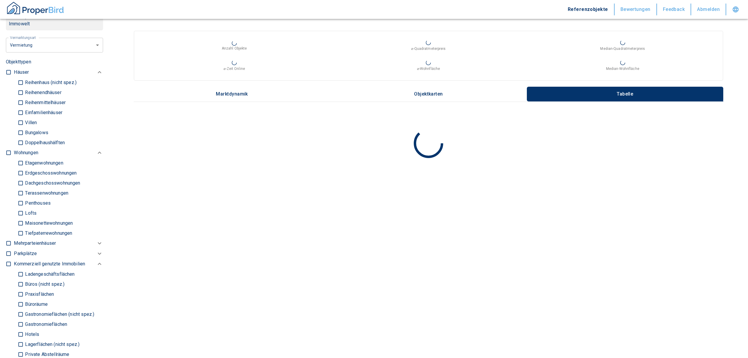
click at [8, 155] on input "checkbox" at bounding box center [9, 153] width 6 height 6
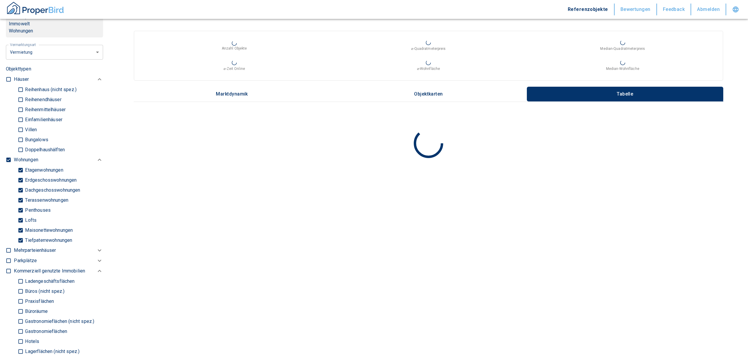
click at [24, 242] on p "Tiefpaterrewohnungen" at bounding box center [48, 240] width 49 height 5
click at [24, 245] on input "Tiefpaterrewohnungen" at bounding box center [21, 240] width 6 height 10
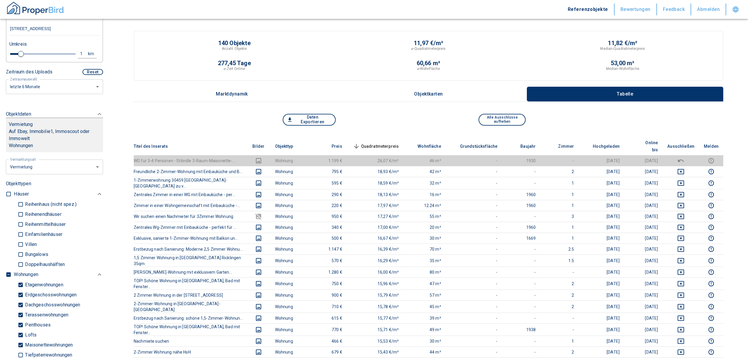
scroll to position [118, 0]
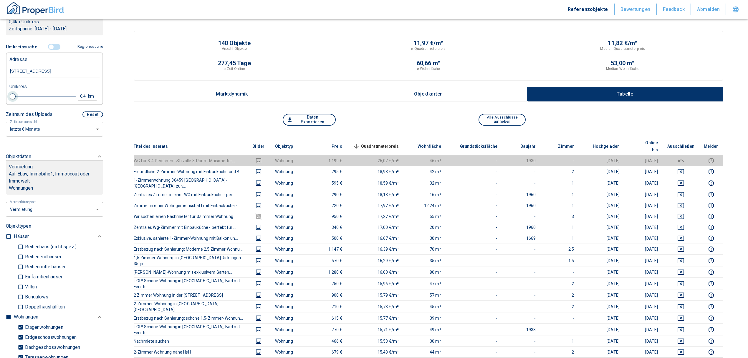
drag, startPoint x: 19, startPoint y: 102, endPoint x: 12, endPoint y: 104, distance: 6.6
click at [12, 99] on span at bounding box center [13, 96] width 6 height 6
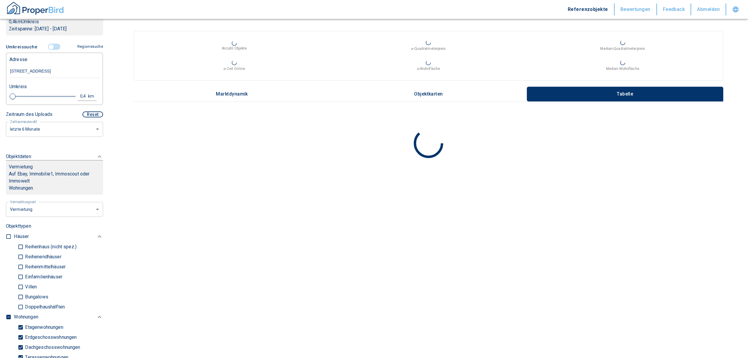
click at [82, 99] on button "0,4 km" at bounding box center [87, 96] width 19 height 9
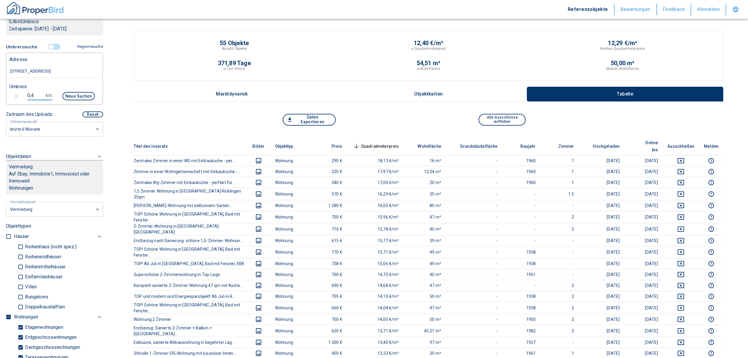
click at [32, 100] on input "0,4" at bounding box center [35, 95] width 16 height 9
click at [67, 100] on button "Neue Suchen" at bounding box center [78, 96] width 32 height 8
click at [394, 143] on span "Quadratmeterpreis sorted descending" at bounding box center [375, 146] width 47 height 7
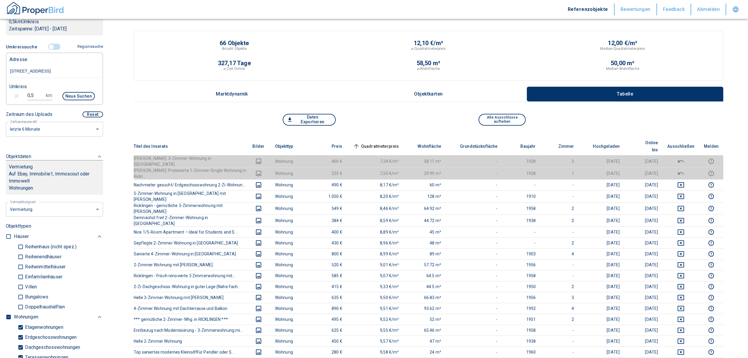
click at [394, 143] on span "Quadratmeterpreis sorted ascending" at bounding box center [375, 146] width 47 height 7
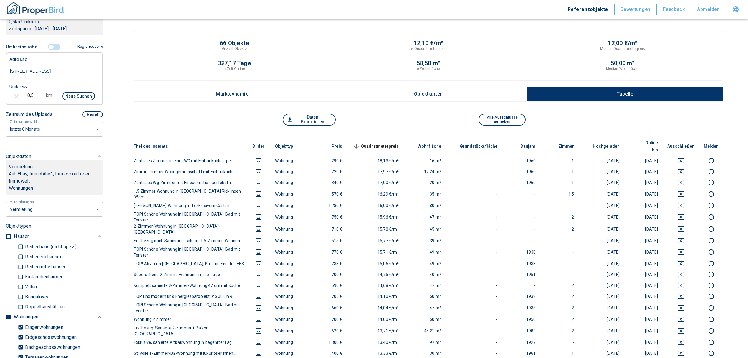
click at [387, 143] on span "Quadratmeterpreis sorted descending" at bounding box center [375, 146] width 47 height 7
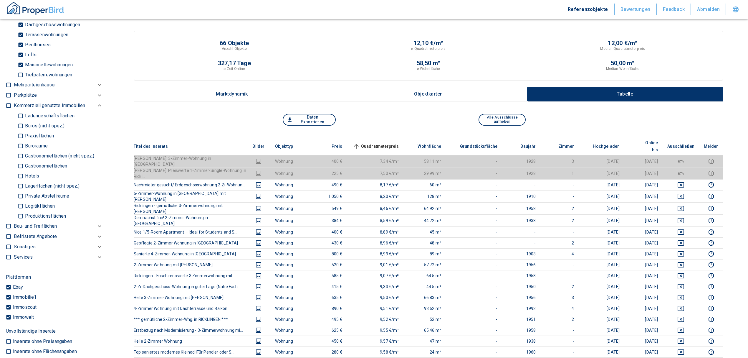
scroll to position [393, 0]
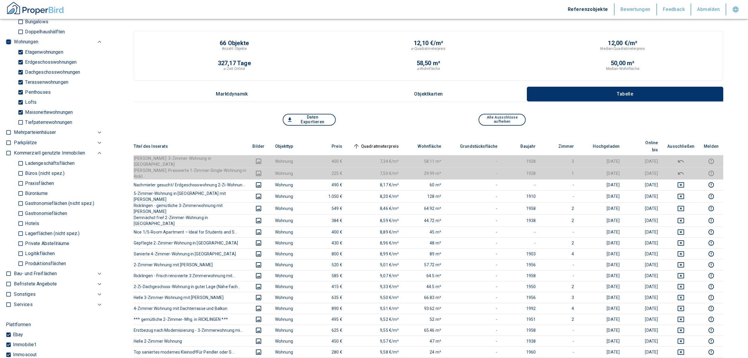
click at [9, 45] on input "checkbox" at bounding box center [9, 42] width 6 height 6
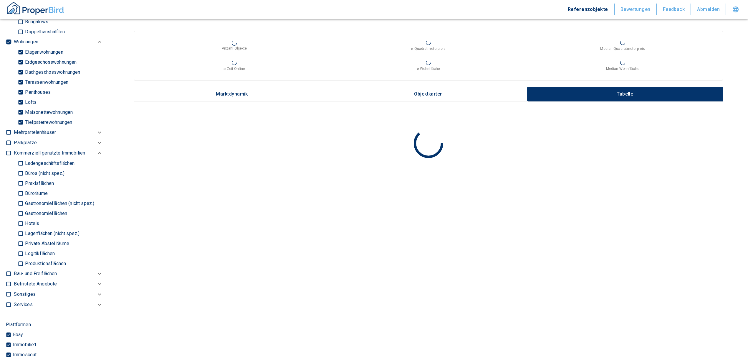
click at [9, 45] on input "checkbox" at bounding box center [9, 42] width 6 height 6
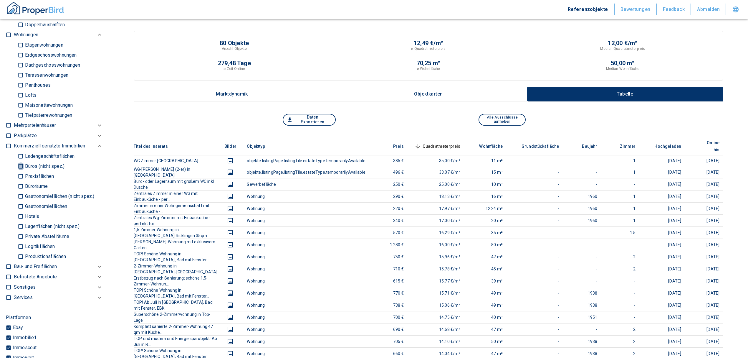
click at [21, 170] on input "Büros (nicht spez.)" at bounding box center [21, 166] width 6 height 10
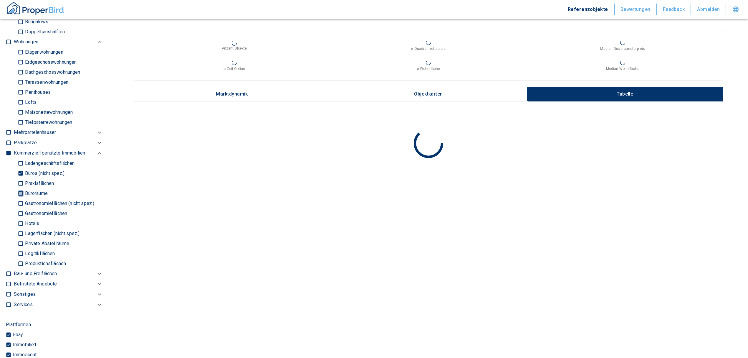
click at [20, 198] on input "Büroräume" at bounding box center [21, 193] width 6 height 10
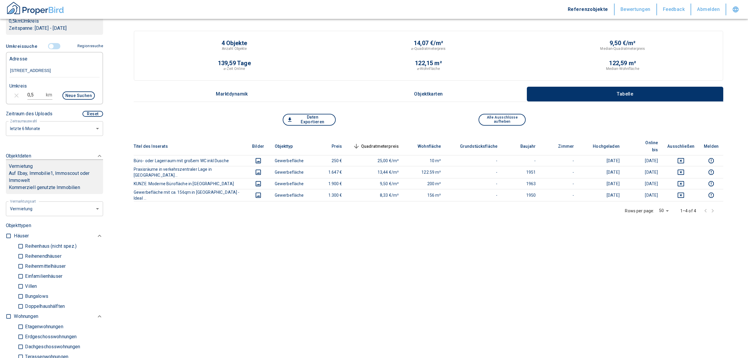
scroll to position [118, 0]
click at [33, 100] on input "0,5" at bounding box center [35, 95] width 16 height 9
click at [78, 100] on button "Neue Suchen" at bounding box center [78, 96] width 32 height 8
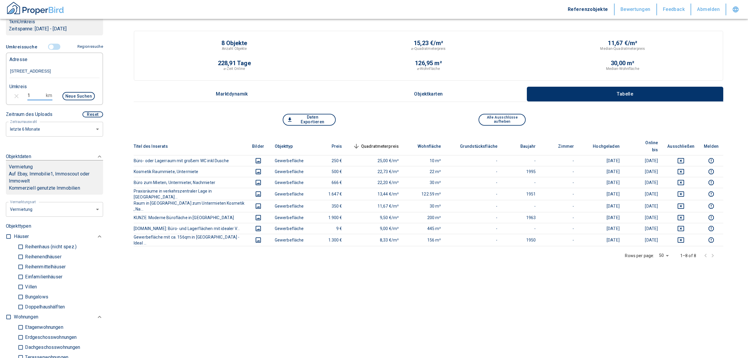
drag, startPoint x: 32, startPoint y: 100, endPoint x: 26, endPoint y: 98, distance: 6.6
click at [27, 98] on input "1" at bounding box center [35, 95] width 16 height 9
click at [73, 100] on button "Neue Suchen" at bounding box center [78, 96] width 32 height 8
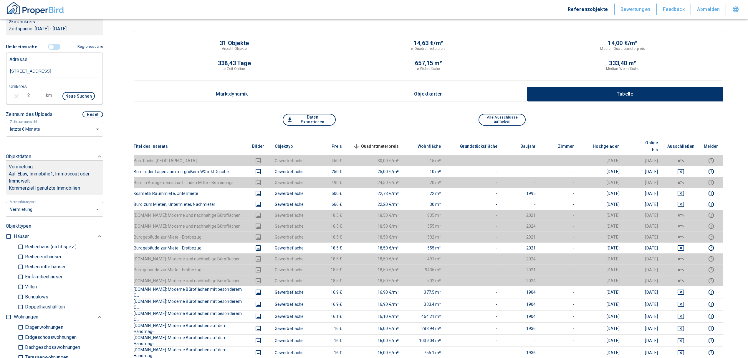
click at [383, 143] on span "Quadratmeterpreis sorted descending" at bounding box center [375, 146] width 47 height 7
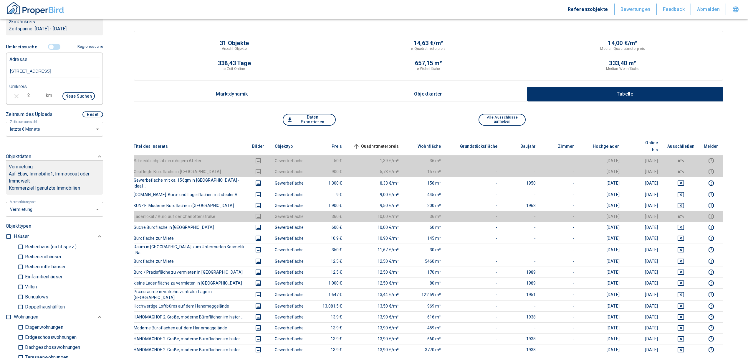
click at [383, 143] on span "Quadratmeterpreis sorted ascending" at bounding box center [375, 146] width 47 height 7
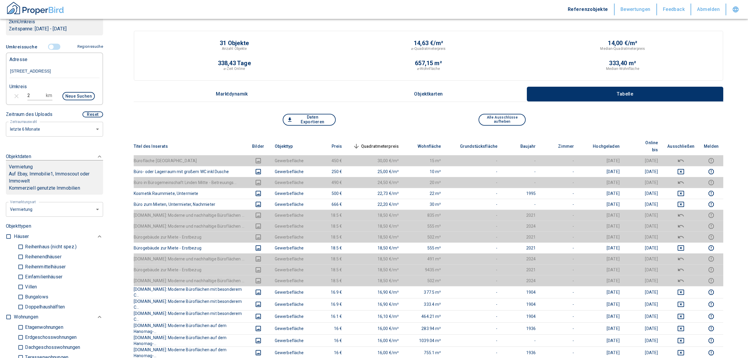
click at [387, 143] on span "Quadratmeterpreis sorted descending" at bounding box center [375, 146] width 47 height 7
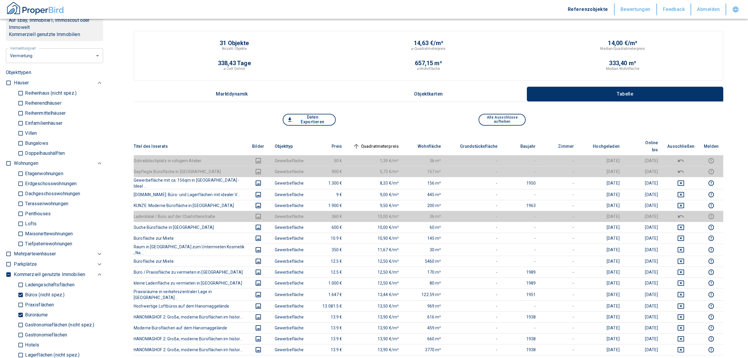
scroll to position [314, 0]
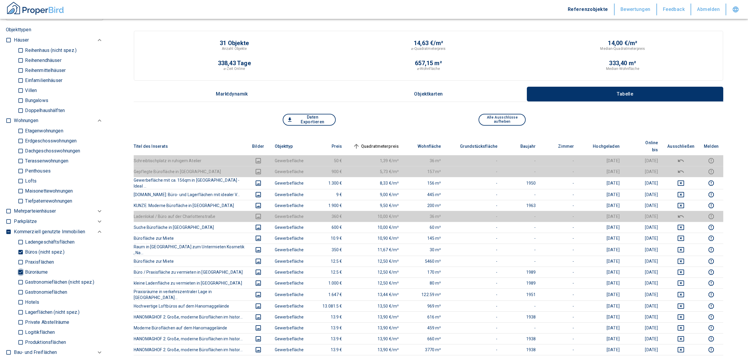
drag, startPoint x: 19, startPoint y: 277, endPoint x: 18, endPoint y: 263, distance: 13.9
click at [19, 277] on input "Büroräume" at bounding box center [21, 272] width 6 height 10
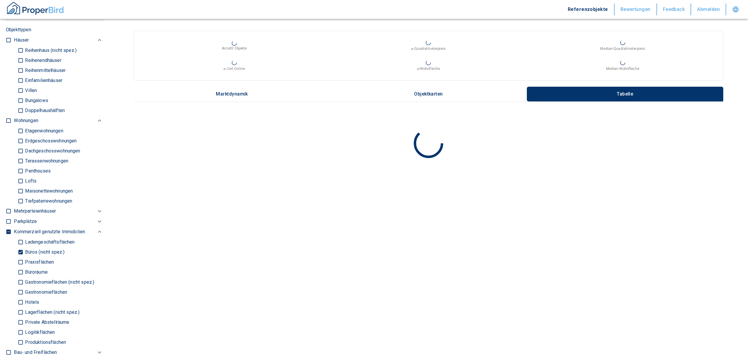
click at [21, 254] on input "Büros (nicht spez.)" at bounding box center [21, 251] width 6 height 10
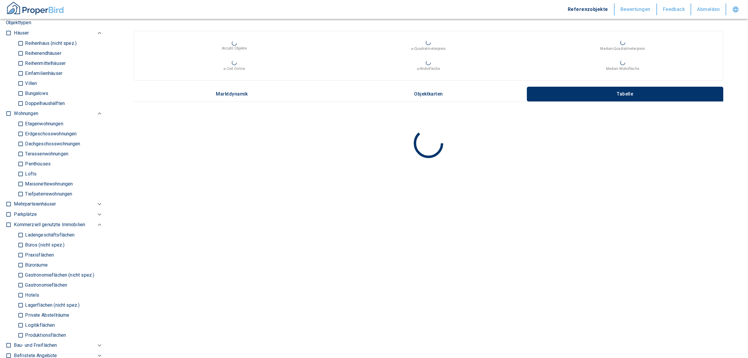
click at [18, 238] on input "Ladengeschäftsflächen" at bounding box center [21, 234] width 6 height 10
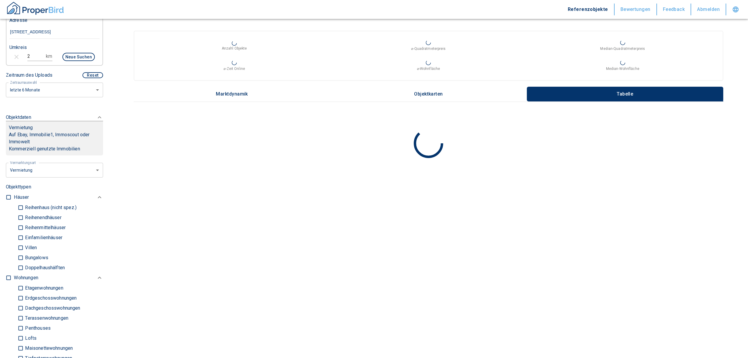
scroll to position [118, 0]
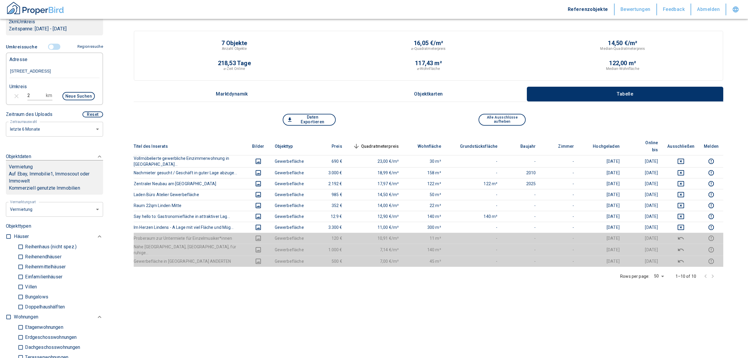
click at [30, 100] on input "2" at bounding box center [35, 95] width 16 height 9
click at [80, 100] on button "Neue Suchen" at bounding box center [78, 96] width 32 height 8
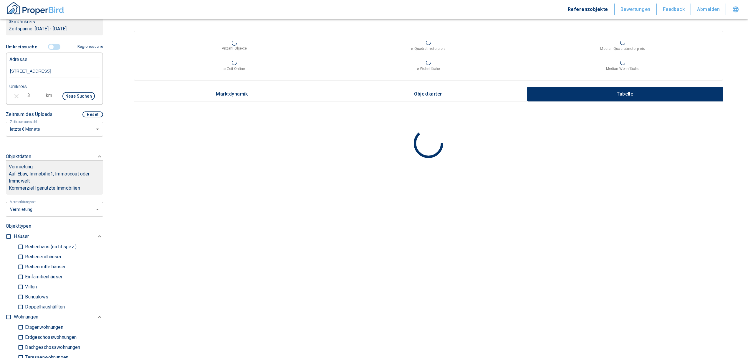
drag, startPoint x: 30, startPoint y: 100, endPoint x: 19, endPoint y: 102, distance: 10.9
click at [19, 102] on div "3 km Neue Suchen" at bounding box center [50, 97] width 90 height 14
click at [77, 100] on button "Neue Suchen" at bounding box center [78, 96] width 32 height 8
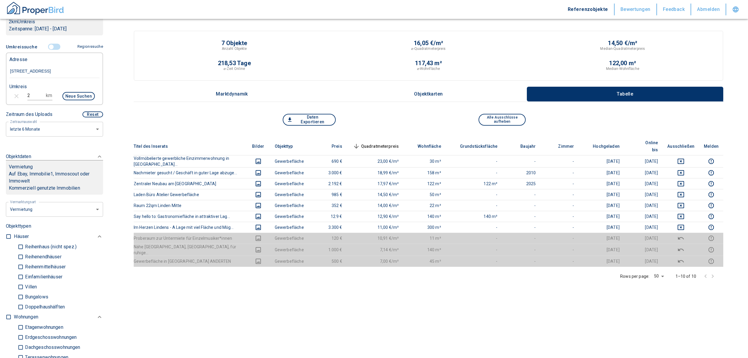
click at [16, 98] on icon "button" at bounding box center [16, 96] width 4 height 4
drag, startPoint x: 33, startPoint y: 103, endPoint x: 20, endPoint y: 103, distance: 13.3
click at [20, 99] on span at bounding box center [21, 96] width 6 height 6
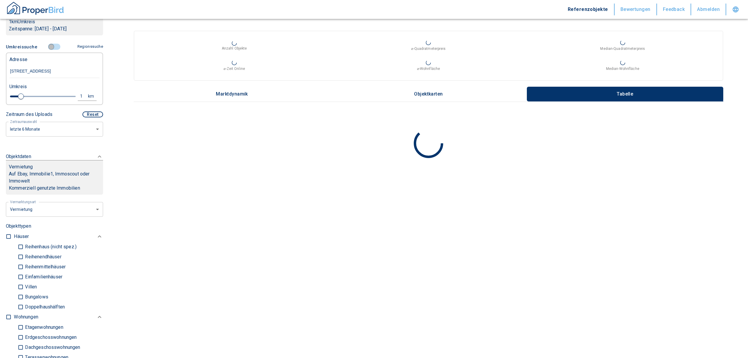
click at [47, 50] on input "controlled" at bounding box center [51, 47] width 18 height 6
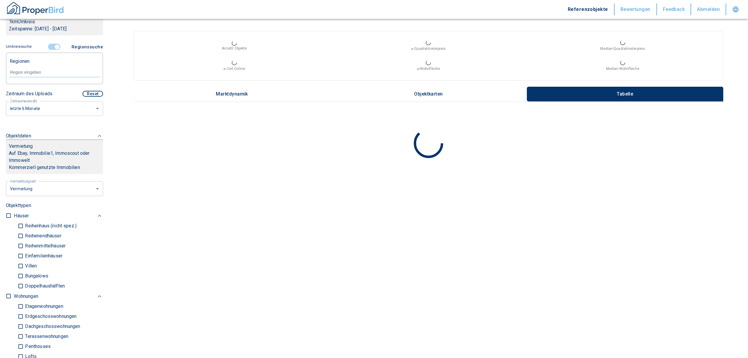
click at [54, 50] on input "controlled" at bounding box center [57, 47] width 18 height 6
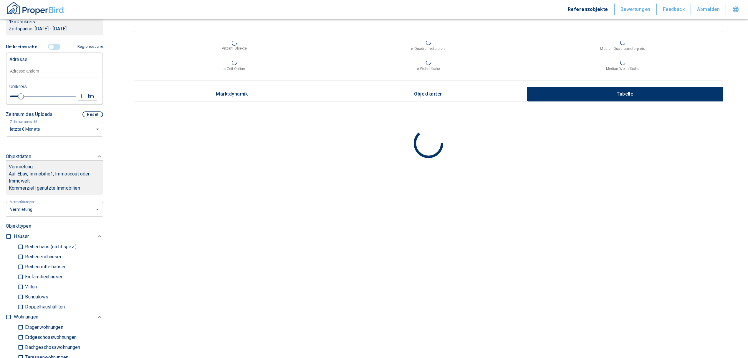
click at [39, 78] on input "text" at bounding box center [54, 71] width 90 height 14
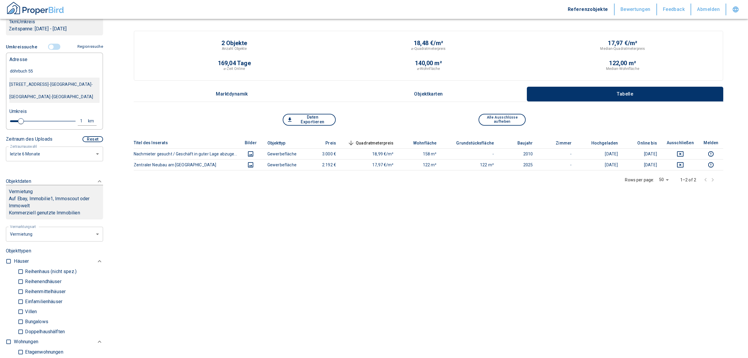
click at [48, 88] on div "[STREET_ADDRESS]-[GEOGRAPHIC_DATA]-[GEOGRAPHIC_DATA]-[GEOGRAPHIC_DATA]" at bounding box center [54, 90] width 90 height 25
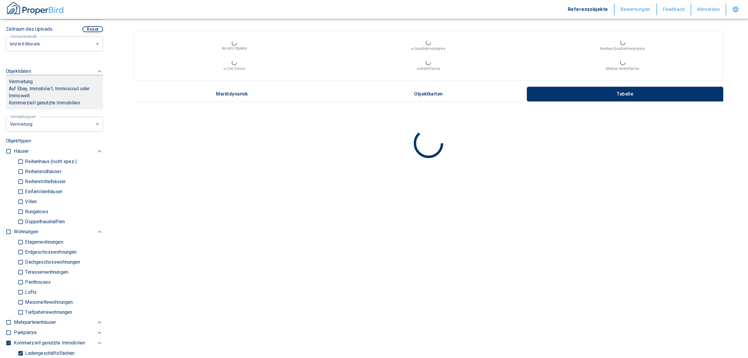
scroll to position [236, 0]
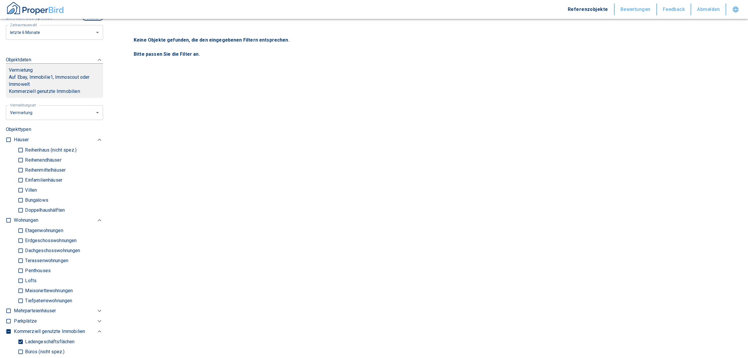
click at [20, 336] on input "Ladengeschäftsflächen" at bounding box center [21, 341] width 6 height 10
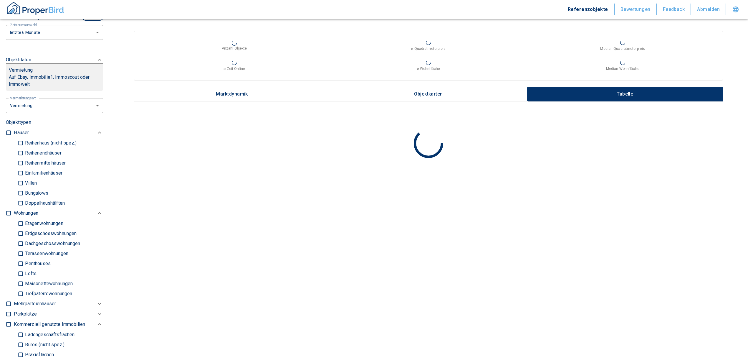
click at [9, 210] on input "checkbox" at bounding box center [9, 213] width 6 height 6
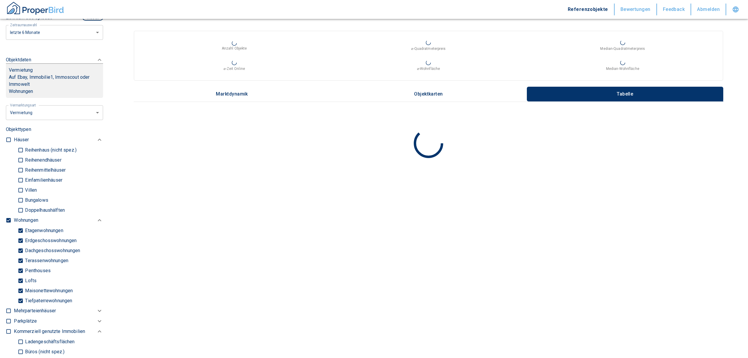
click at [19, 295] on input "Tiefpaterrewohnungen" at bounding box center [21, 300] width 6 height 10
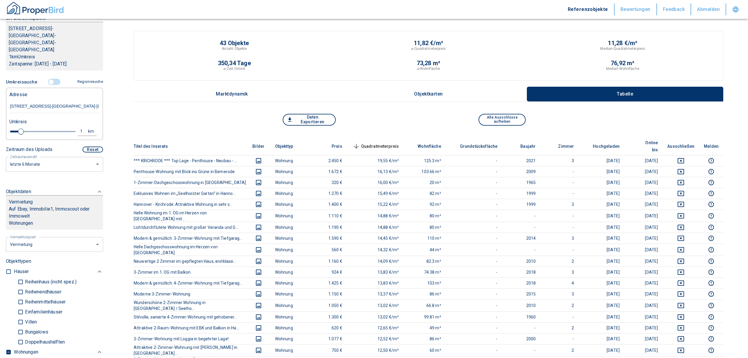
scroll to position [118, 0]
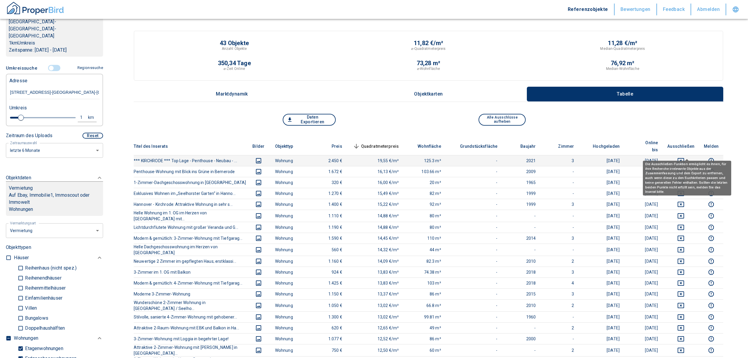
click at [684, 158] on icon "deselect this listing" at bounding box center [681, 160] width 6 height 5
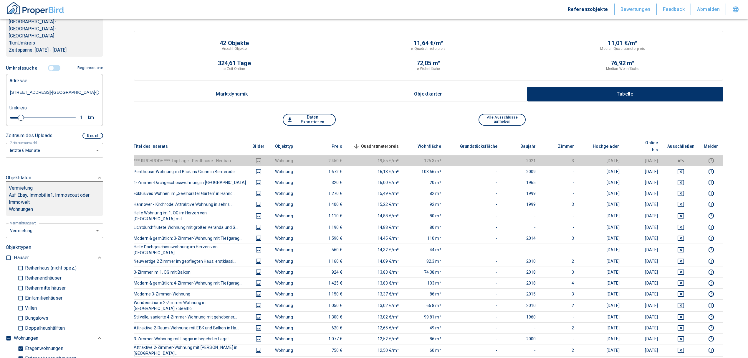
click at [390, 143] on span "Quadratmeterpreis sorted descending" at bounding box center [375, 146] width 47 height 7
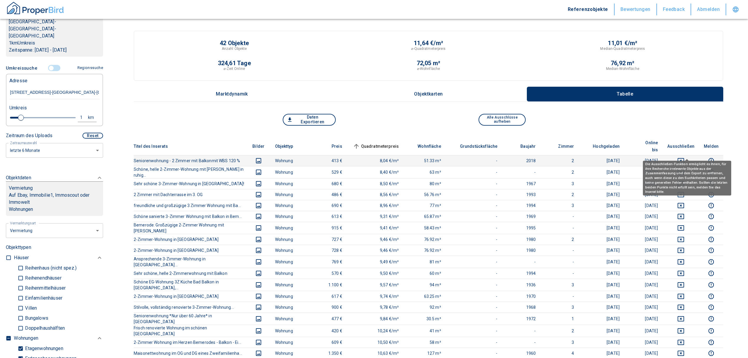
click at [684, 157] on icon "deselect this listing" at bounding box center [680, 160] width 7 height 7
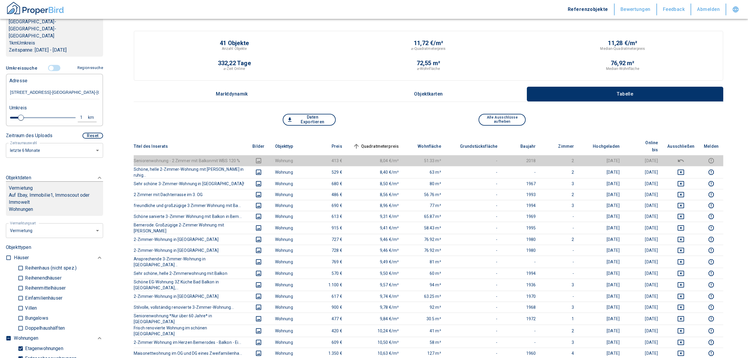
click at [394, 143] on span "Quadratmeterpreis sorted ascending" at bounding box center [375, 146] width 47 height 7
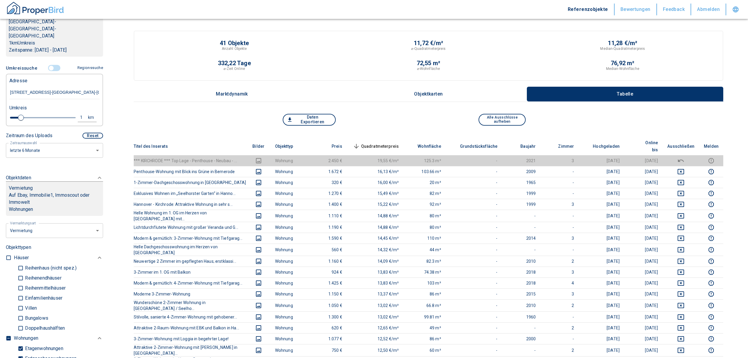
click at [392, 143] on span "Quadratmeterpreis sorted descending" at bounding box center [375, 146] width 47 height 7
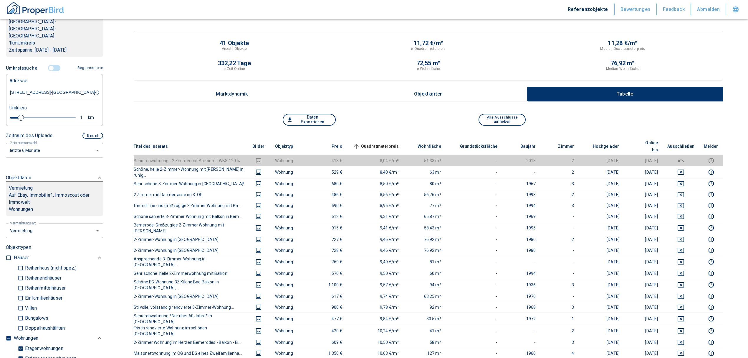
click at [48, 65] on input "controlled" at bounding box center [51, 68] width 18 height 6
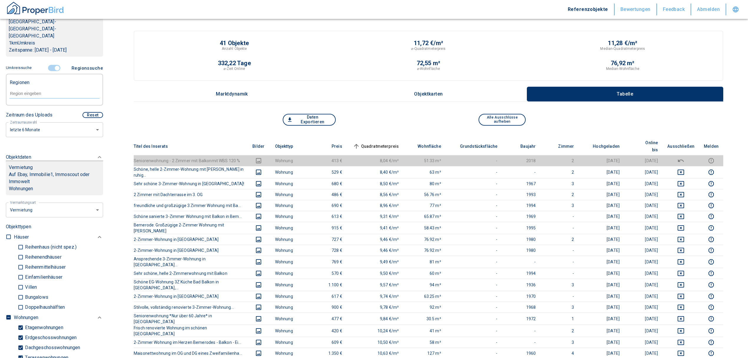
click at [22, 91] on input "text" at bounding box center [54, 93] width 90 height 5
click at [44, 89] on li "30559 [GEOGRAPHIC_DATA]" at bounding box center [51, 92] width 85 height 11
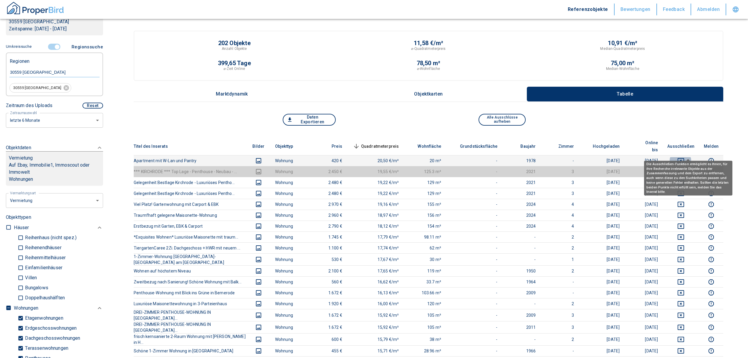
click at [684, 157] on icon "deselect this listing" at bounding box center [680, 160] width 7 height 7
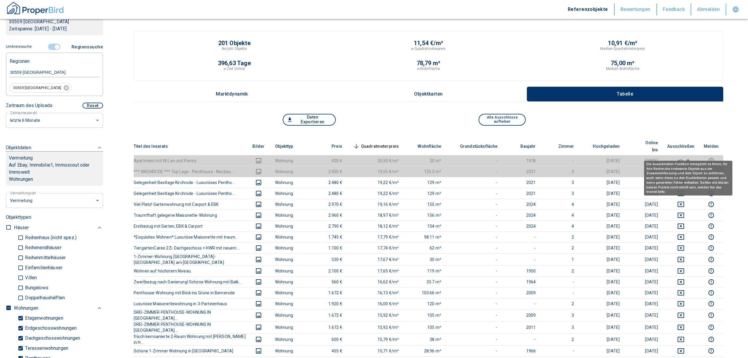
click at [388, 143] on span "Quadratmeterpreis sorted descending" at bounding box center [375, 146] width 47 height 7
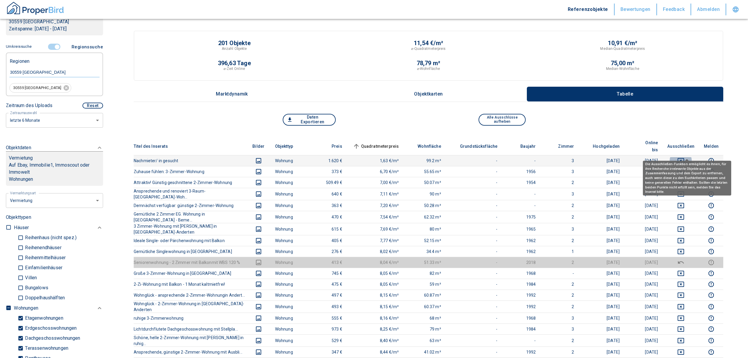
click at [684, 157] on icon "deselect this listing" at bounding box center [680, 160] width 7 height 7
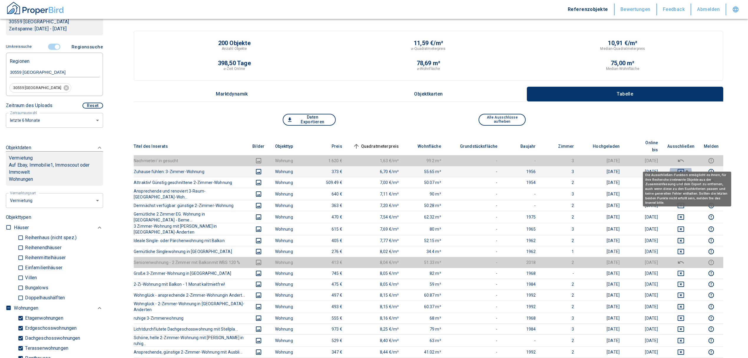
click at [684, 168] on icon "deselect this listing" at bounding box center [680, 171] width 7 height 7
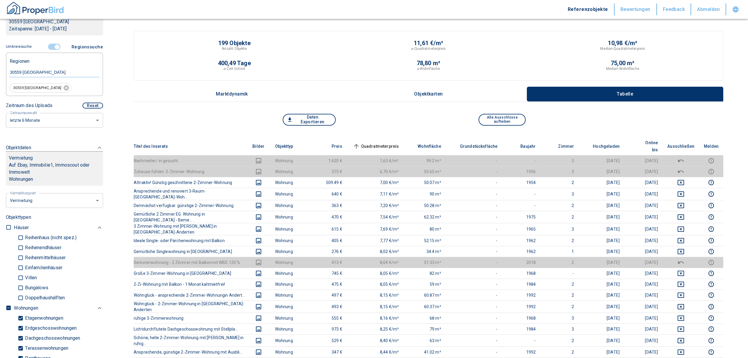
click at [383, 138] on th "Quadratmeterpreis sorted ascending" at bounding box center [375, 146] width 57 height 18
click at [382, 143] on span "Quadratmeterpreis sorted ascending" at bounding box center [375, 146] width 47 height 7
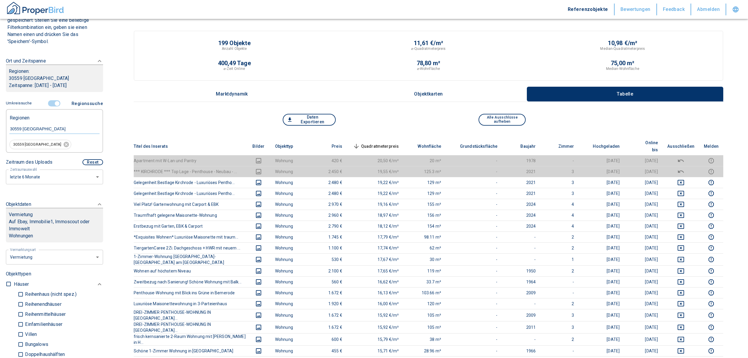
scroll to position [39, 0]
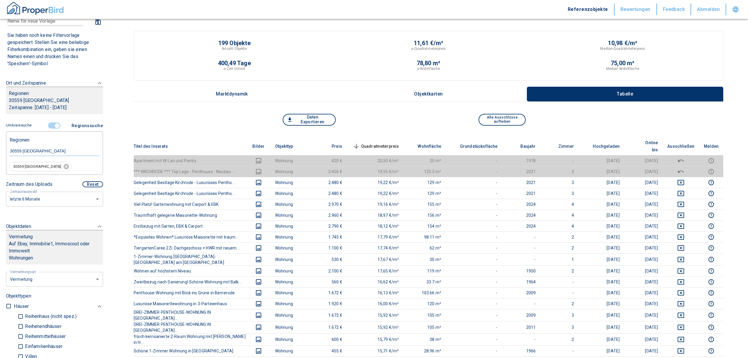
click at [54, 123] on input "controlled" at bounding box center [57, 125] width 18 height 6
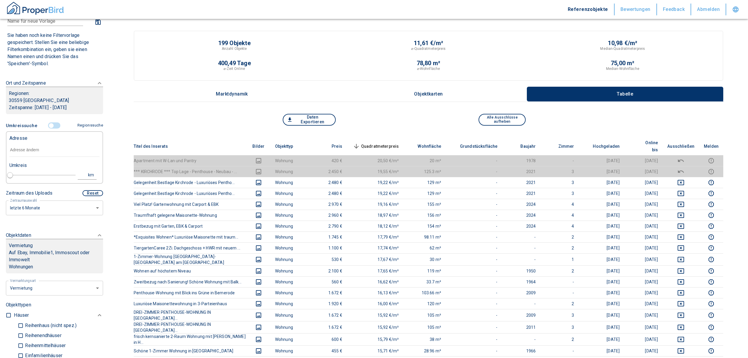
click at [34, 155] on input "text" at bounding box center [54, 150] width 90 height 14
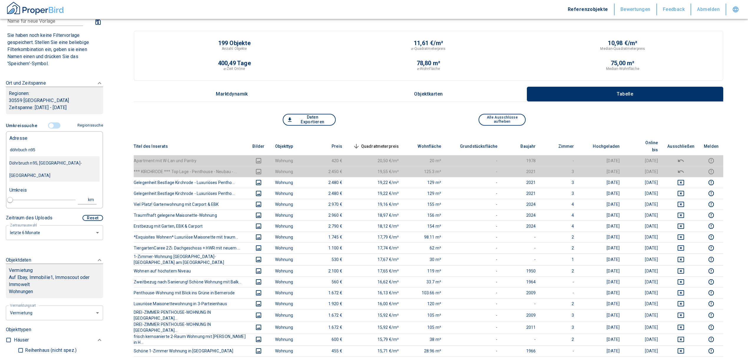
click at [42, 166] on div "Döhrbruch n95, [GEOGRAPHIC_DATA]-[GEOGRAPHIC_DATA]" at bounding box center [54, 169] width 90 height 25
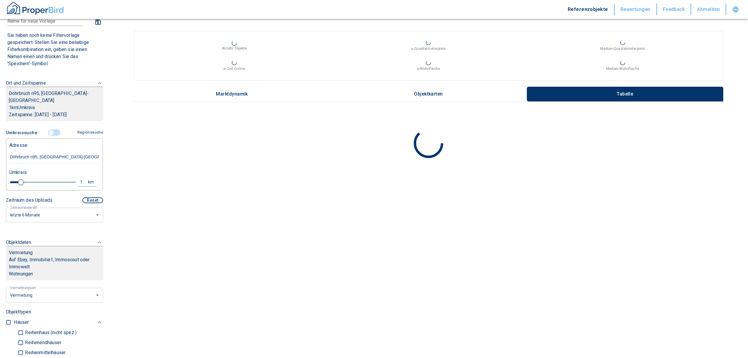
click at [33, 155] on input "Döhrbruch n95, [GEOGRAPHIC_DATA]-[GEOGRAPHIC_DATA]" at bounding box center [54, 157] width 90 height 14
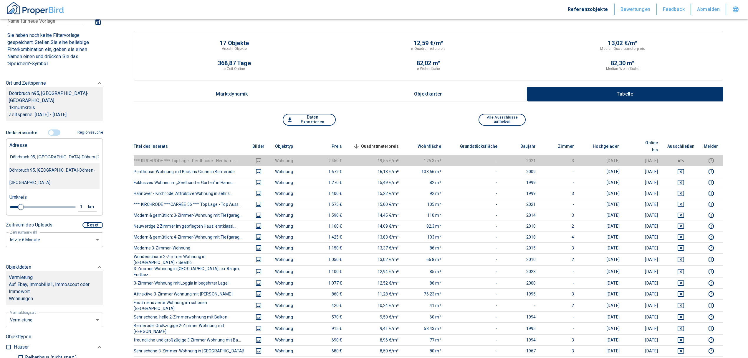
click at [42, 168] on div "Döhrbruch 95, [GEOGRAPHIC_DATA]-Döhren-[GEOGRAPHIC_DATA]" at bounding box center [54, 176] width 90 height 25
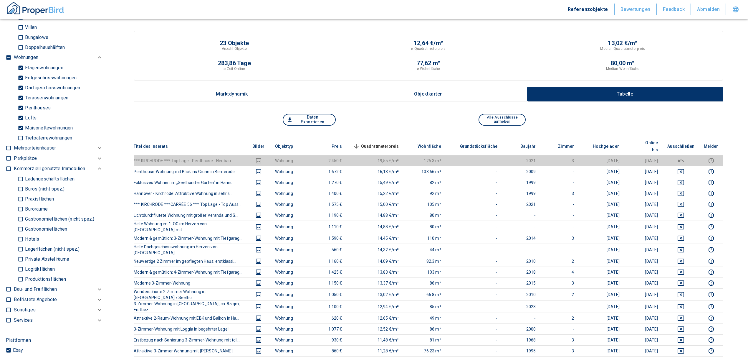
scroll to position [314, 0]
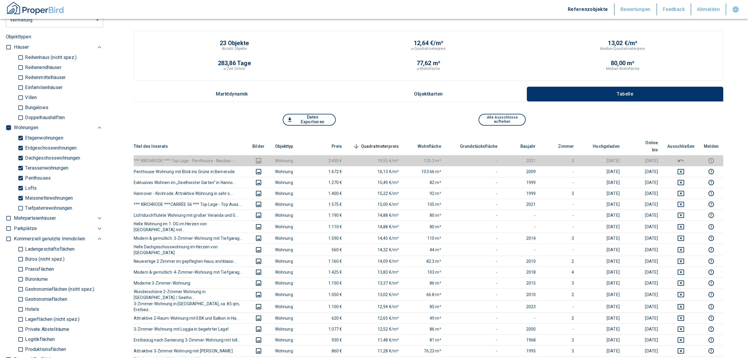
click at [9, 125] on input "checkbox" at bounding box center [9, 128] width 6 height 6
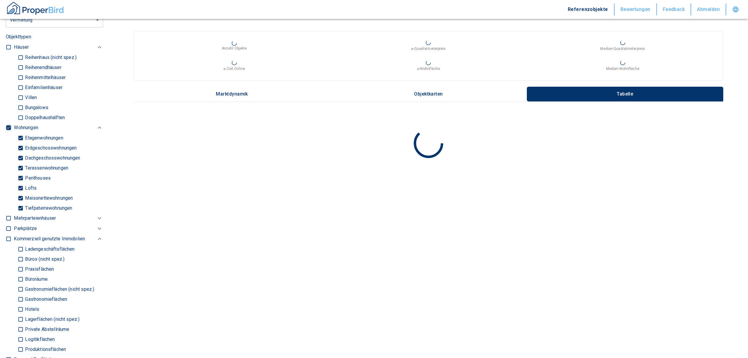
click at [9, 125] on input "checkbox" at bounding box center [9, 128] width 6 height 6
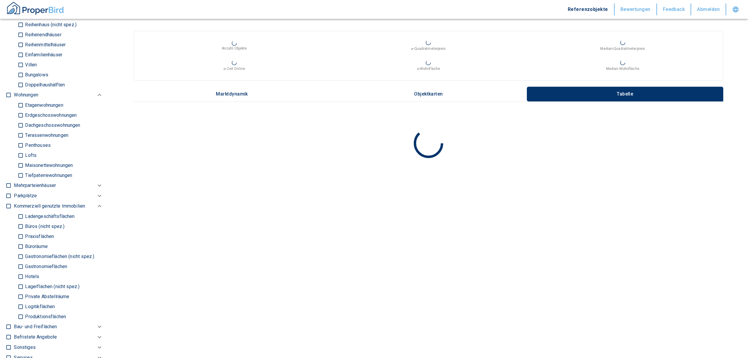
scroll to position [353, 0]
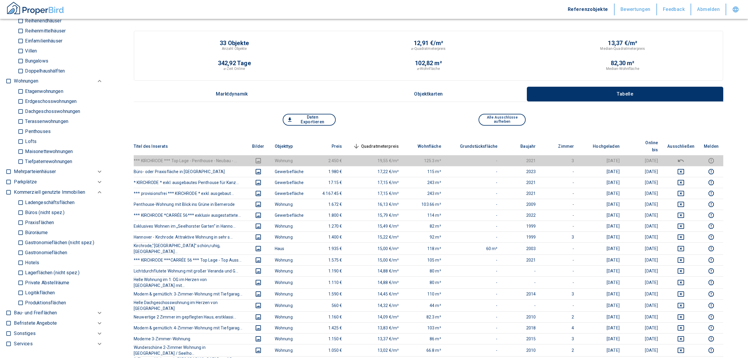
click at [19, 207] on input "Büros (nicht spez.)" at bounding box center [21, 212] width 6 height 10
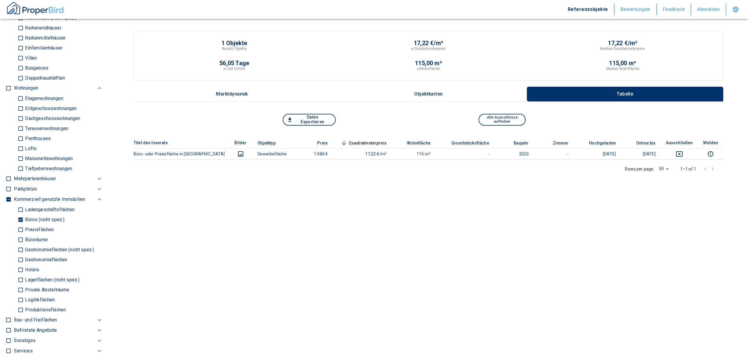
click at [18, 234] on input "Büroräume" at bounding box center [21, 239] width 6 height 10
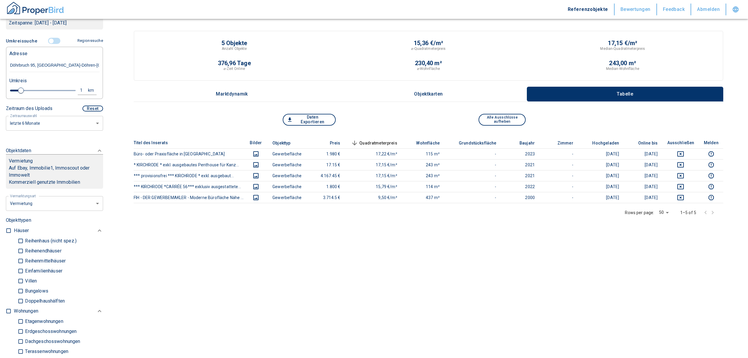
scroll to position [118, 0]
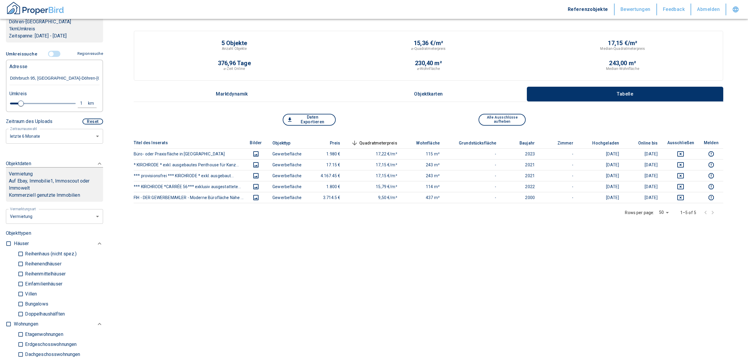
click at [80, 100] on div "1" at bounding box center [84, 103] width 11 height 7
drag, startPoint x: 39, startPoint y: 95, endPoint x: 17, endPoint y: 95, distance: 21.8
click at [17, 97] on div "1 km Neue Suchen" at bounding box center [50, 104] width 90 height 14
click at [80, 99] on button "Neue Suchen" at bounding box center [78, 103] width 32 height 8
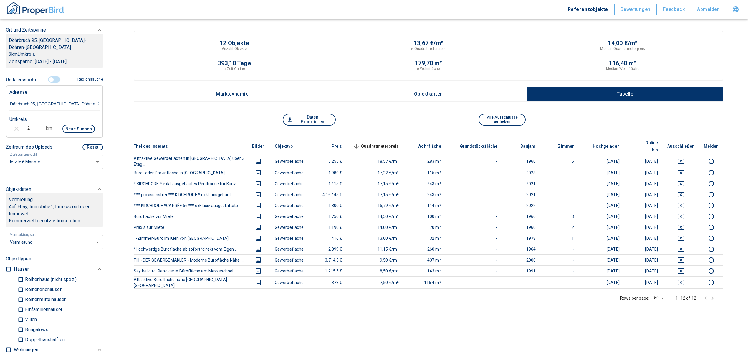
scroll to position [78, 0]
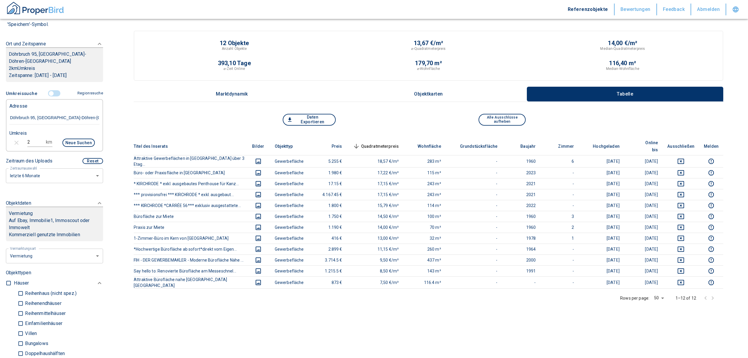
click at [45, 90] on input "controlled" at bounding box center [51, 93] width 18 height 6
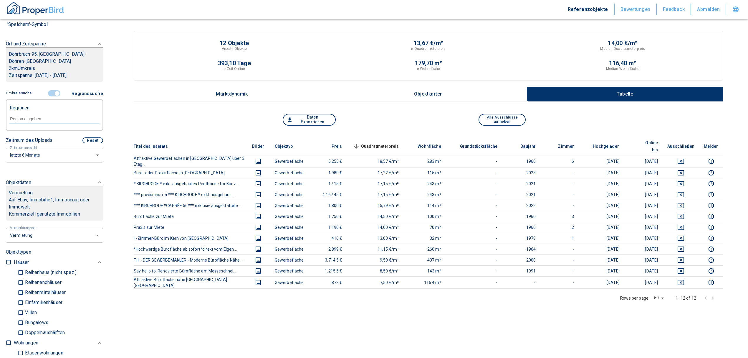
click at [49, 116] on input "text" at bounding box center [54, 118] width 90 height 5
click at [53, 120] on li "30559 [GEOGRAPHIC_DATA]" at bounding box center [51, 125] width 85 height 11
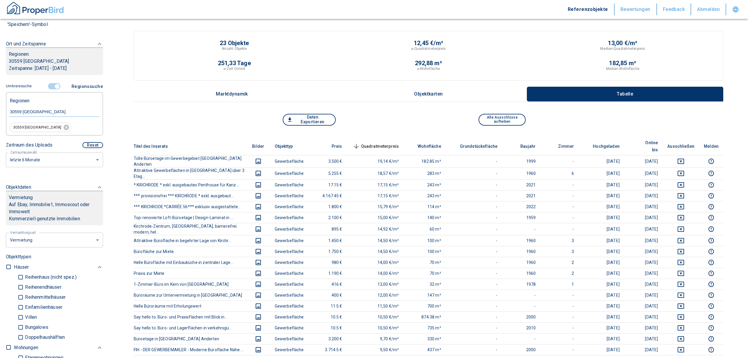
click at [384, 143] on span "Quadratmeterpreis sorted descending" at bounding box center [375, 146] width 47 height 7
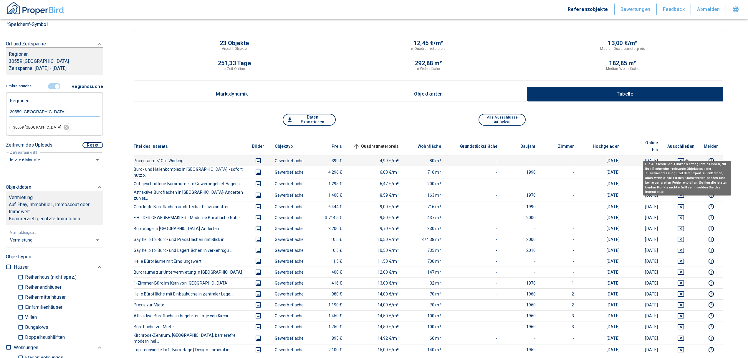
click at [684, 157] on icon "deselect this listing" at bounding box center [680, 160] width 7 height 7
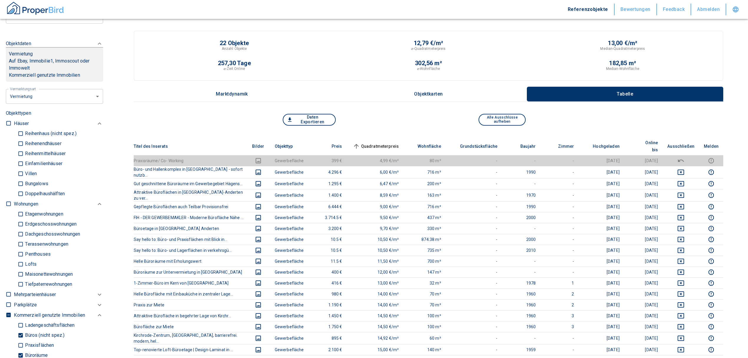
scroll to position [314, 0]
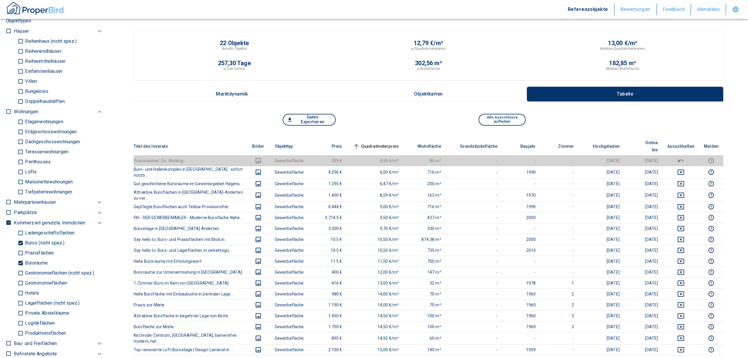
drag, startPoint x: 20, startPoint y: 259, endPoint x: 21, endPoint y: 242, distance: 17.4
click at [20, 259] on input "Büroräume" at bounding box center [21, 263] width 6 height 10
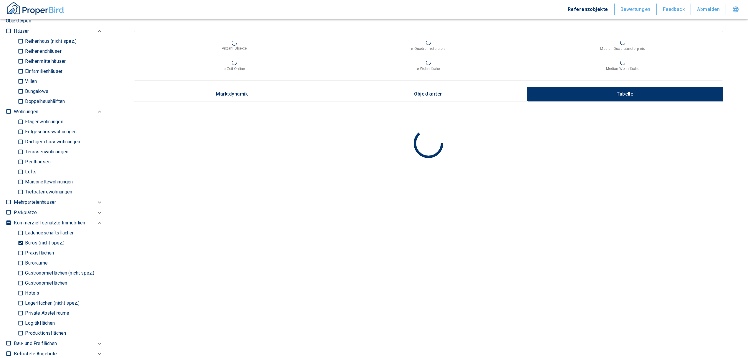
click at [20, 239] on input "Büros (nicht spez.)" at bounding box center [21, 243] width 6 height 10
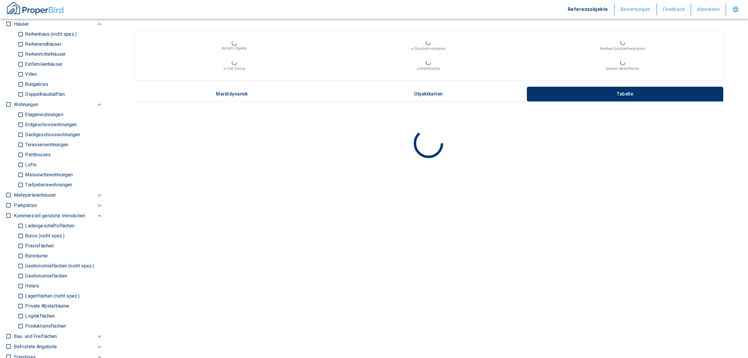
click at [19, 228] on input "Ladengeschäftsflächen" at bounding box center [21, 226] width 6 height 10
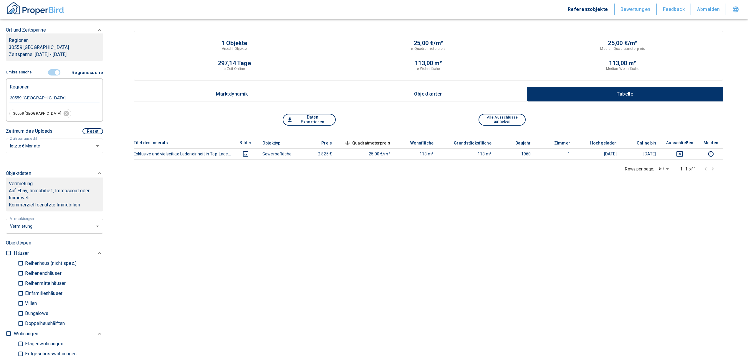
scroll to position [39, 0]
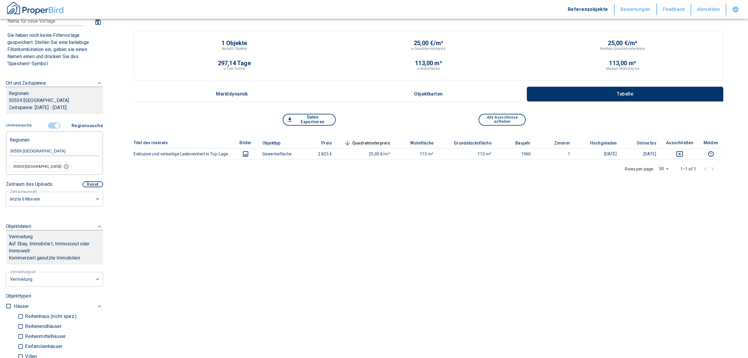
click at [54, 124] on input "controlled" at bounding box center [57, 125] width 18 height 6
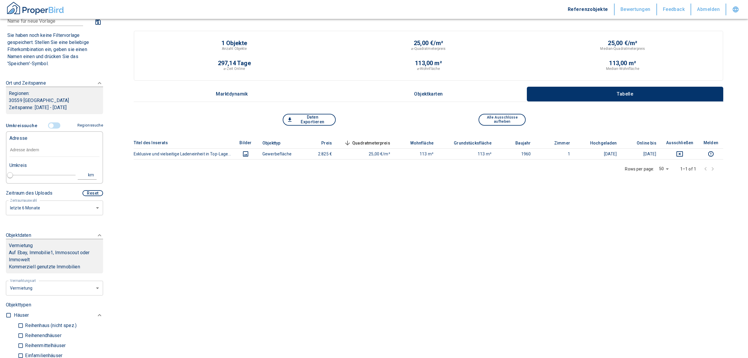
click at [15, 151] on input "text" at bounding box center [54, 150] width 90 height 14
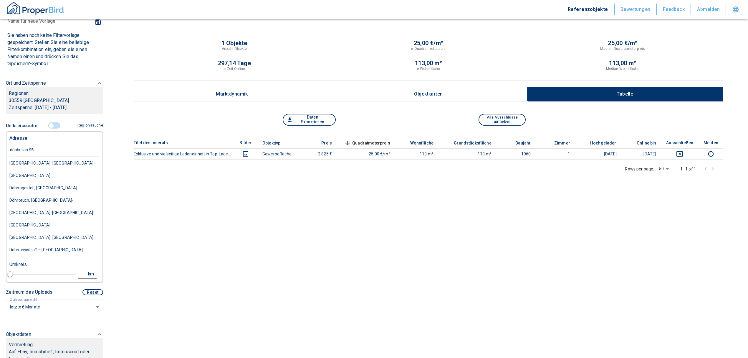
click at [15, 148] on input "döhbusch 95" at bounding box center [54, 150] width 90 height 14
click at [16, 149] on input "döhbusch 95" at bounding box center [54, 150] width 90 height 14
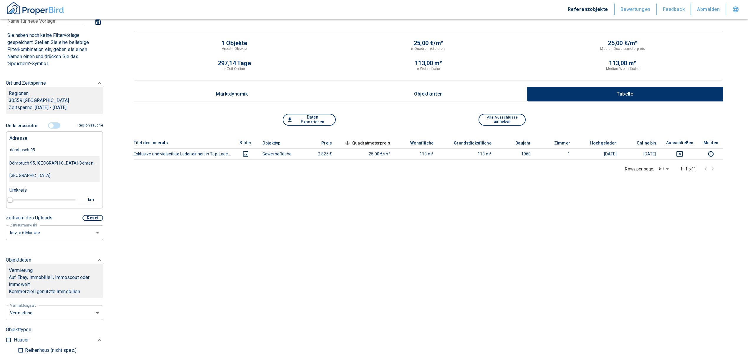
click at [54, 165] on div "Döhrbruch 95, [GEOGRAPHIC_DATA]-Döhren-[GEOGRAPHIC_DATA]" at bounding box center [54, 169] width 90 height 25
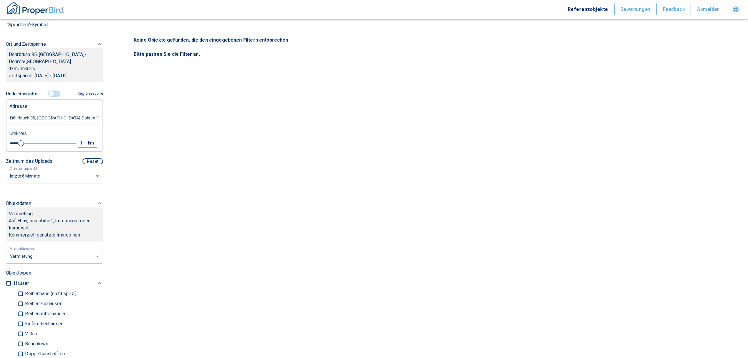
scroll to position [78, 0]
click at [78, 138] on button "1 km" at bounding box center [87, 142] width 19 height 9
drag, startPoint x: 20, startPoint y: 136, endPoint x: 7, endPoint y: 138, distance: 13.2
click at [15, 137] on div "1 km Neue Suchen" at bounding box center [50, 143] width 90 height 14
click at [65, 138] on button "Neue Suchen" at bounding box center [78, 142] width 32 height 8
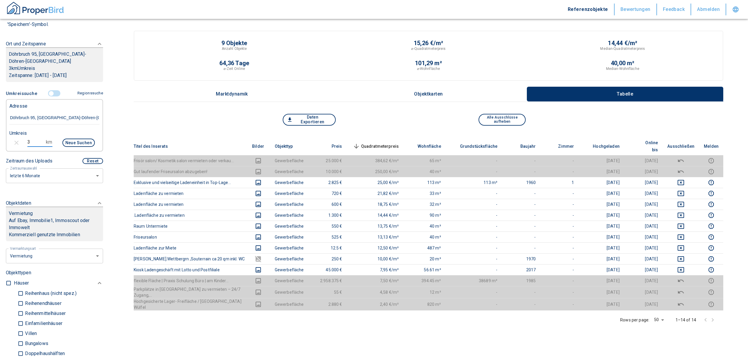
drag, startPoint x: 34, startPoint y: 133, endPoint x: 23, endPoint y: 132, distance: 11.8
click at [23, 136] on div "3 km Neue Suchen" at bounding box center [50, 143] width 90 height 14
click at [70, 138] on button "Neue Suchen" at bounding box center [78, 142] width 32 height 8
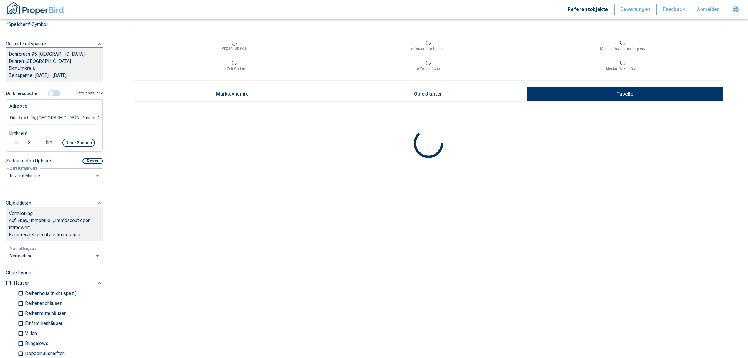
click at [32, 137] on input "5" at bounding box center [35, 141] width 16 height 9
click at [68, 138] on button "Neue Suchen" at bounding box center [78, 142] width 32 height 8
